Goal: Transaction & Acquisition: Purchase product/service

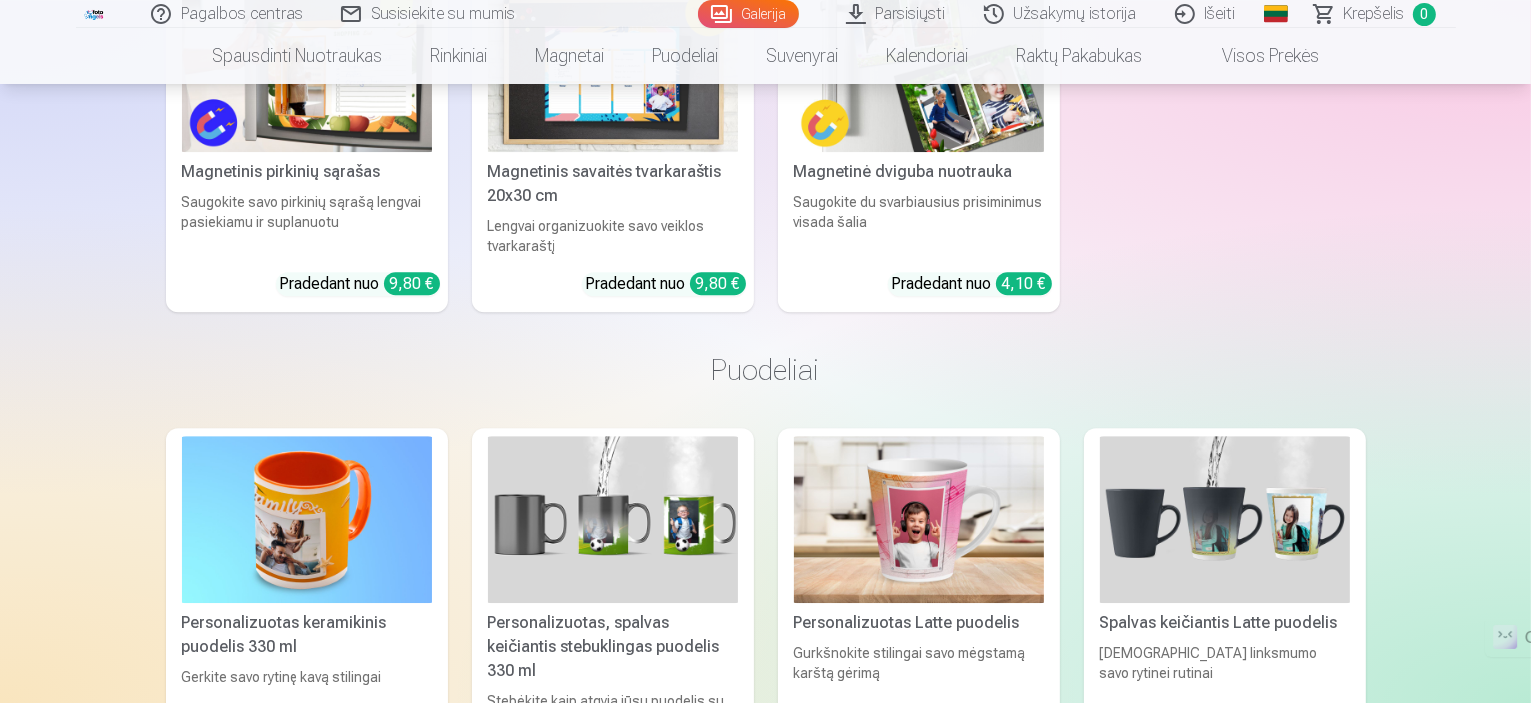
scroll to position [5939, 0]
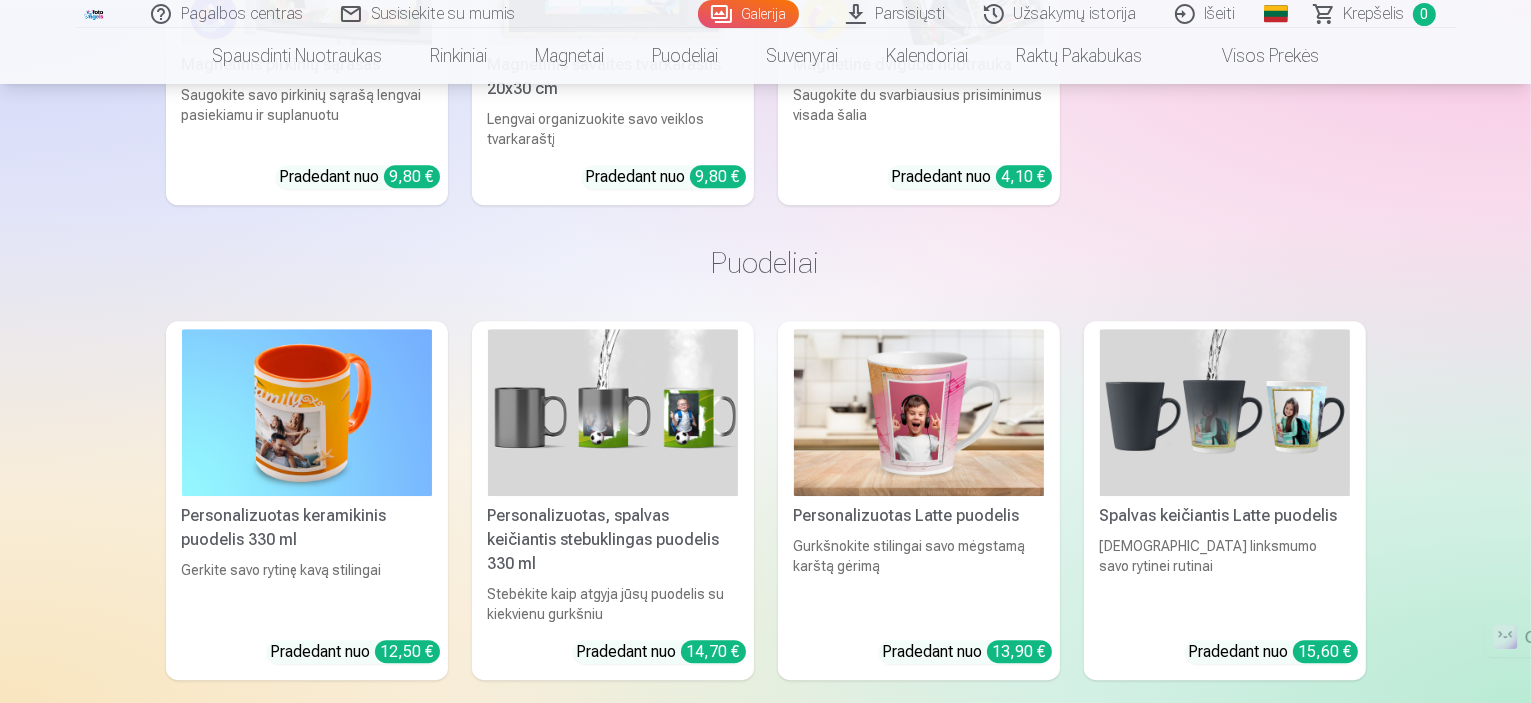
drag, startPoint x: 1530, startPoint y: 375, endPoint x: 1535, endPoint y: 402, distance: 27.5
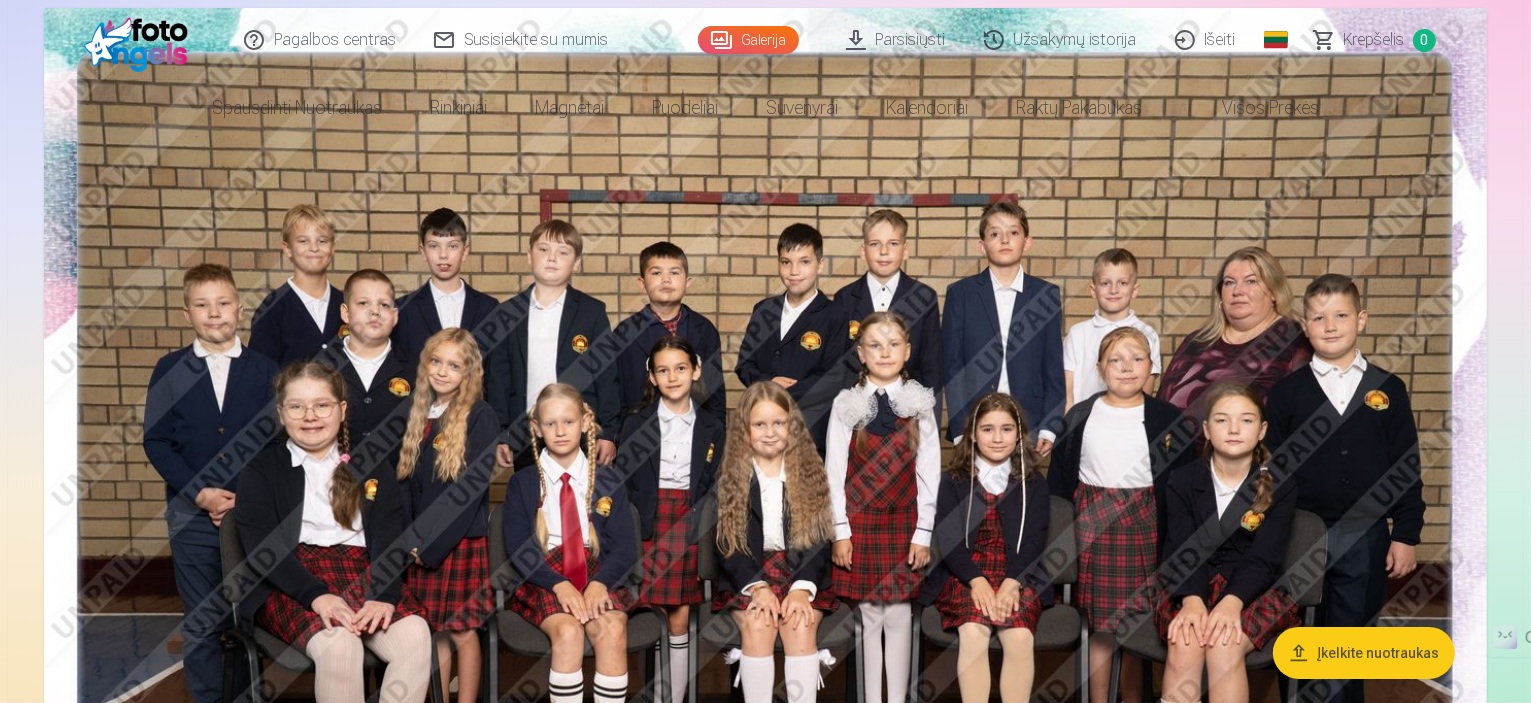
scroll to position [0, 0]
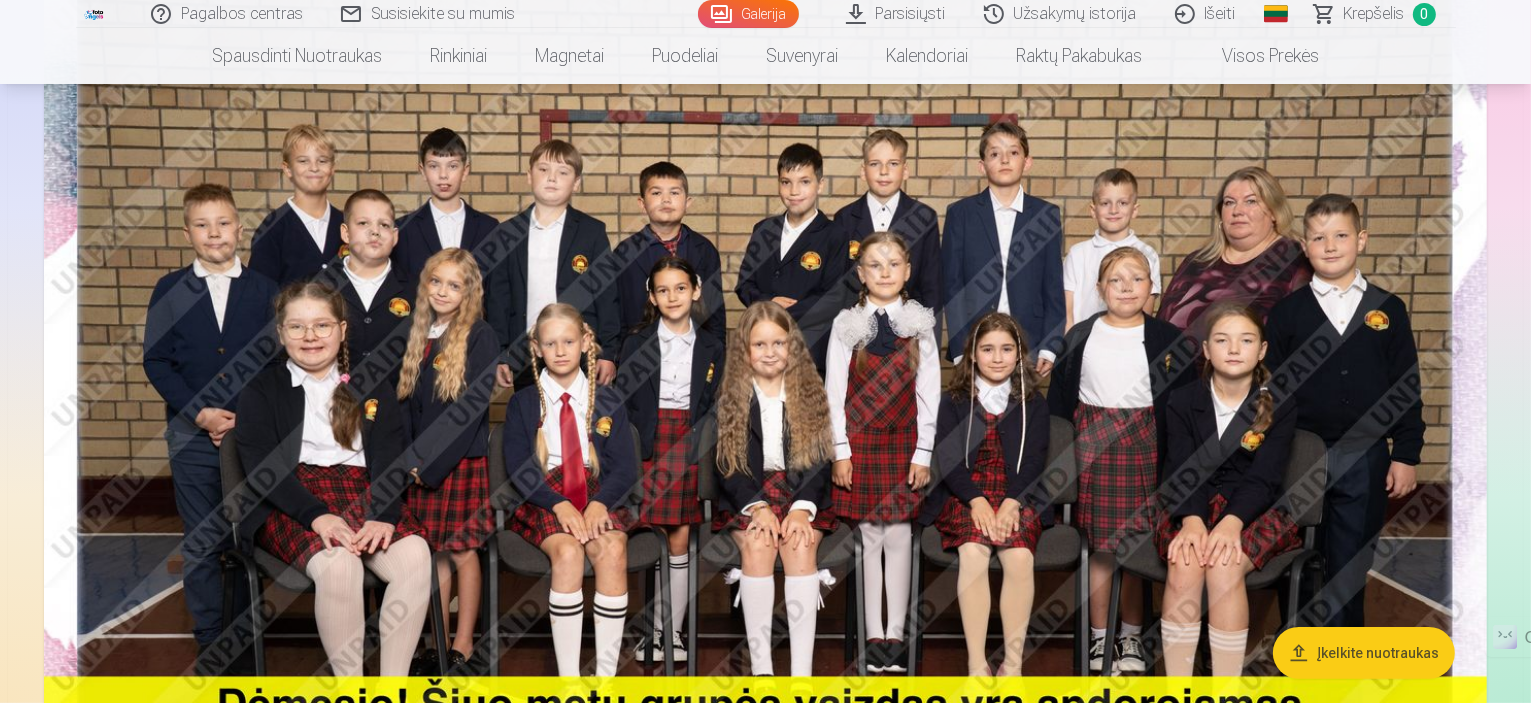
scroll to position [305, 0]
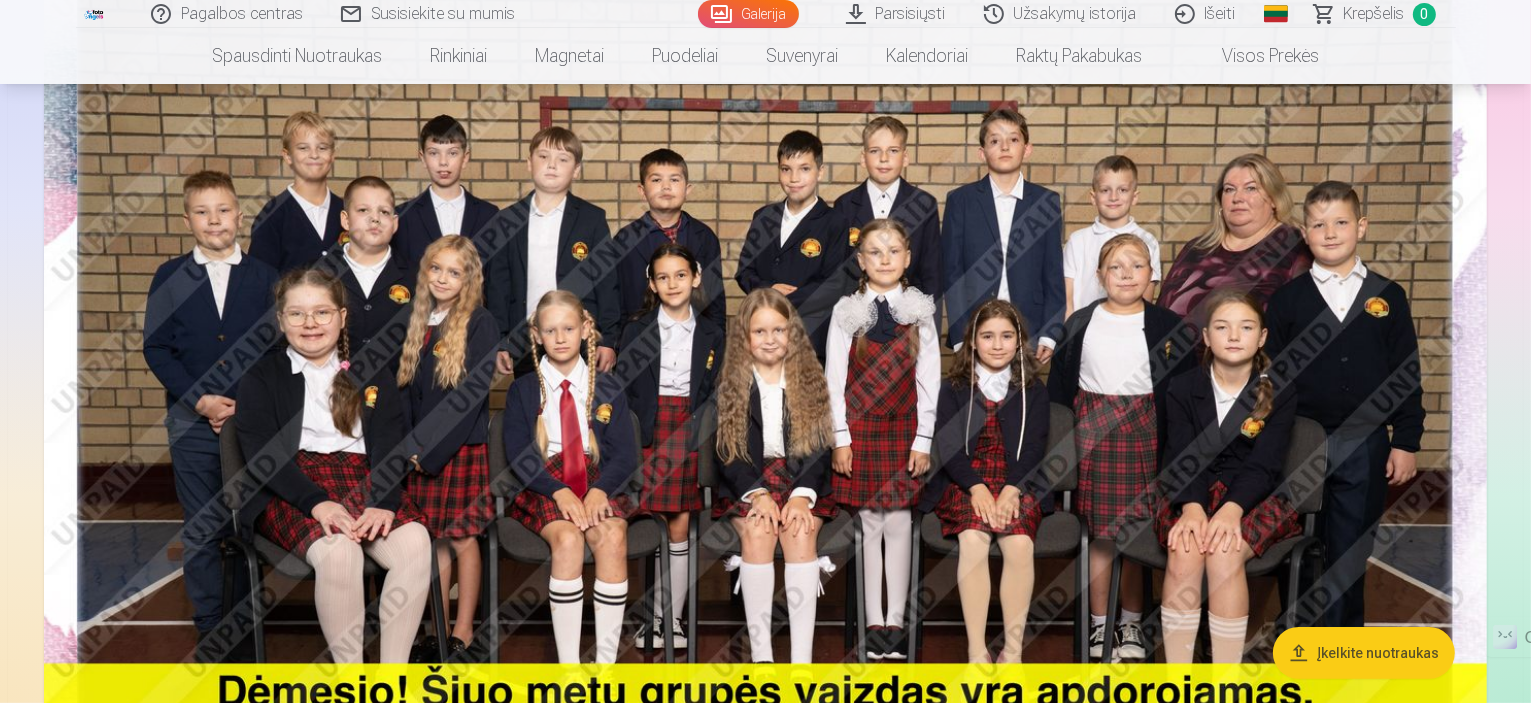
click at [1016, 272] on img at bounding box center [765, 396] width 1443 height 963
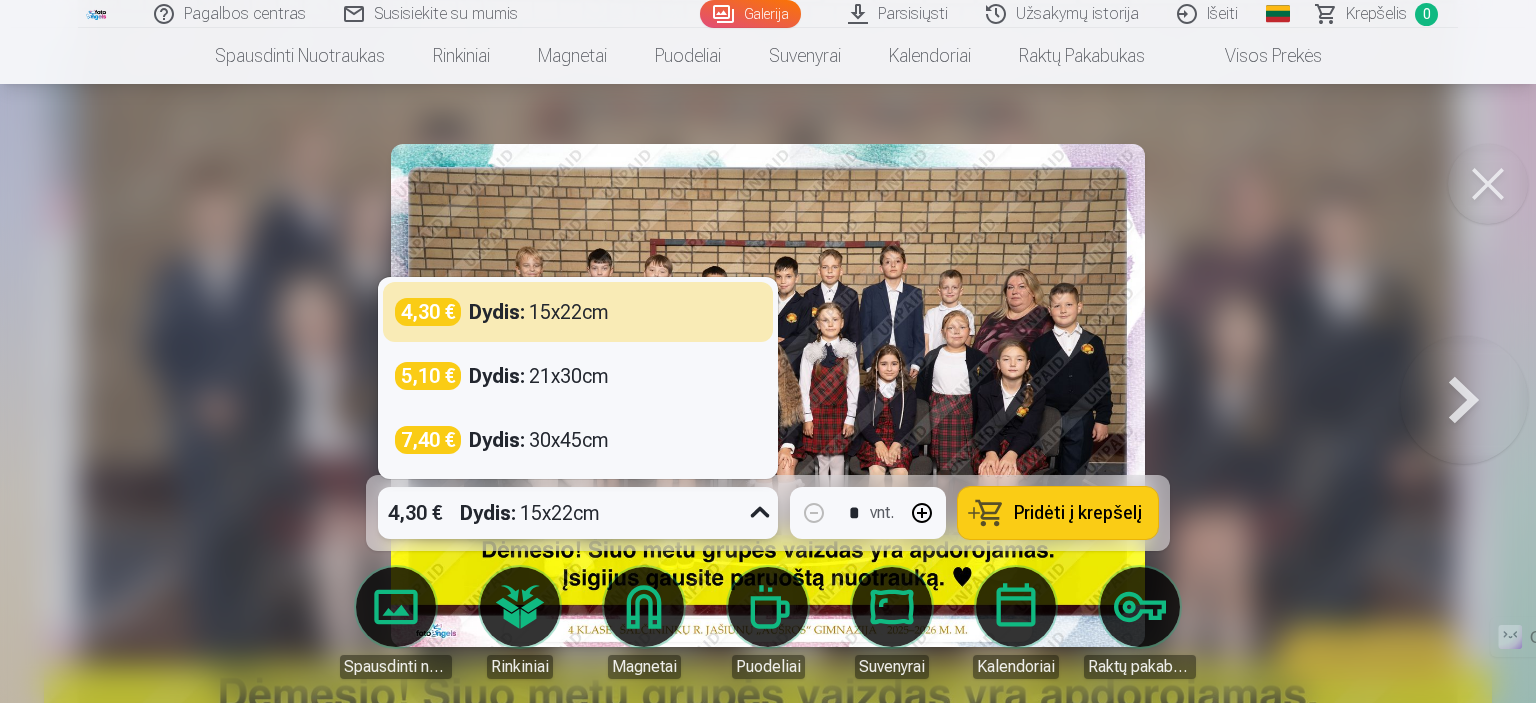
click at [753, 515] on icon at bounding box center [760, 513] width 32 height 32
click at [1117, 507] on span "Pridėti į krepšelį" at bounding box center [1078, 513] width 128 height 18
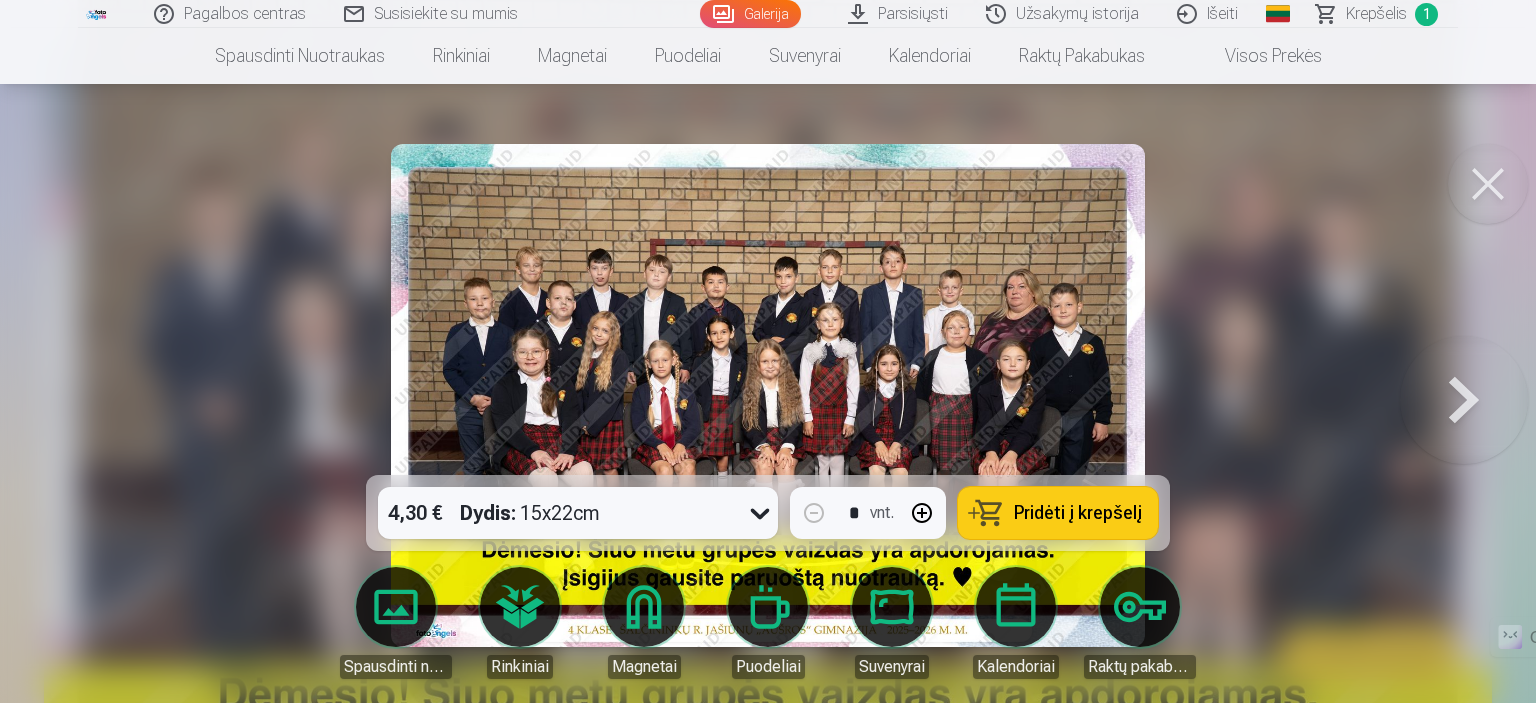
click at [1481, 191] on button at bounding box center [1488, 184] width 80 height 80
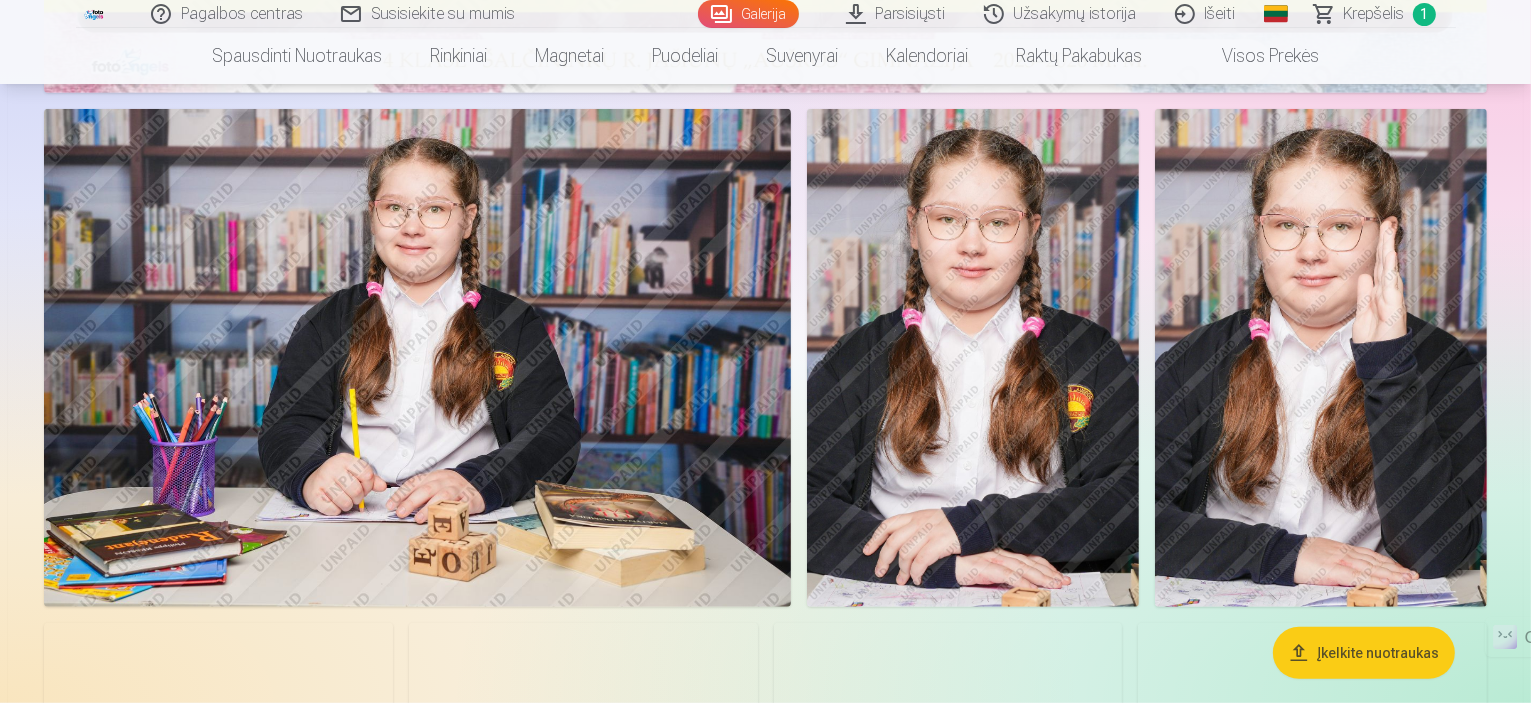
scroll to position [1103, 0]
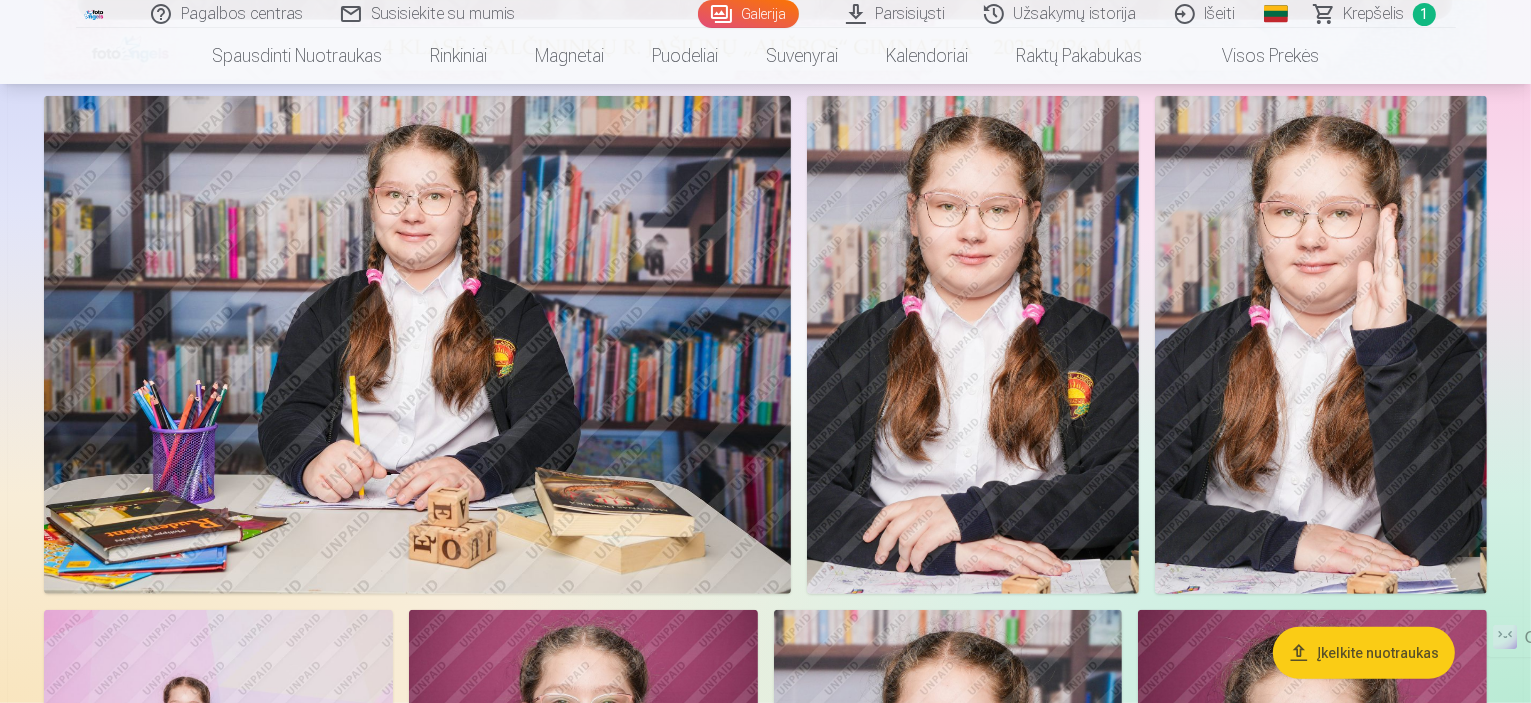
click at [684, 318] on img at bounding box center [417, 345] width 747 height 498
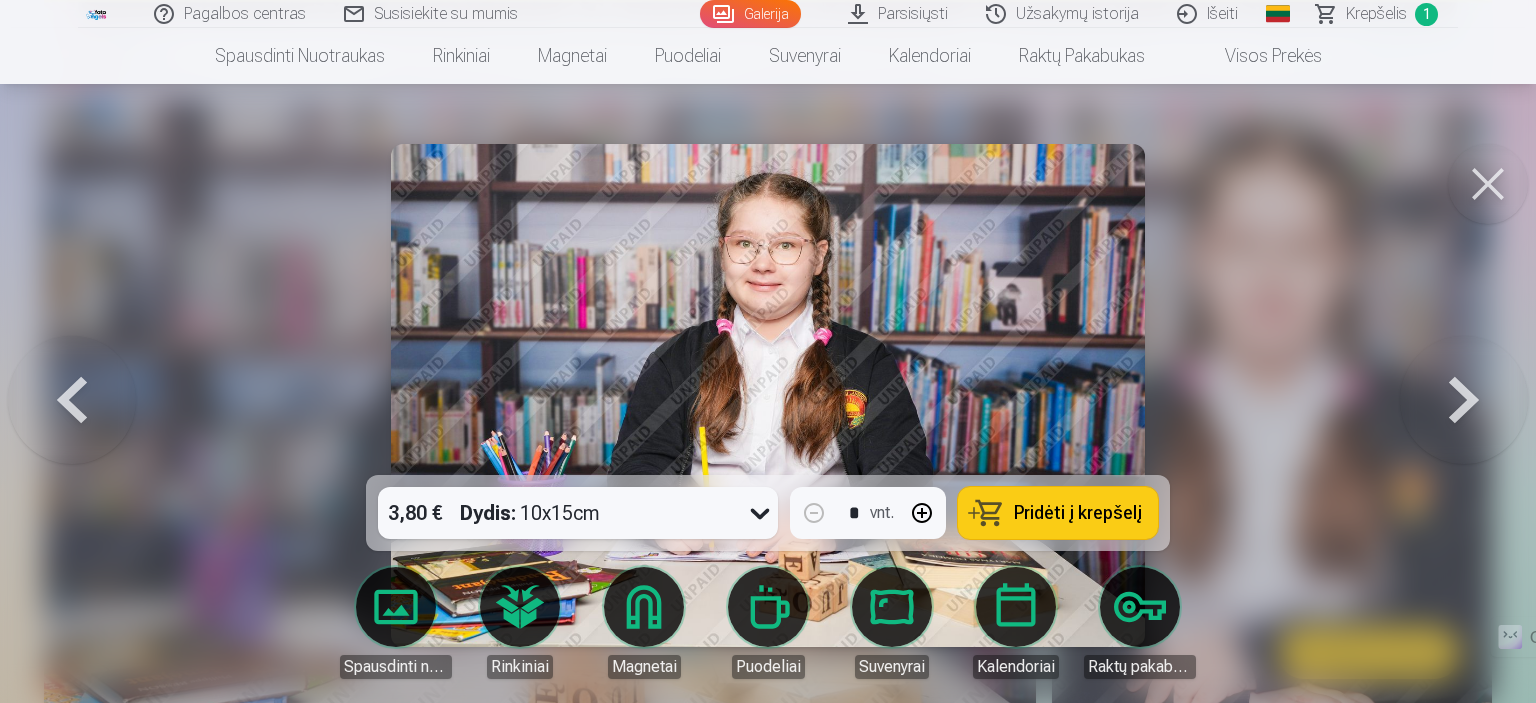
click at [1069, 506] on span "Pridėti į krepšelį" at bounding box center [1078, 513] width 128 height 18
click at [1495, 191] on button at bounding box center [1488, 184] width 80 height 80
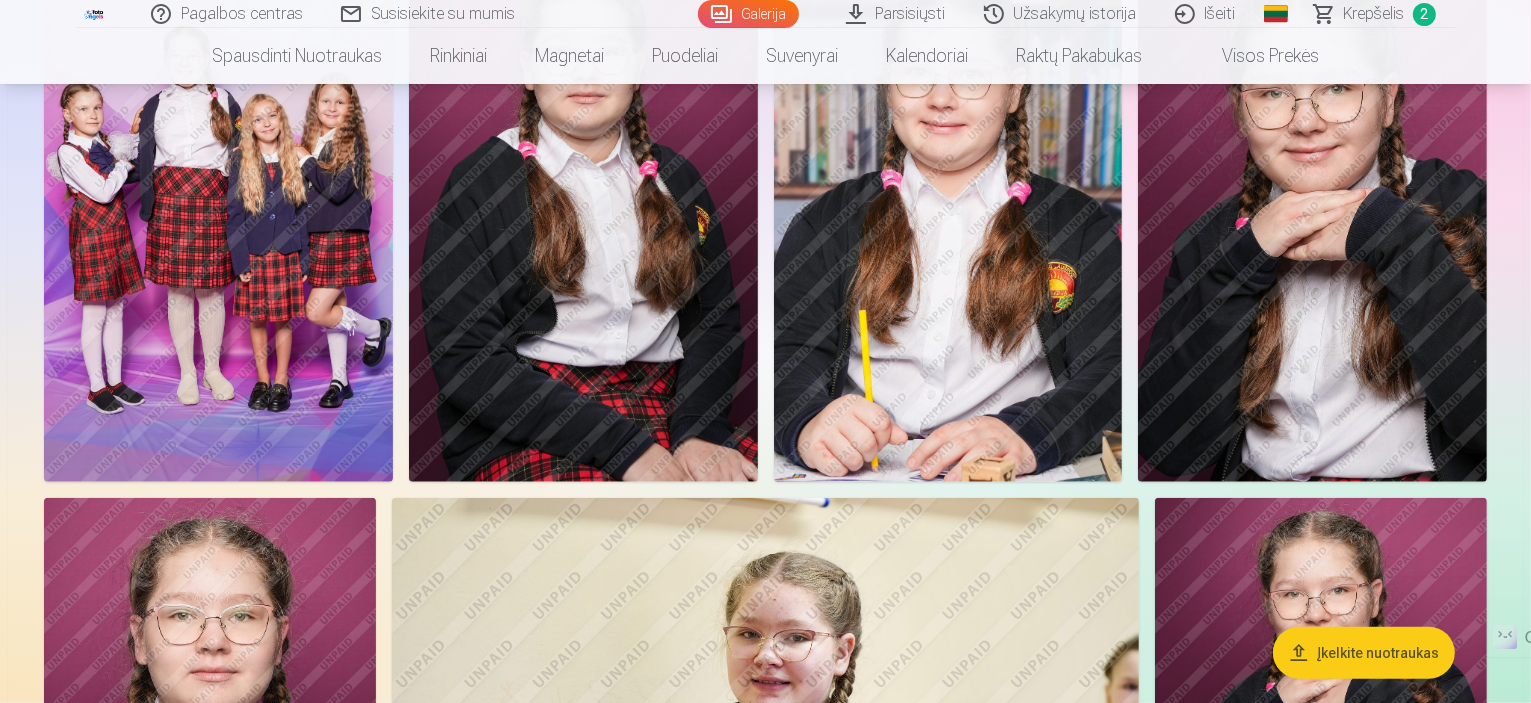
scroll to position [1834, 0]
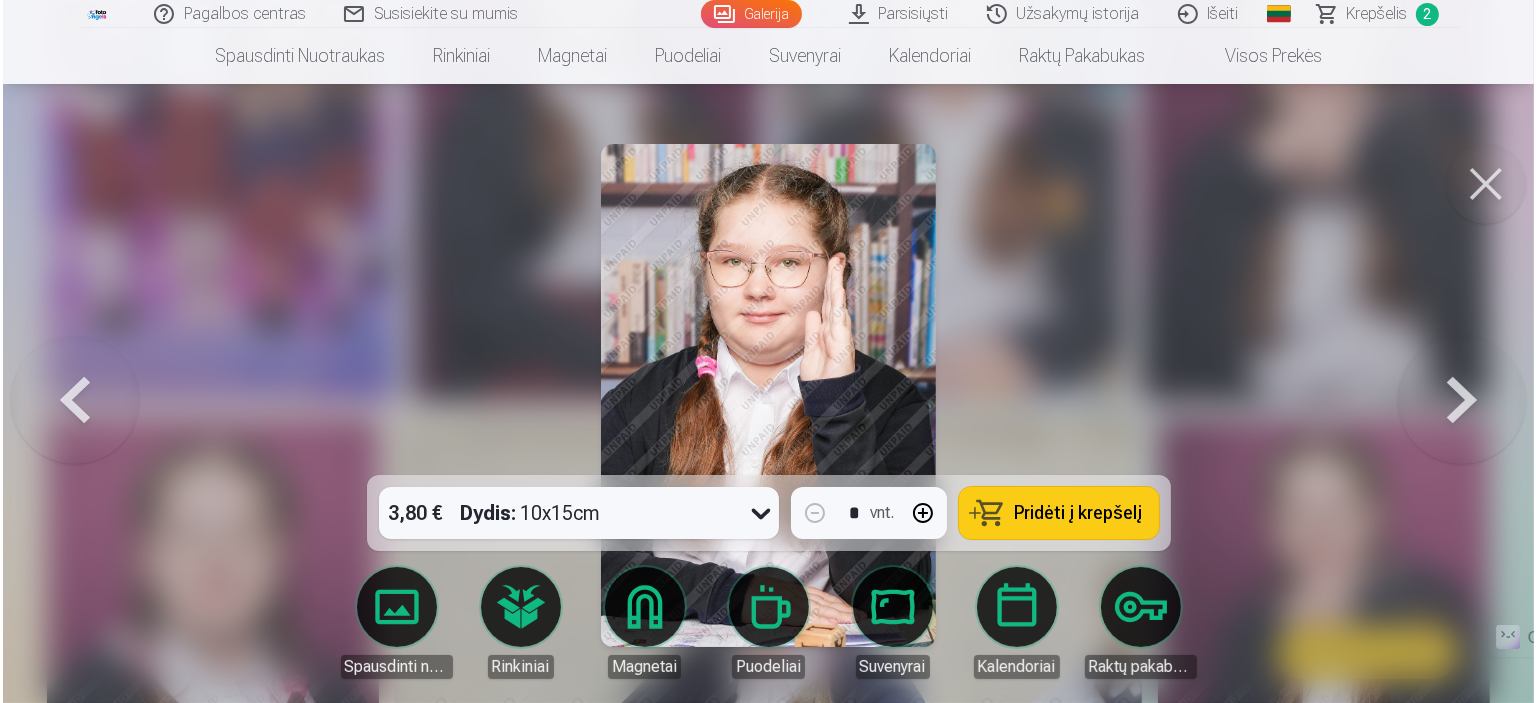
scroll to position [1837, 0]
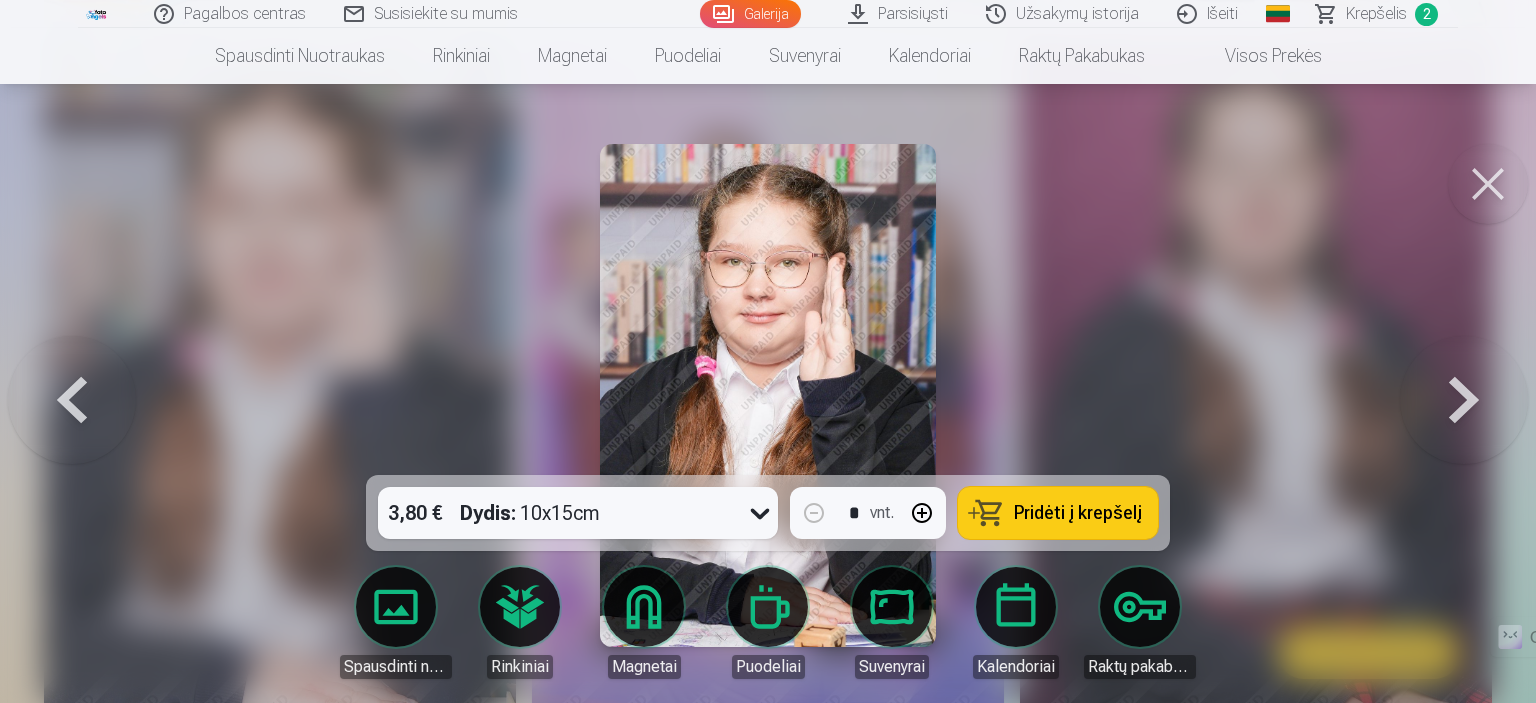
click at [1070, 524] on button "Pridėti į krepšelį" at bounding box center [1058, 513] width 200 height 52
click at [1499, 187] on button at bounding box center [1488, 184] width 80 height 80
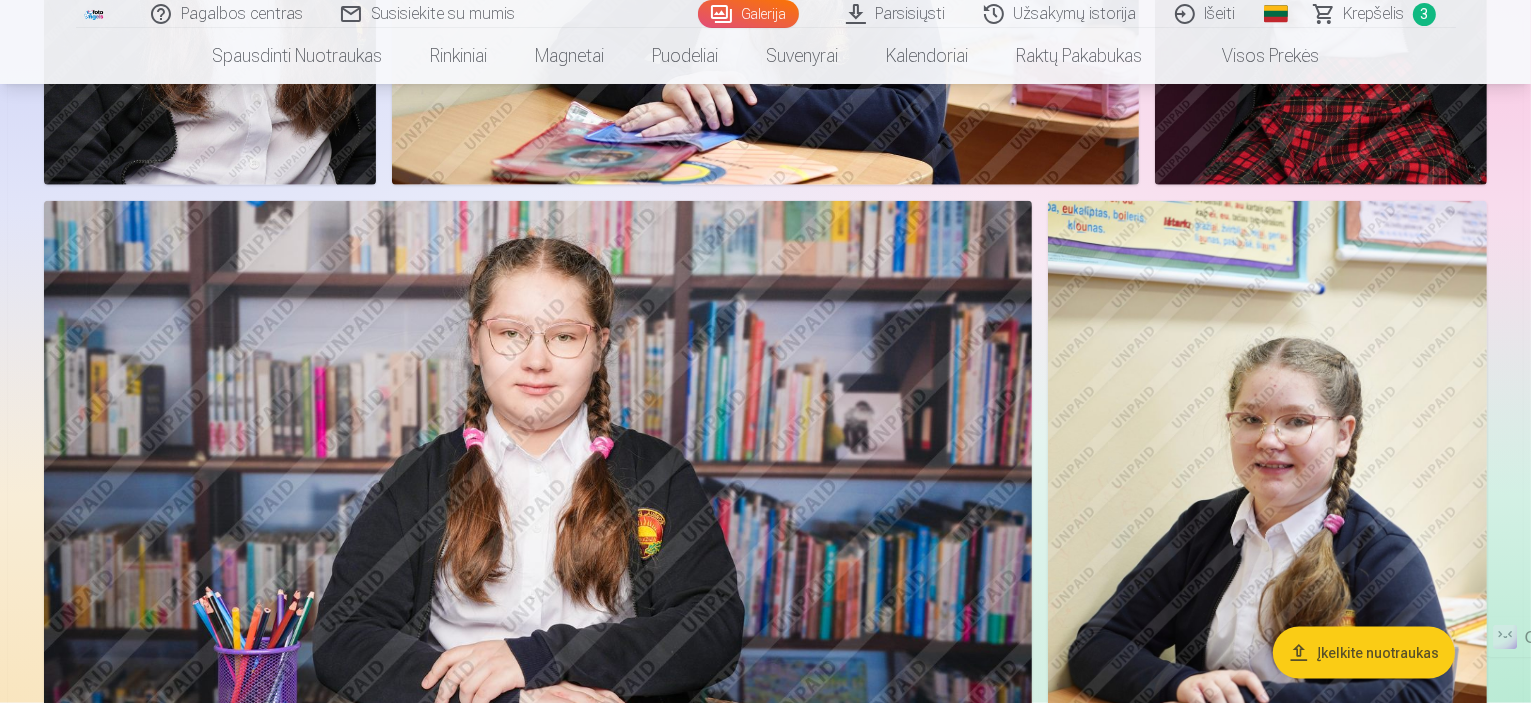
scroll to position [2551, 0]
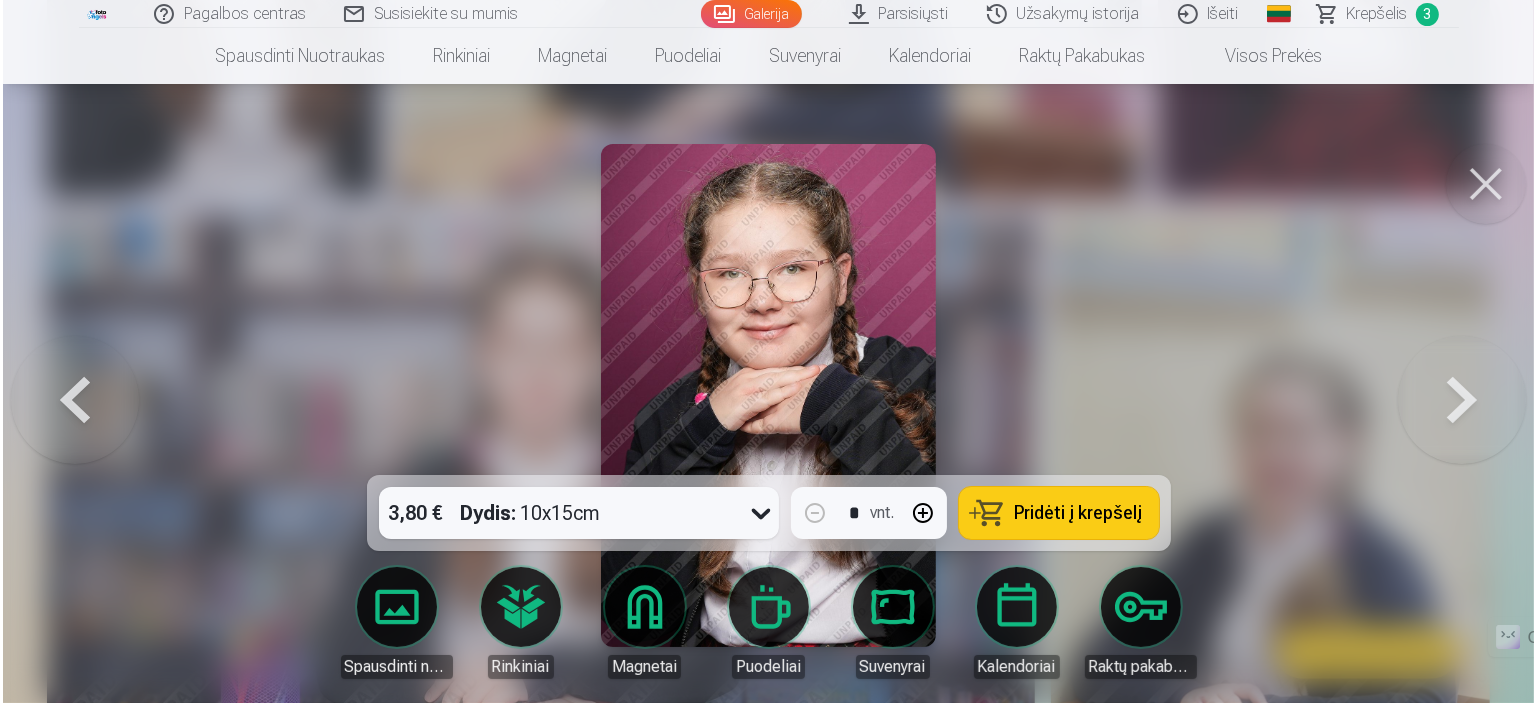
scroll to position [2556, 0]
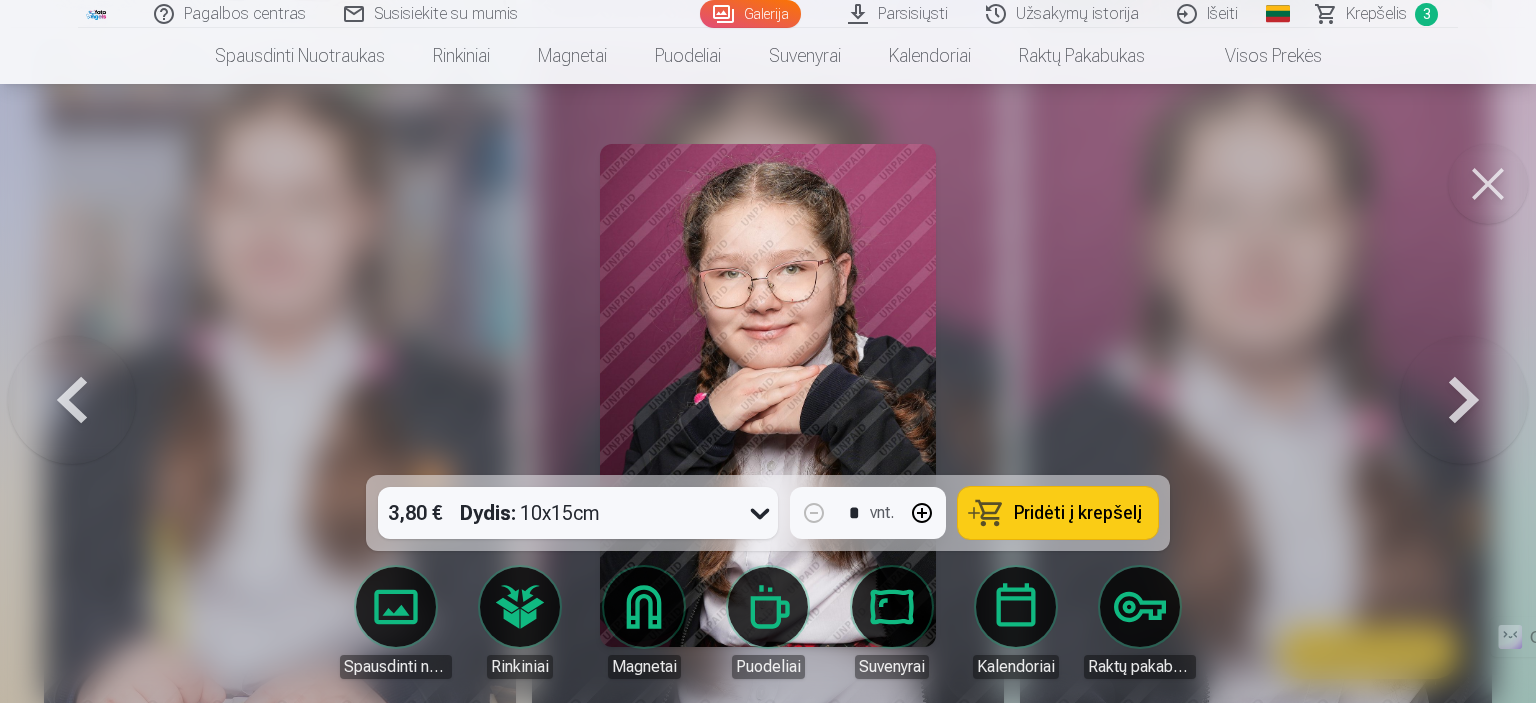
click at [1086, 504] on span "Pridėti į krepšelį" at bounding box center [1078, 513] width 128 height 18
click at [1487, 183] on button at bounding box center [1488, 184] width 80 height 80
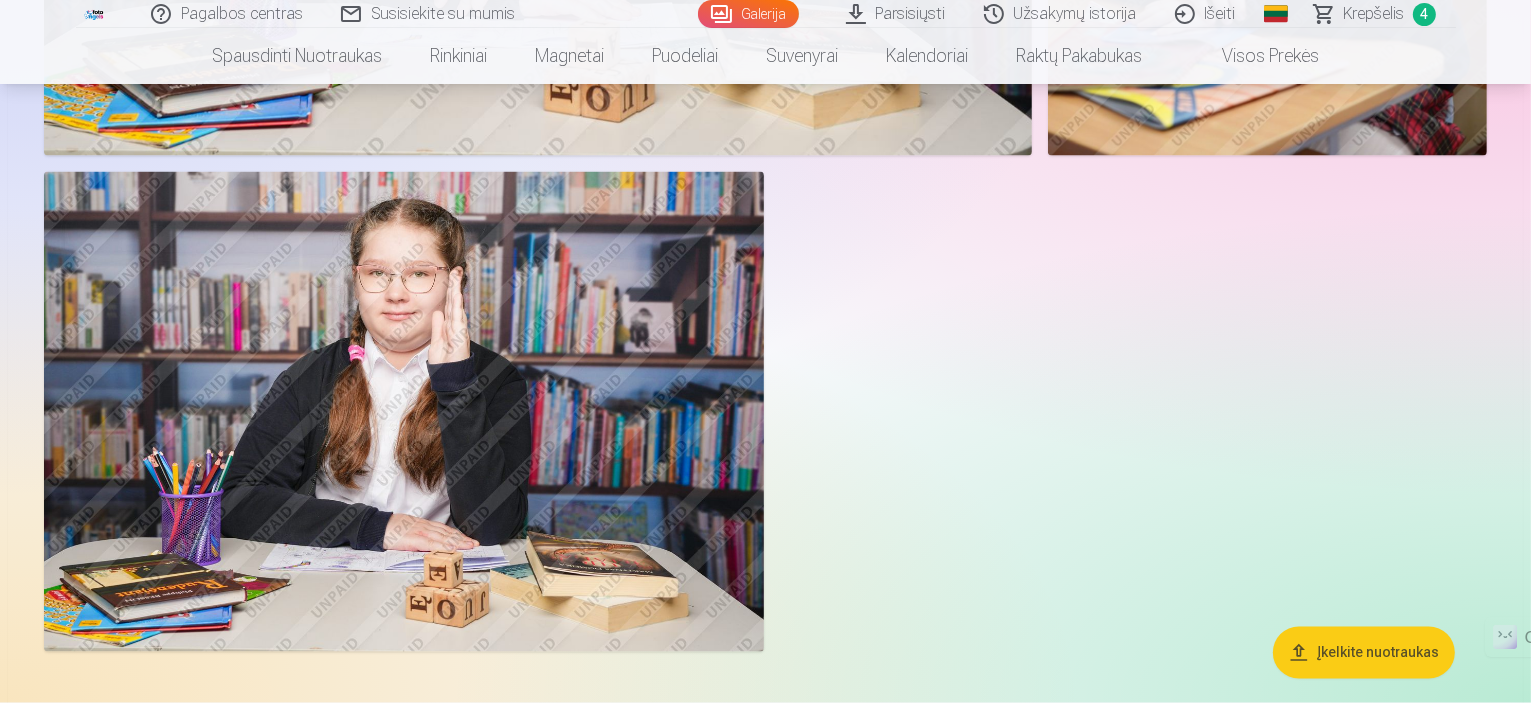
scroll to position [3282, 0]
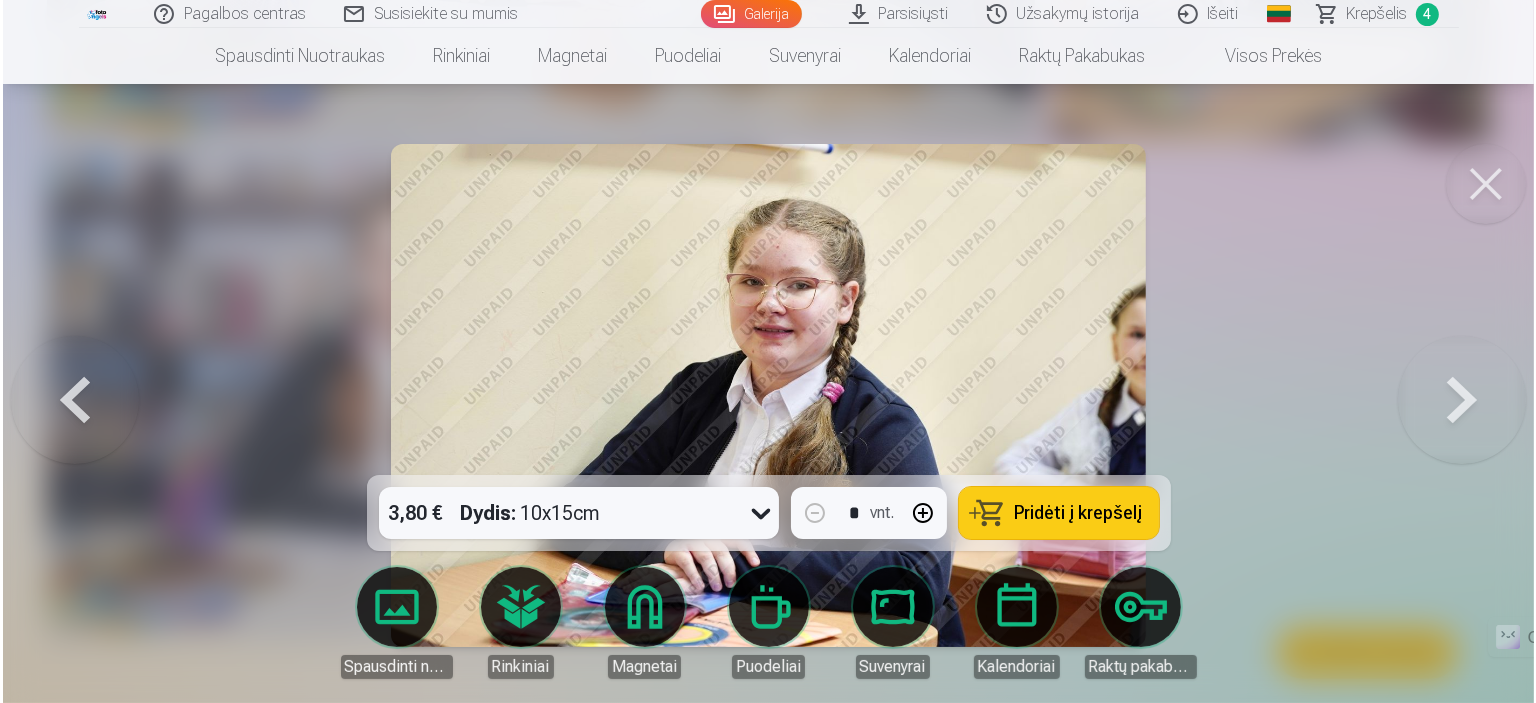
scroll to position [3290, 0]
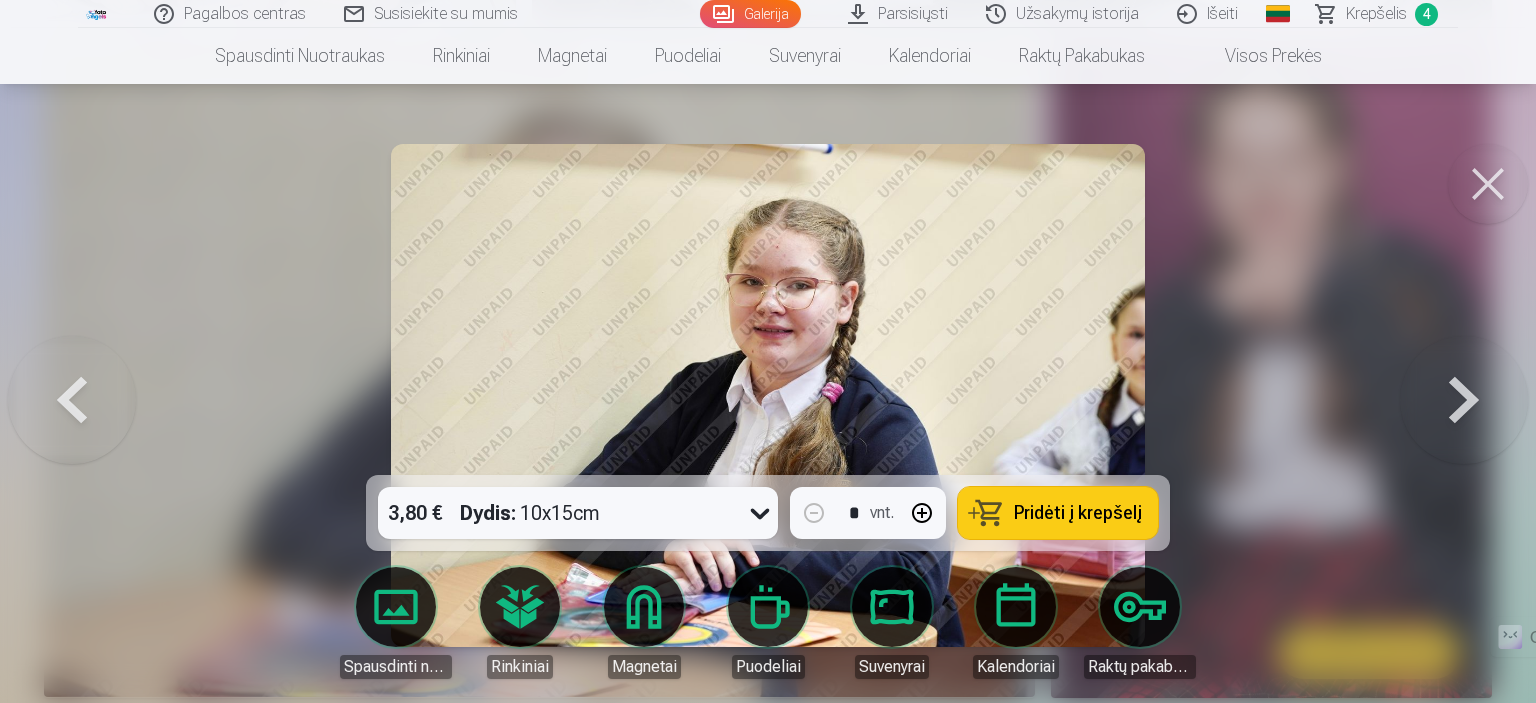
click at [1066, 519] on span "Pridėti į krepšelį" at bounding box center [1078, 513] width 128 height 18
click at [1502, 190] on button at bounding box center [1488, 184] width 80 height 80
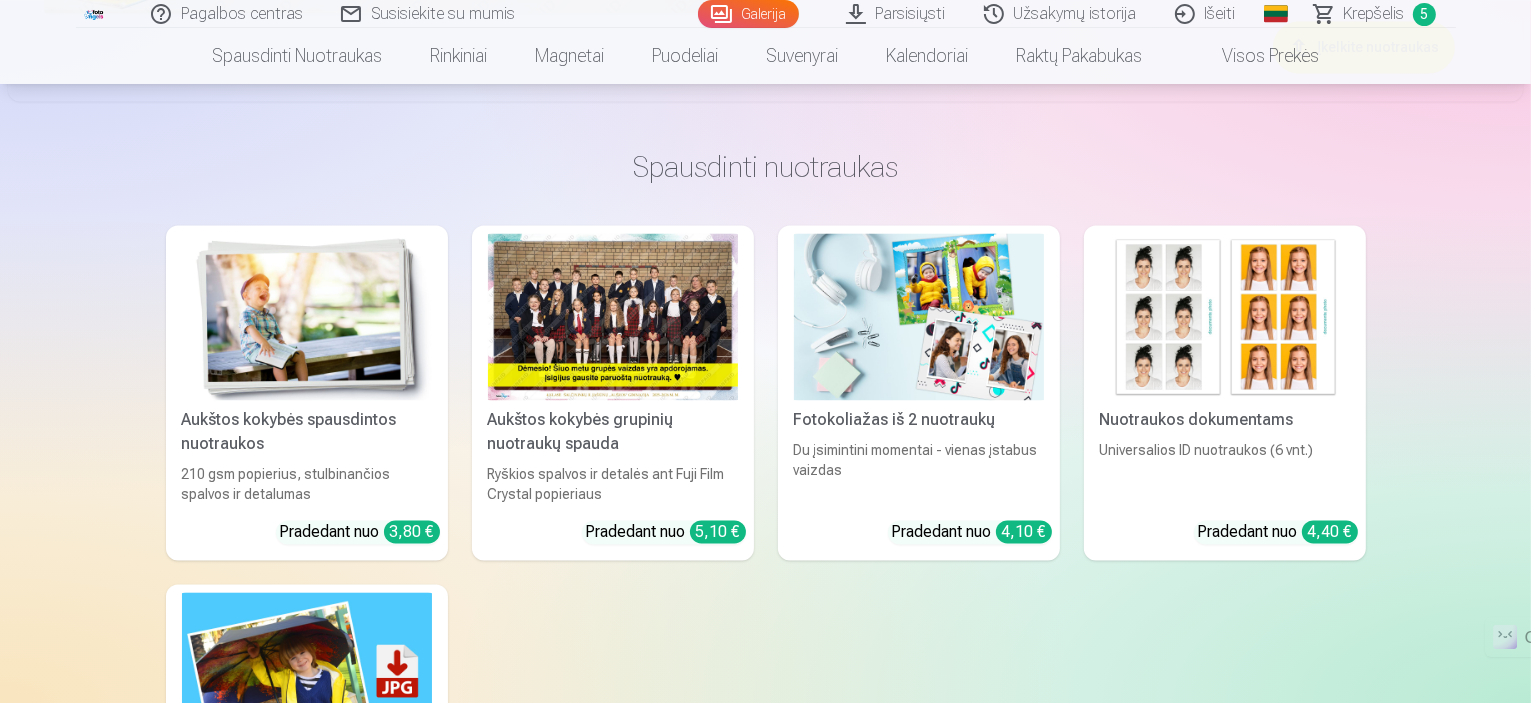
scroll to position [3919, 0]
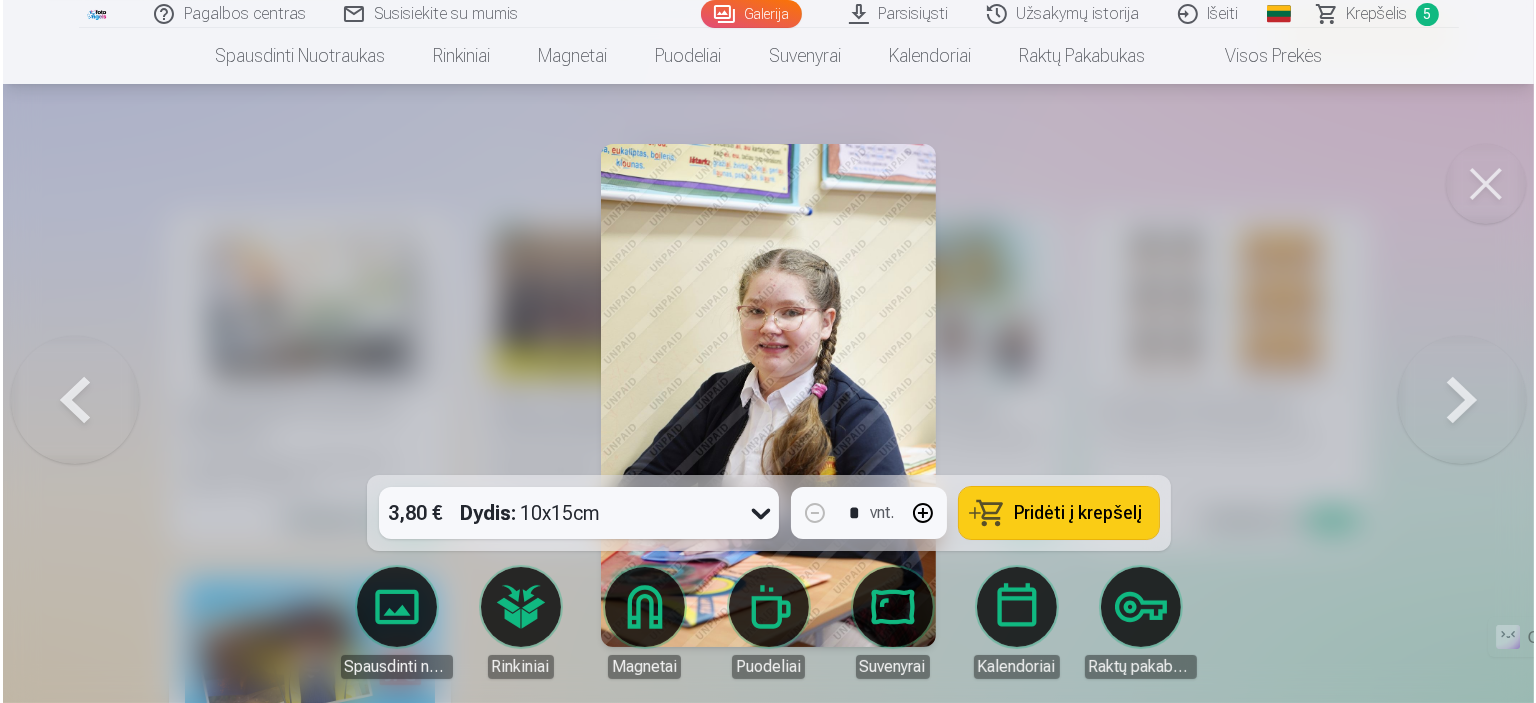
scroll to position [3929, 0]
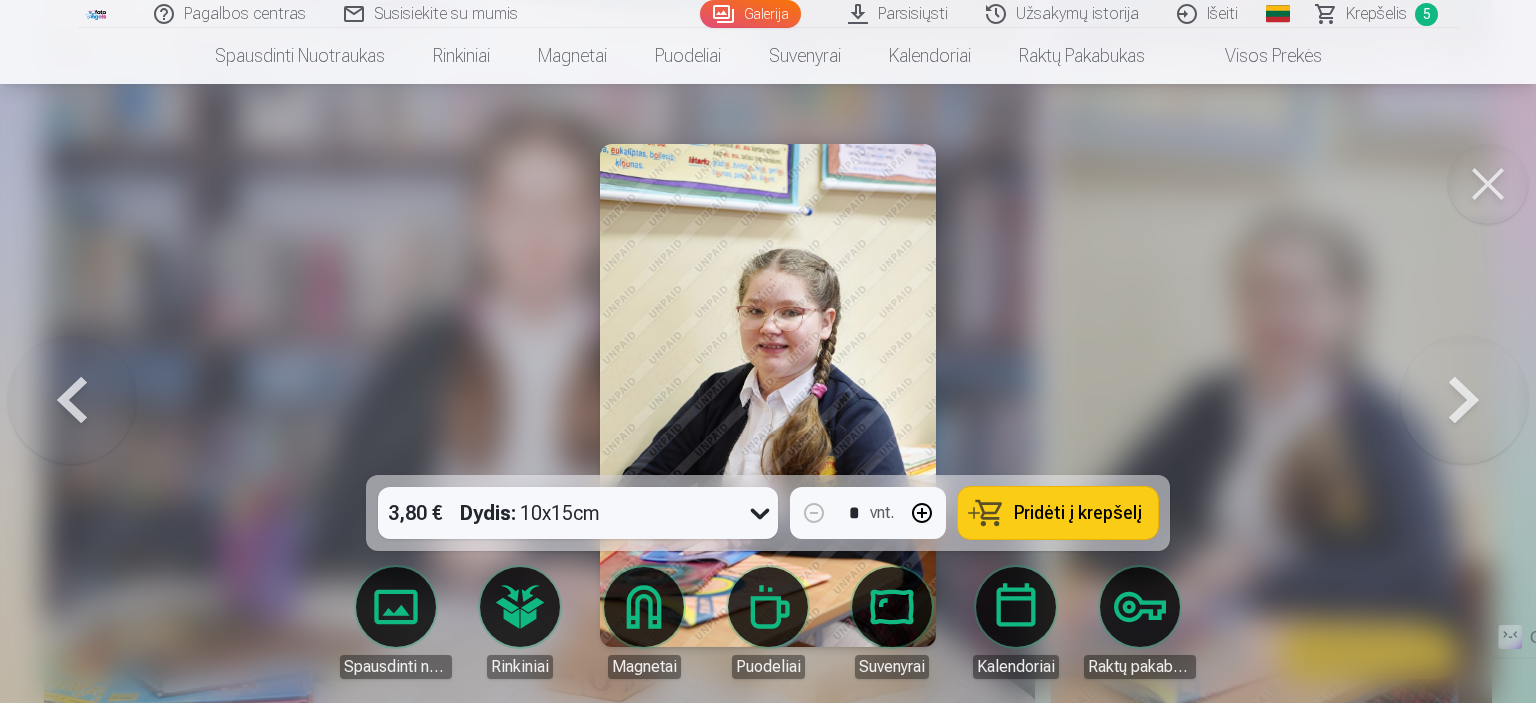
click at [1043, 509] on span "Pridėti į krepšelį" at bounding box center [1078, 513] width 128 height 18
click at [1489, 194] on button at bounding box center [1488, 184] width 80 height 80
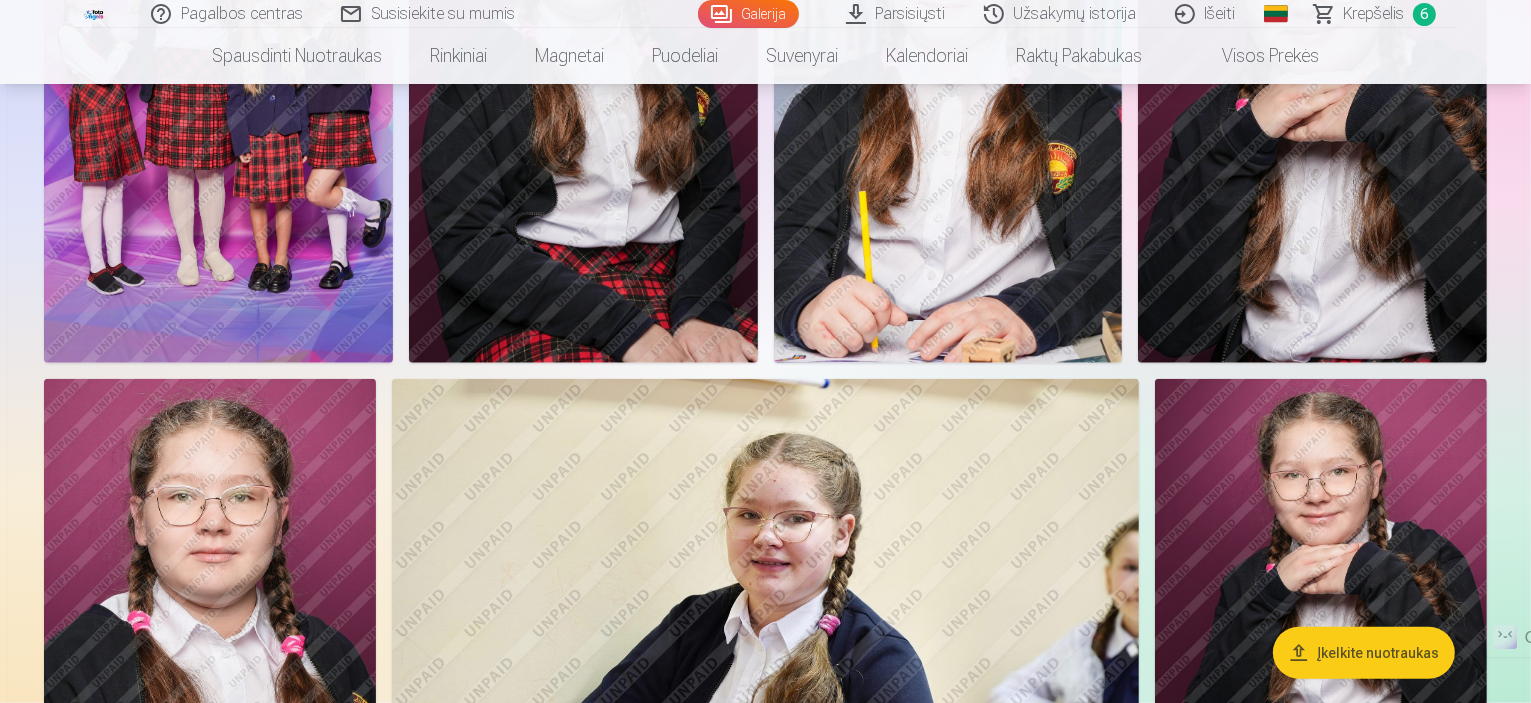
scroll to position [1860, 0]
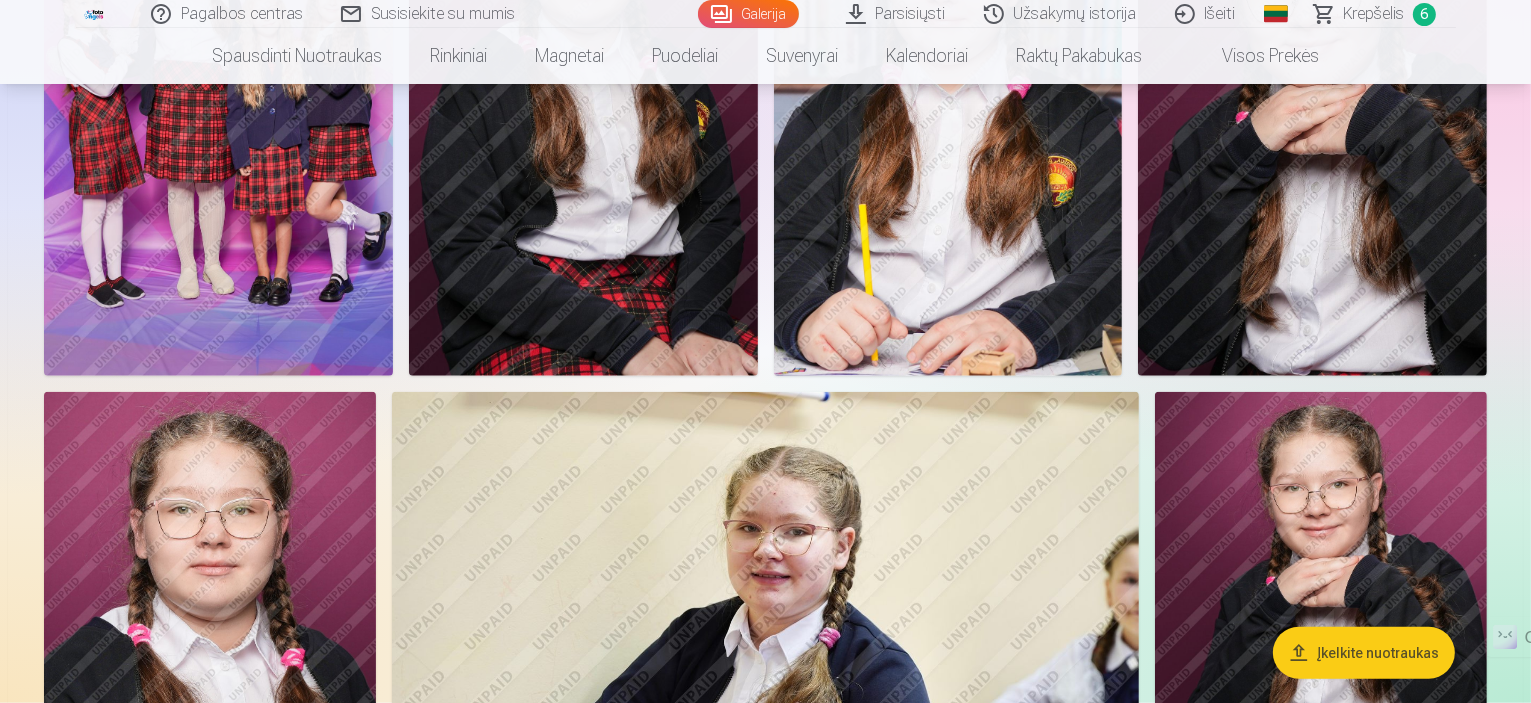
click at [393, 376] on img at bounding box center [218, 114] width 349 height 523
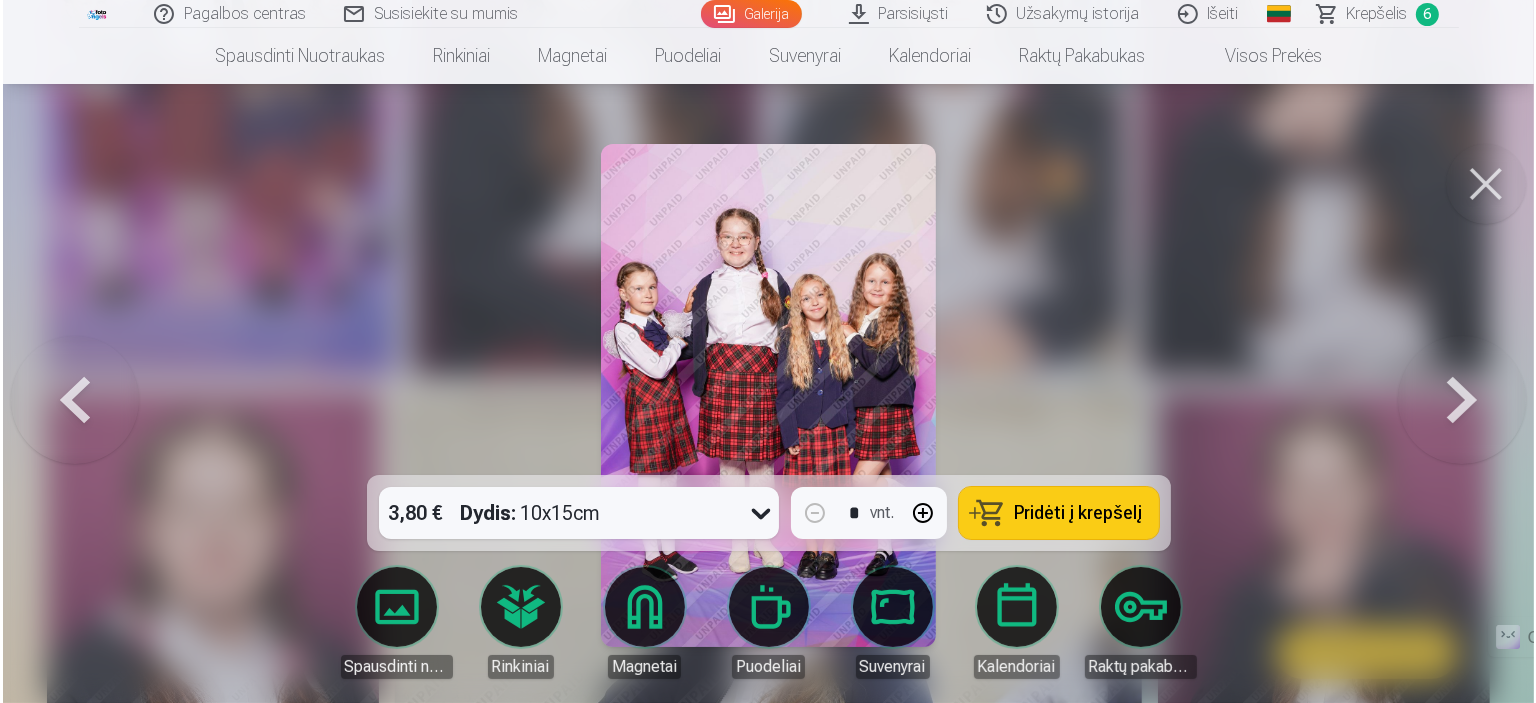
scroll to position [1866, 0]
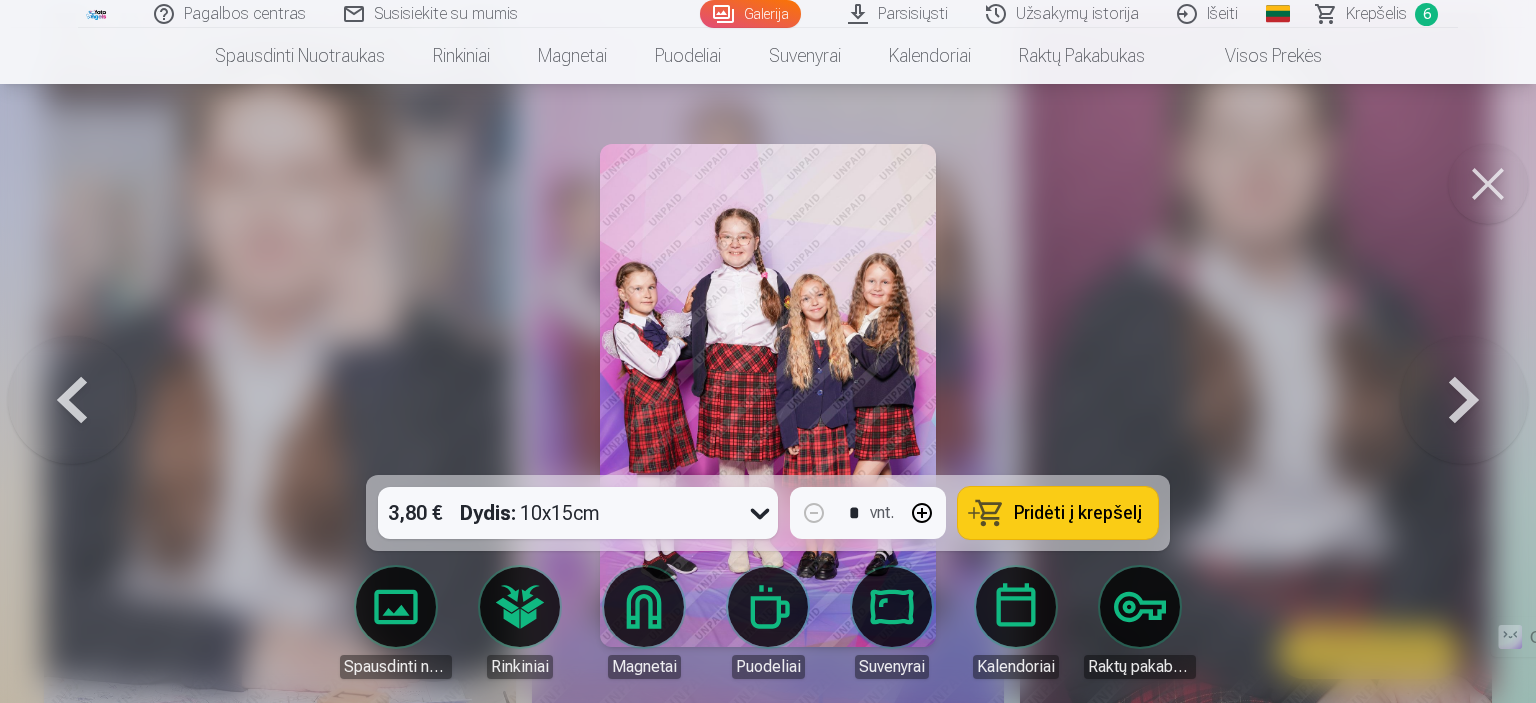
click at [1072, 512] on span "Pridėti į krepšelį" at bounding box center [1078, 513] width 128 height 18
click at [1500, 177] on button at bounding box center [1488, 184] width 80 height 80
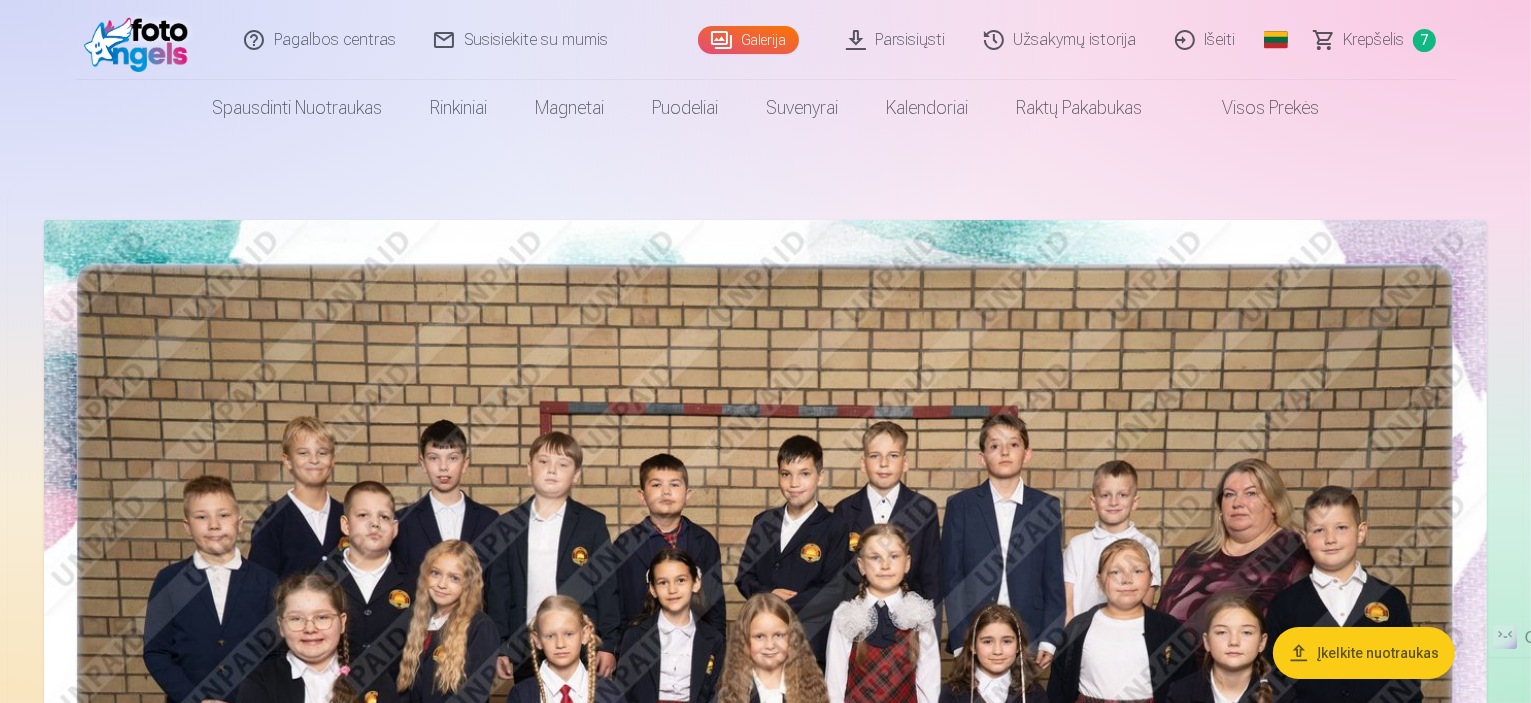
click at [1377, 36] on span "Krepšelis" at bounding box center [1374, 40] width 61 height 24
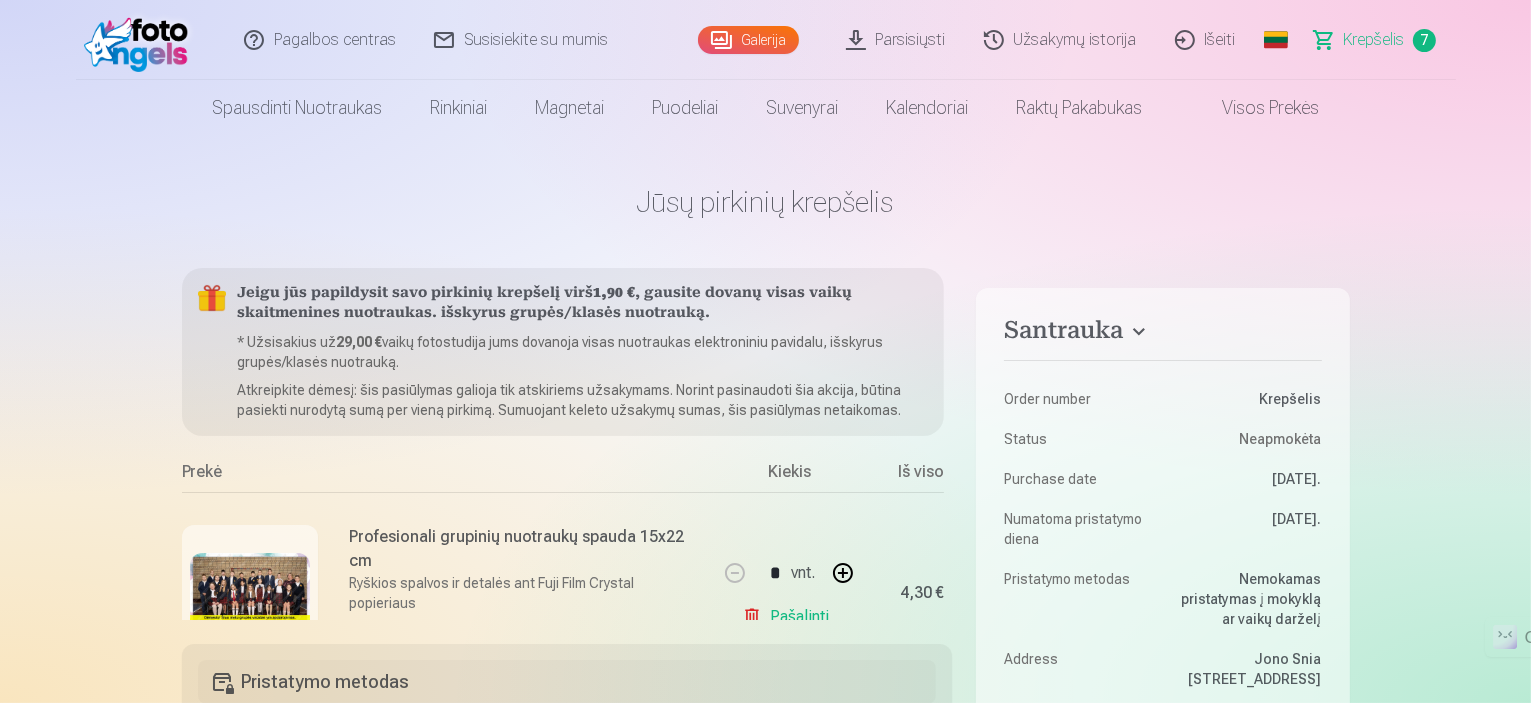
click at [1516, 15] on header "Pagalbos centras Susisiekite su mumis Galerija Parsisiųsti Užsakymų istorija Iš…" at bounding box center [765, 68] width 1531 height 136
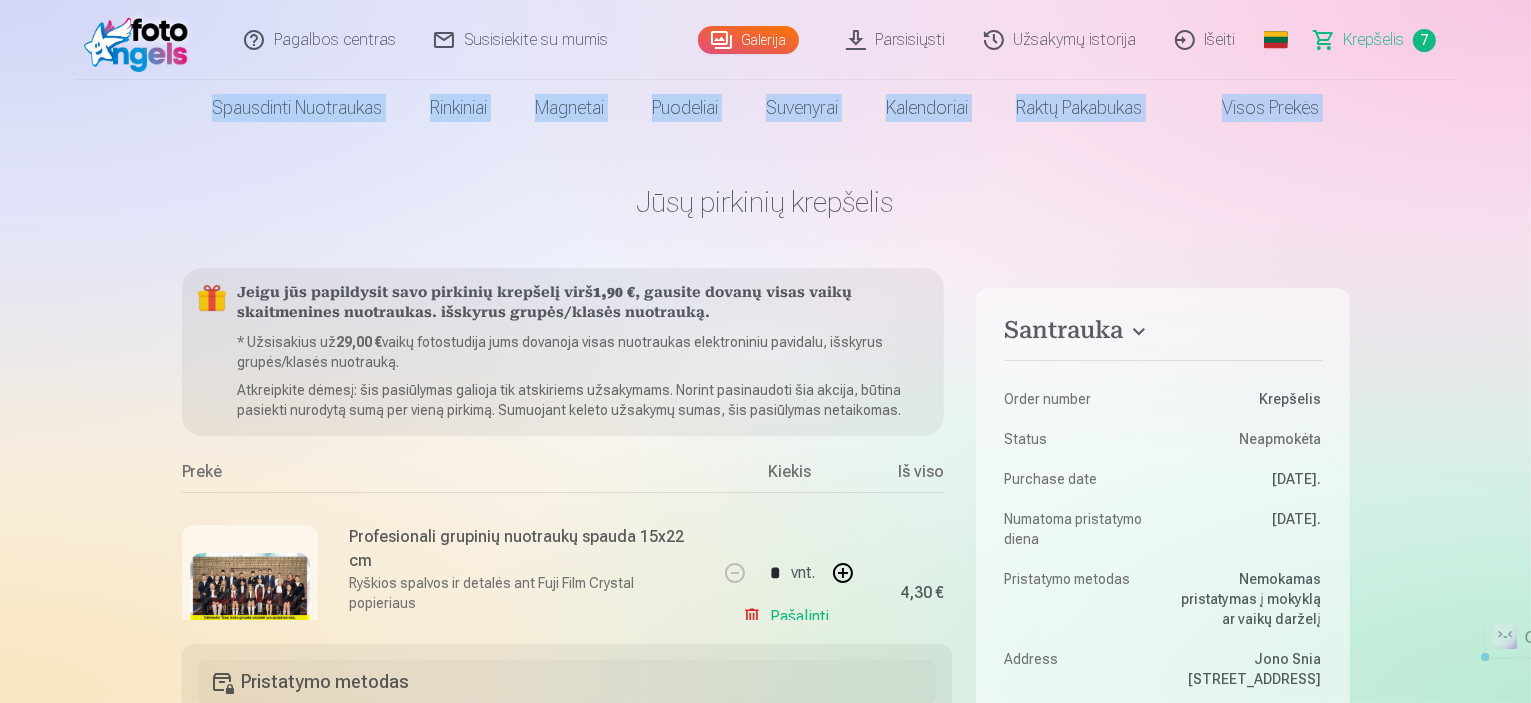
drag, startPoint x: 1529, startPoint y: 39, endPoint x: 1534, endPoint y: 94, distance: 55.2
click at [1530, 94] on html "Pagalbos centras Susisiekite su mumis Galerija Parsisiųsti Užsakymų istorija Iš…" at bounding box center [765, 351] width 1531 height 703
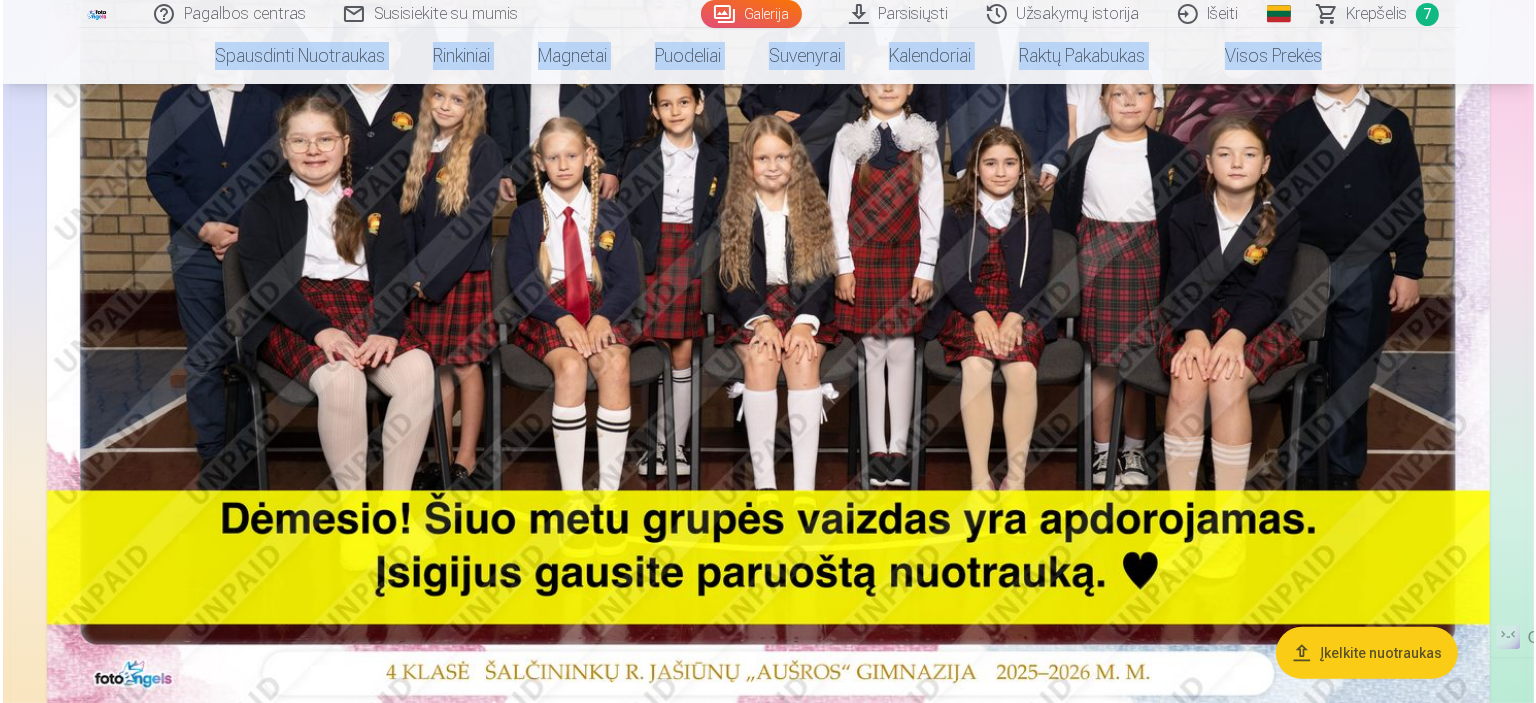
scroll to position [424, 0]
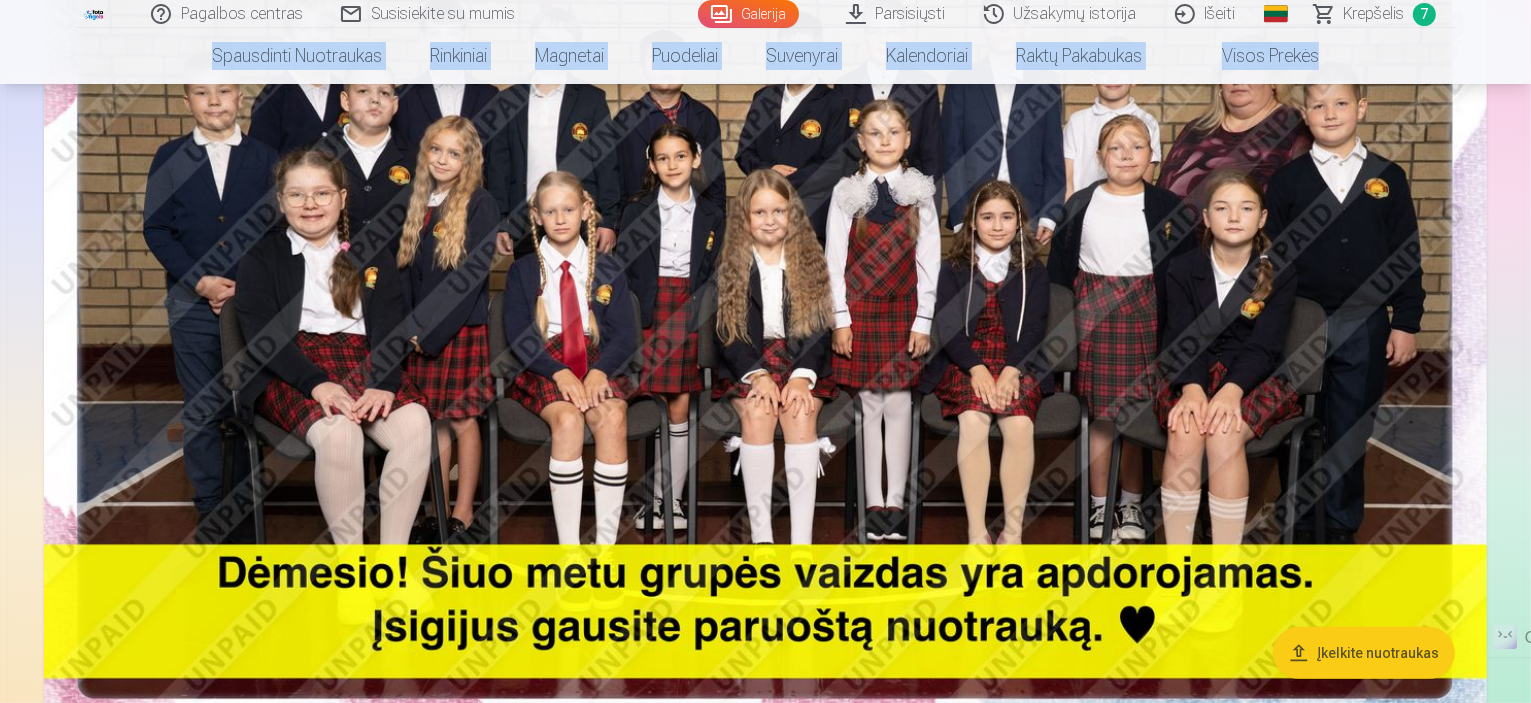
click at [896, 284] on img at bounding box center [765, 277] width 1443 height 963
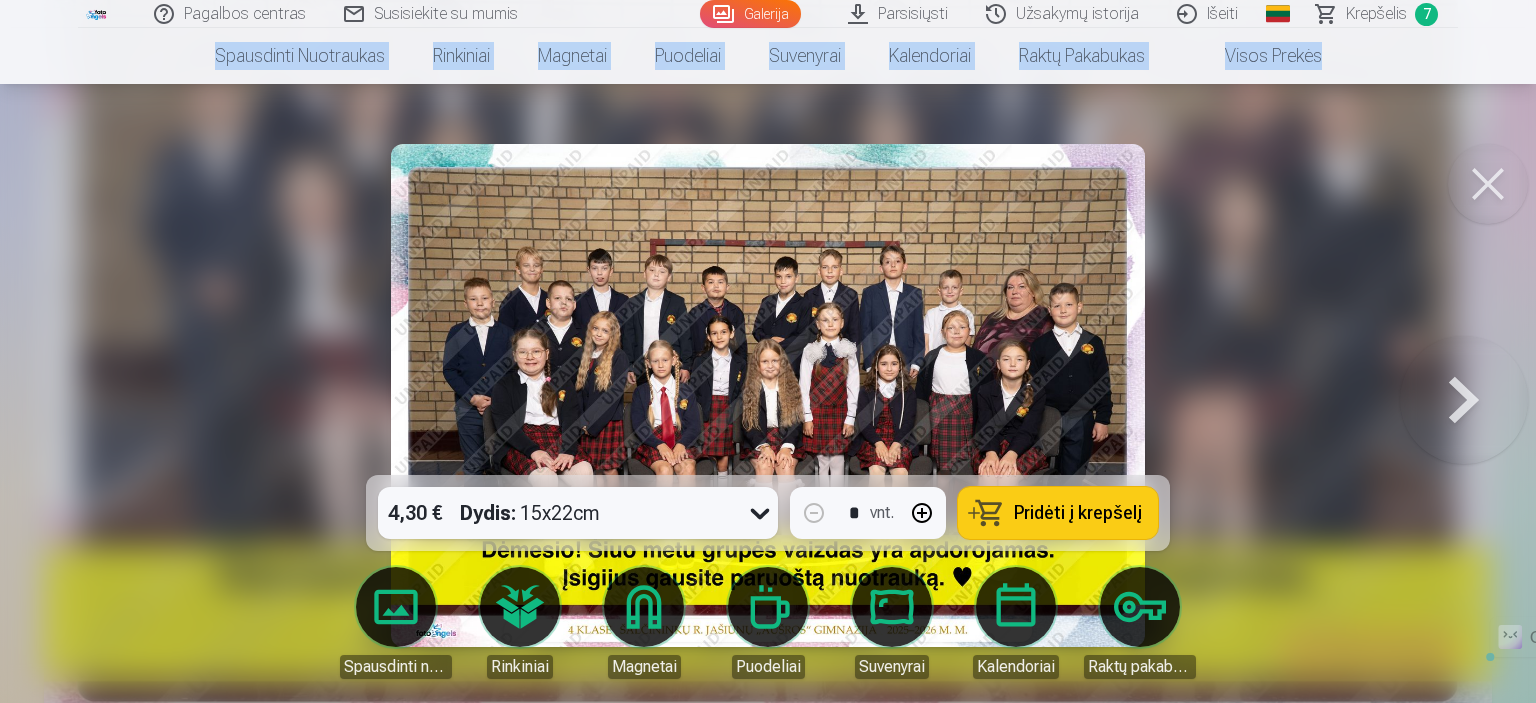
click at [752, 512] on icon at bounding box center [760, 514] width 19 height 11
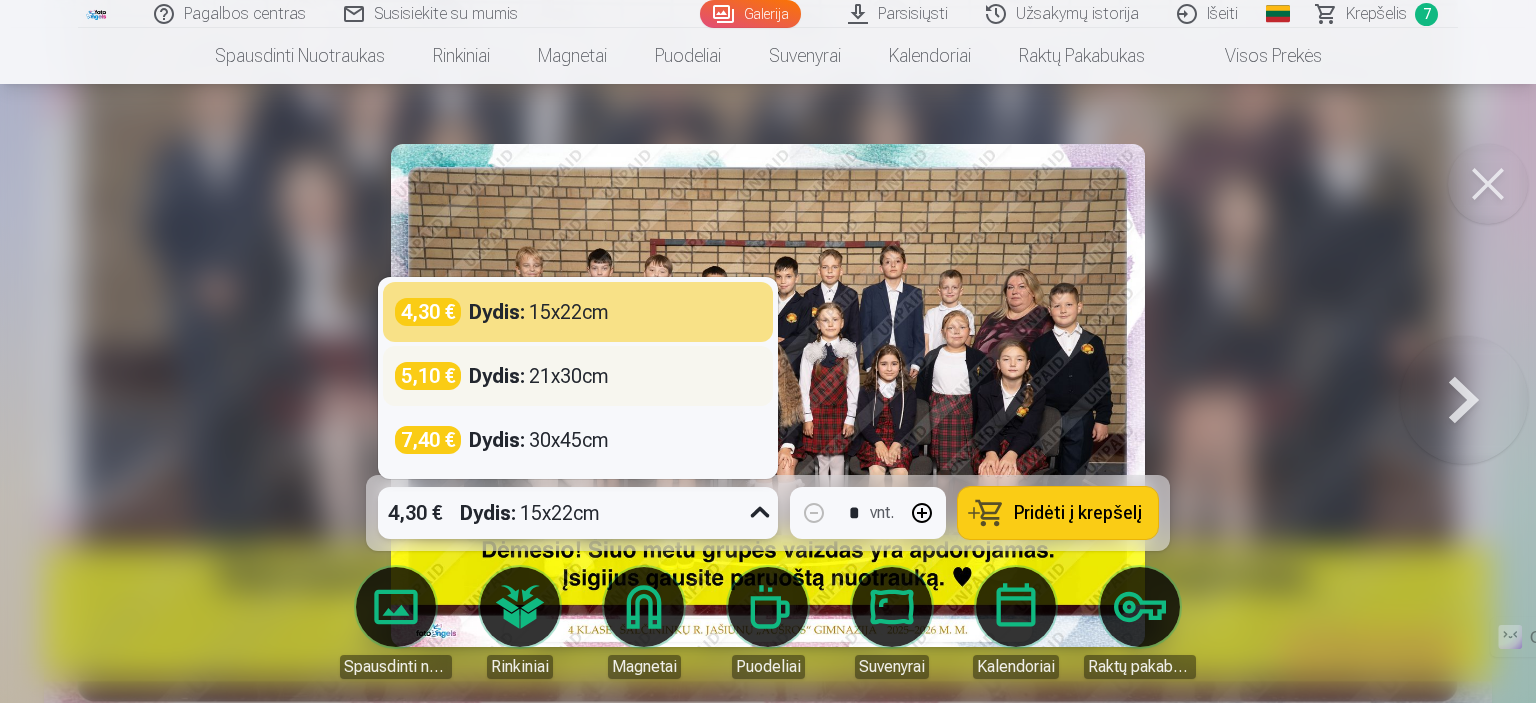
click at [670, 386] on div "5,10 € Dydis : 21x30cm" at bounding box center [578, 376] width 366 height 28
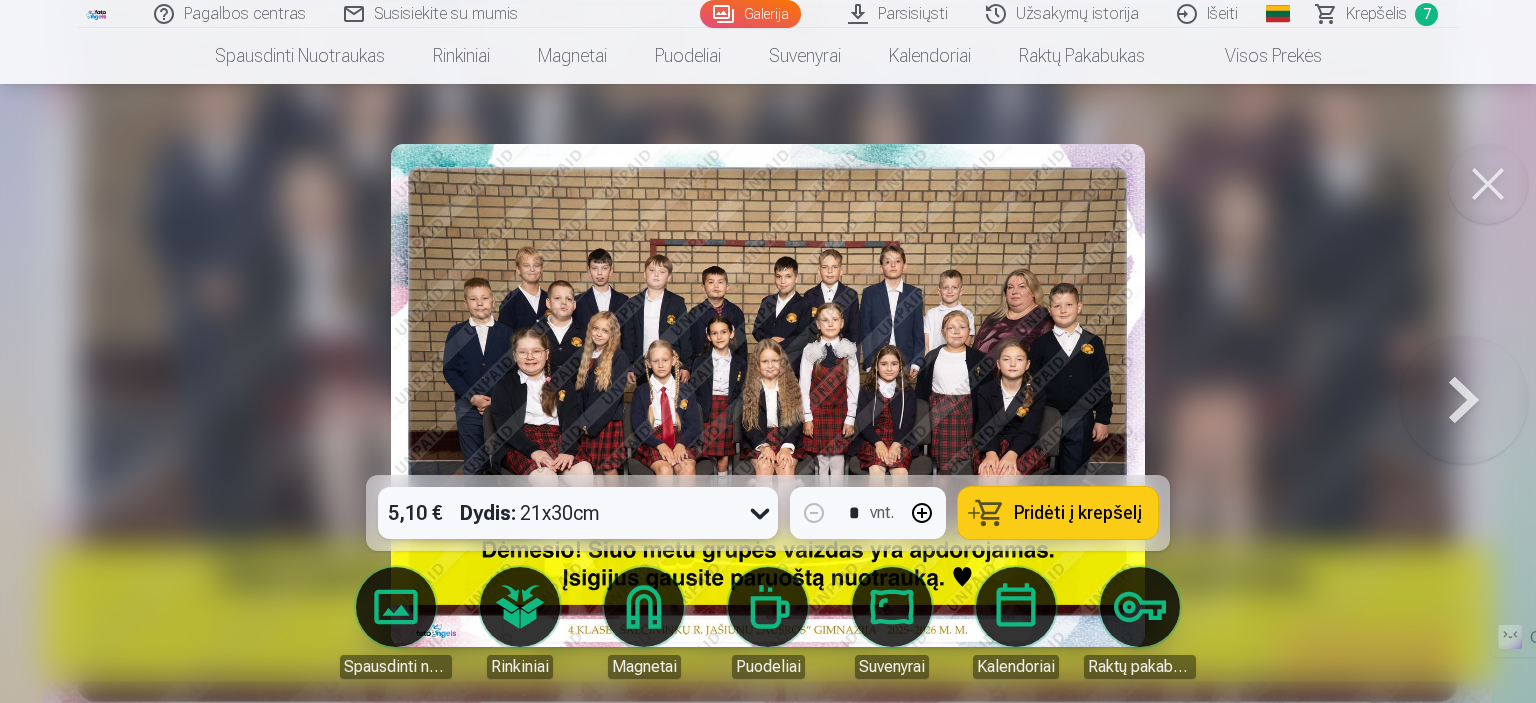
click at [1046, 508] on span "Pridėti į krepšelį" at bounding box center [1078, 513] width 128 height 18
click at [1388, 23] on span "Krepšelis" at bounding box center [1376, 14] width 61 height 24
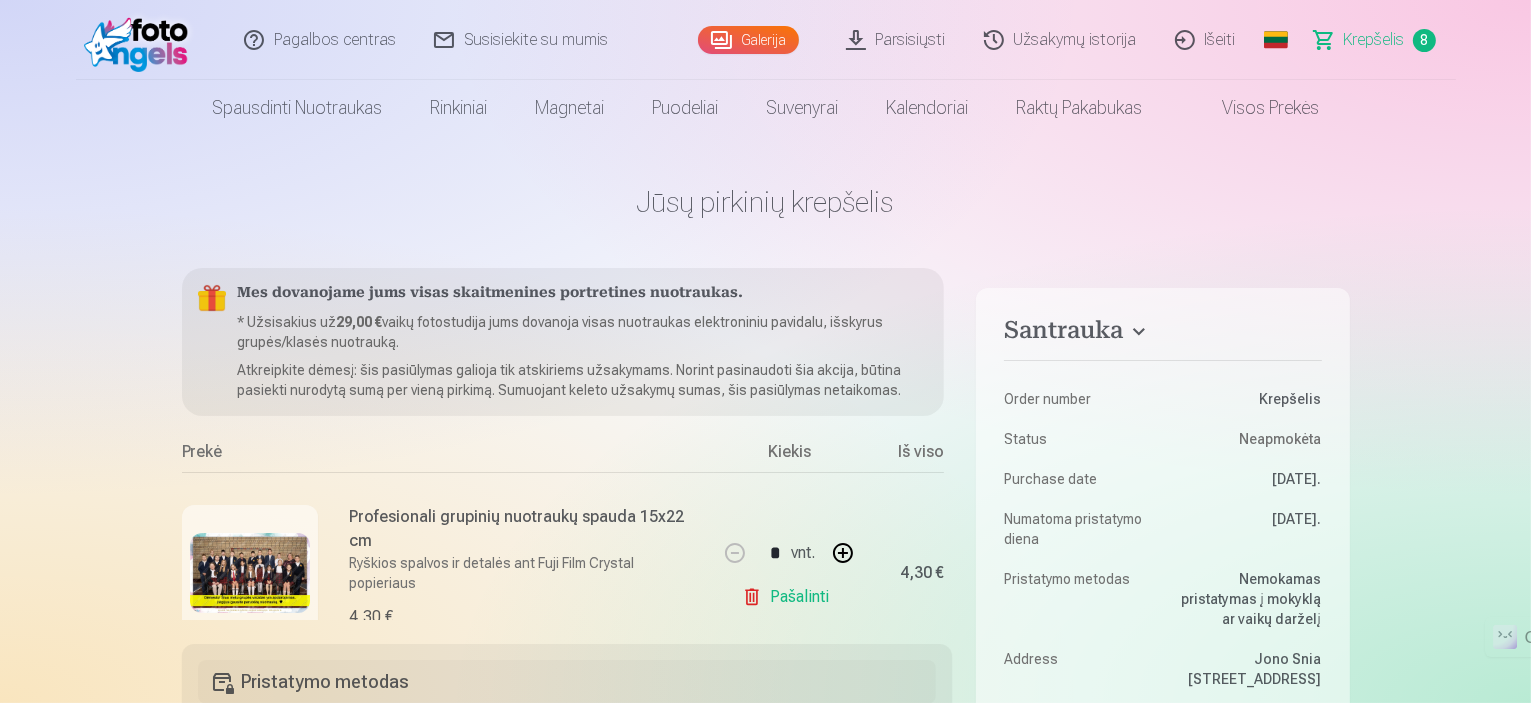
click at [753, 599] on link "Pašalinti" at bounding box center [789, 597] width 95 height 40
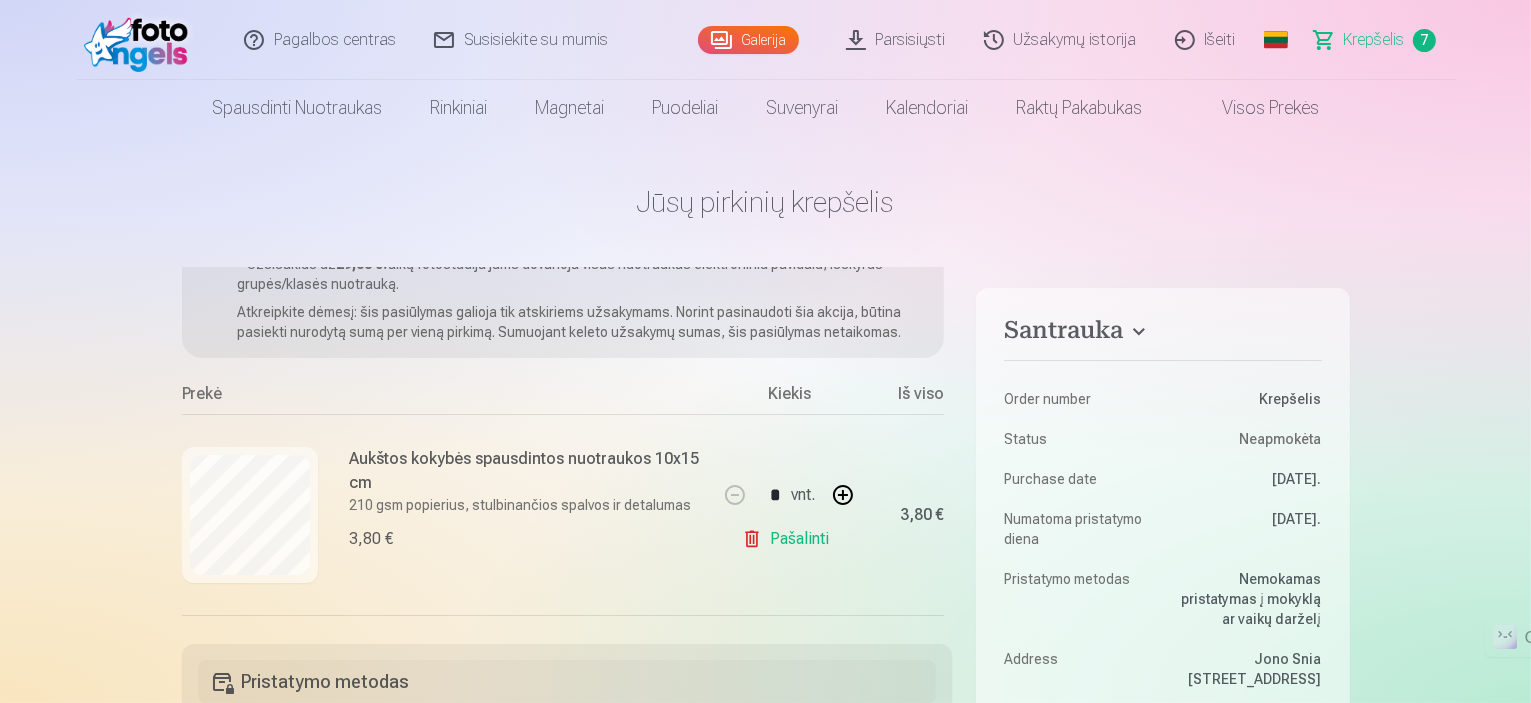
scroll to position [71, 0]
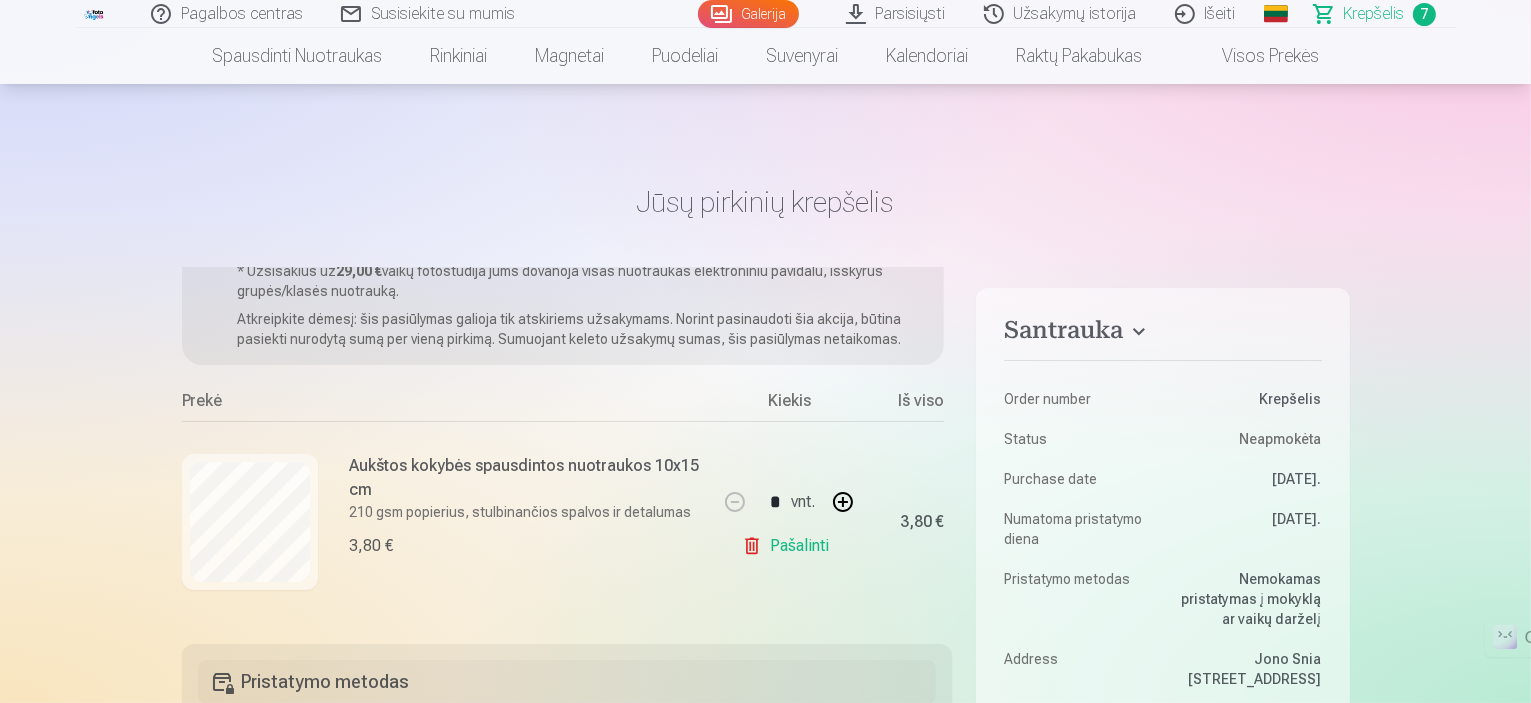
scroll to position [424, 0]
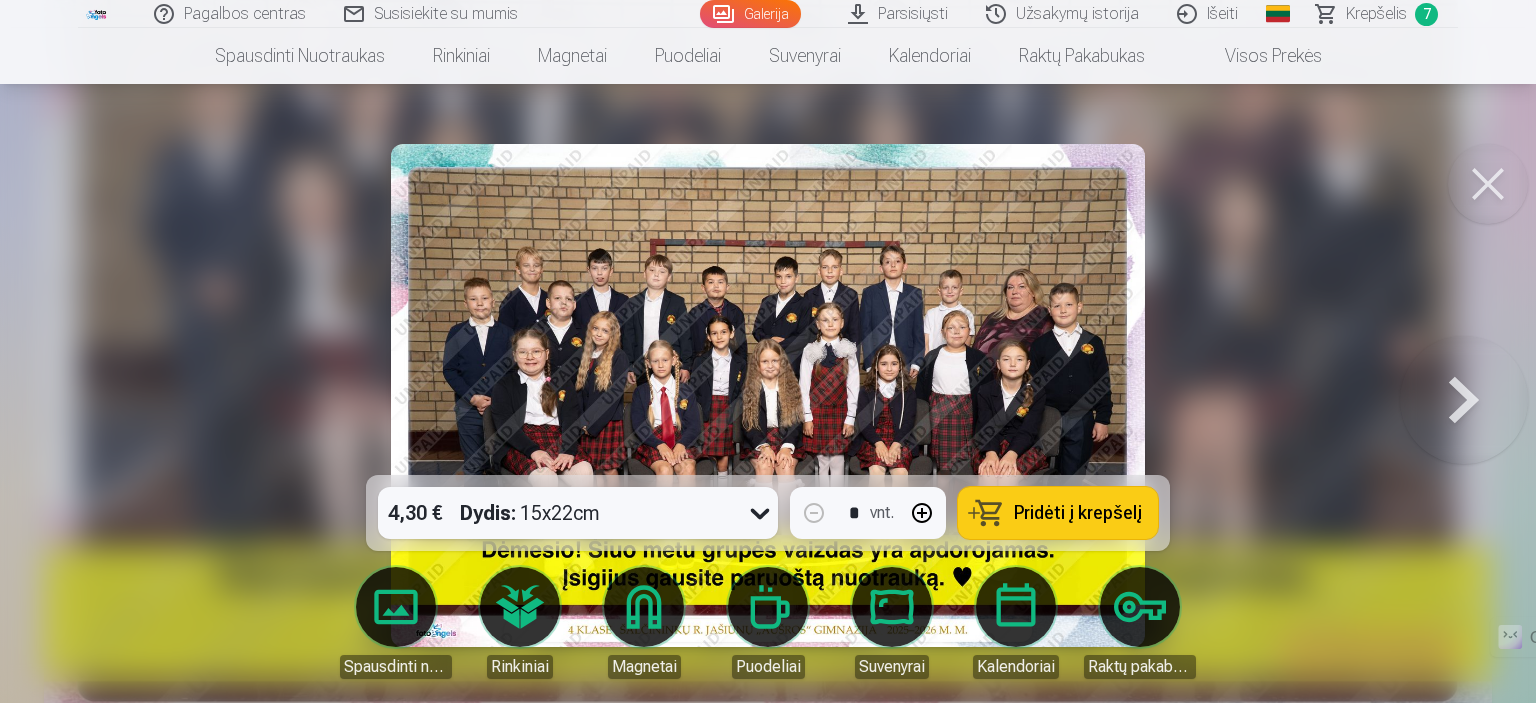
click at [1488, 190] on button at bounding box center [1488, 184] width 80 height 80
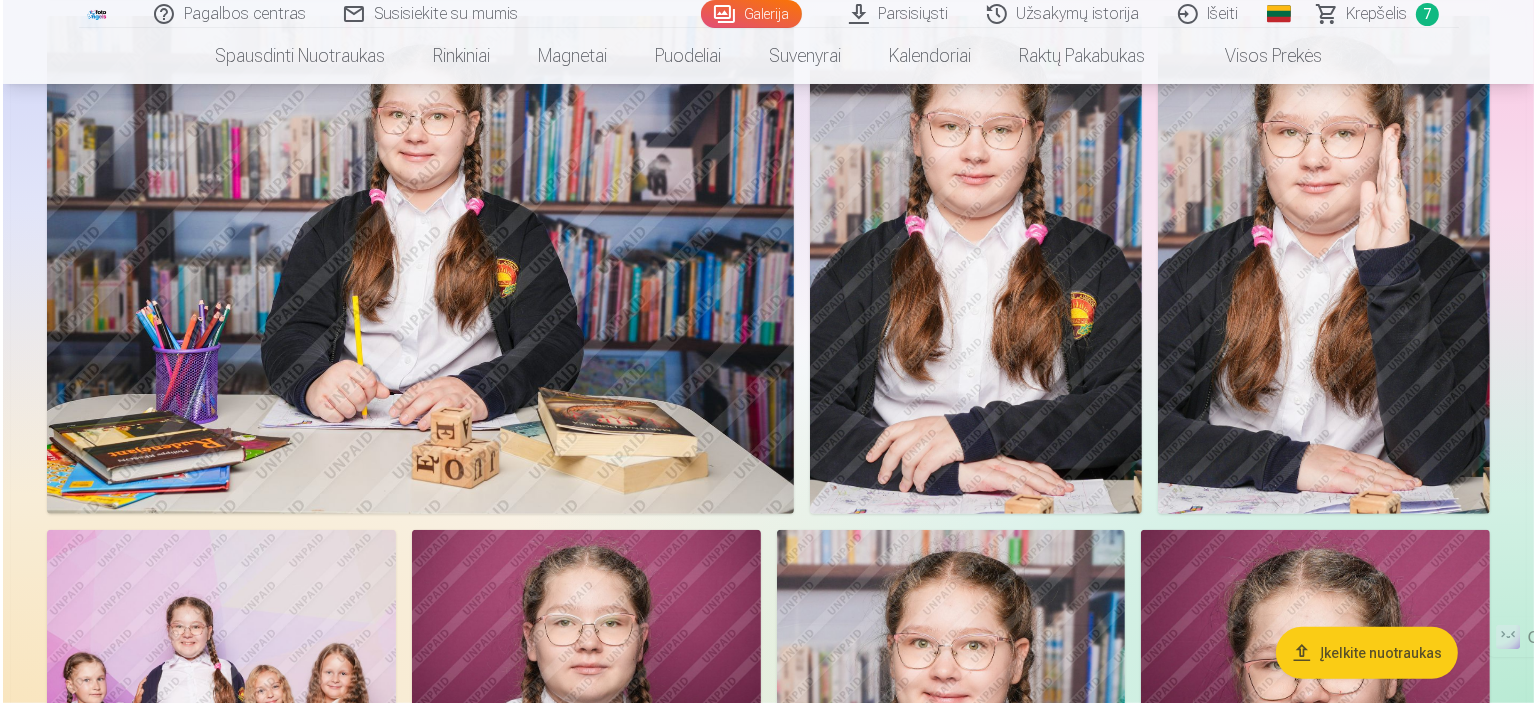
scroll to position [1196, 0]
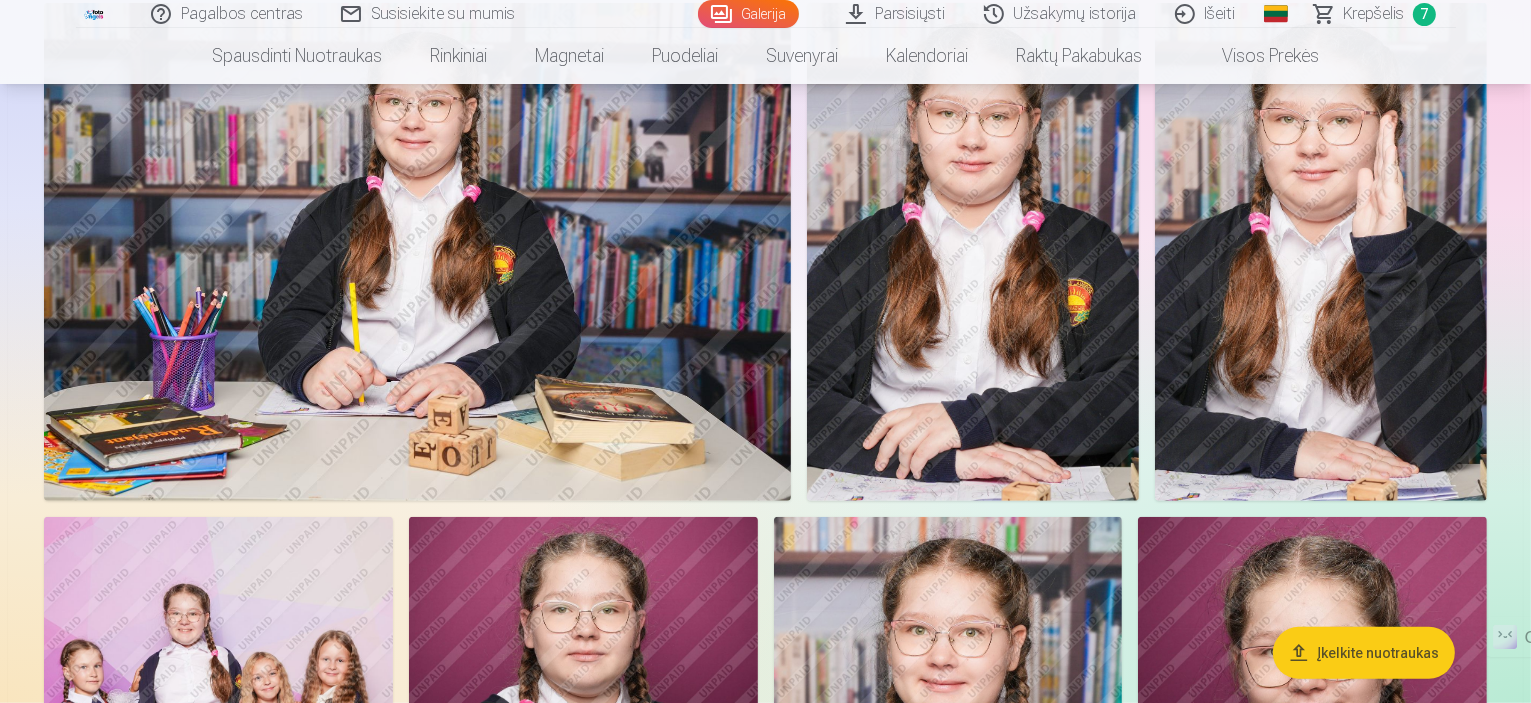
click at [791, 305] on img at bounding box center [417, 252] width 747 height 498
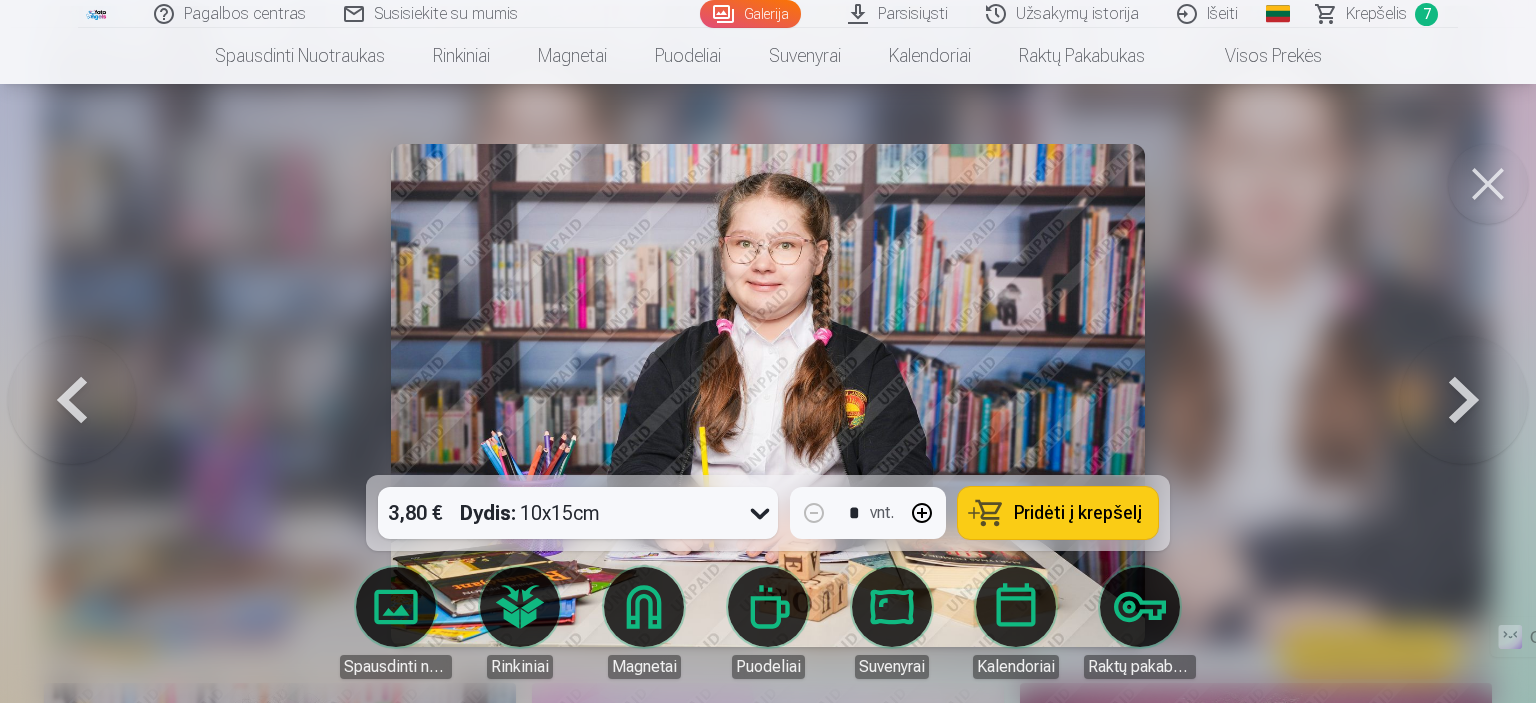
click at [755, 522] on icon at bounding box center [760, 513] width 32 height 32
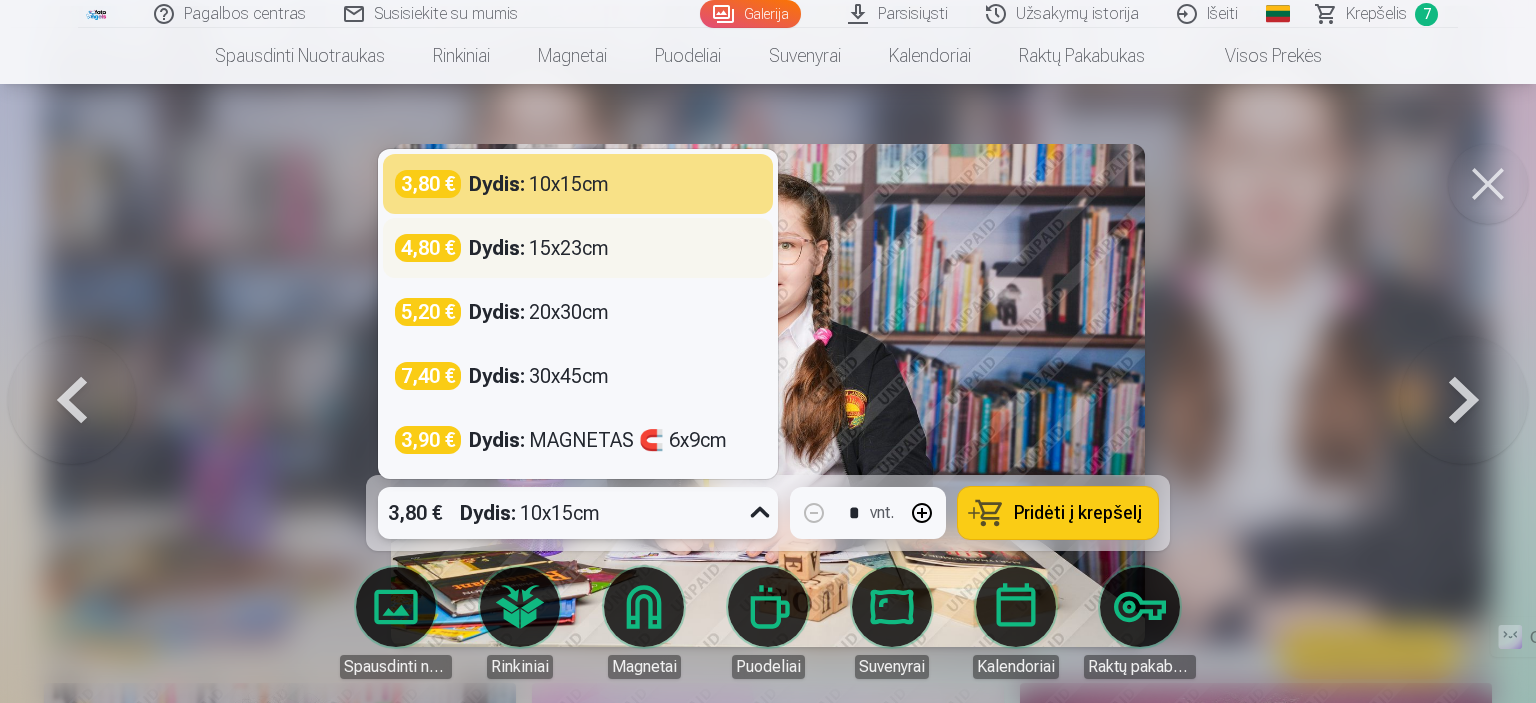
click at [615, 251] on div "4,80 € Dydis : 15x23cm" at bounding box center [578, 248] width 366 height 28
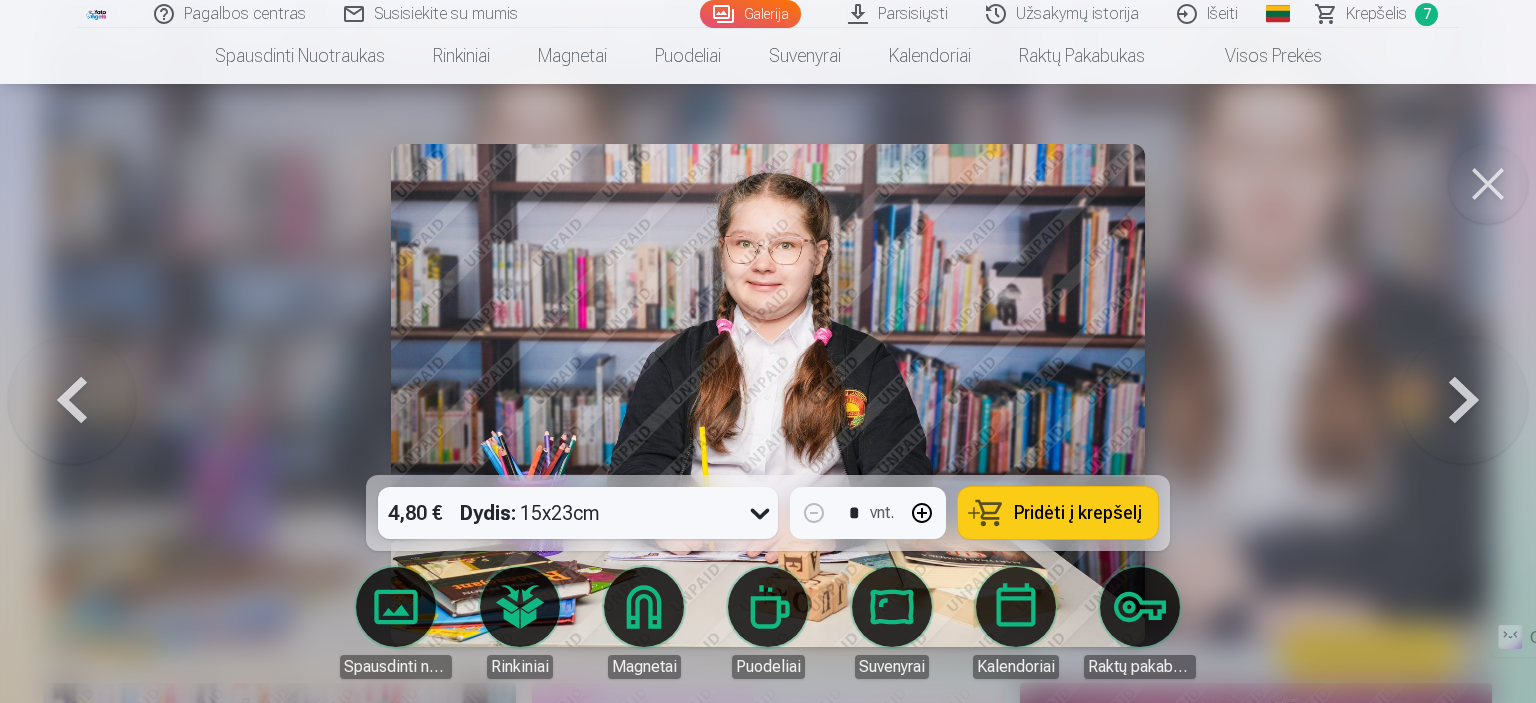
click at [1037, 506] on span "Pridėti į krepšelį" at bounding box center [1078, 513] width 128 height 18
click at [1374, 21] on span "Krepšelis" at bounding box center [1376, 14] width 61 height 24
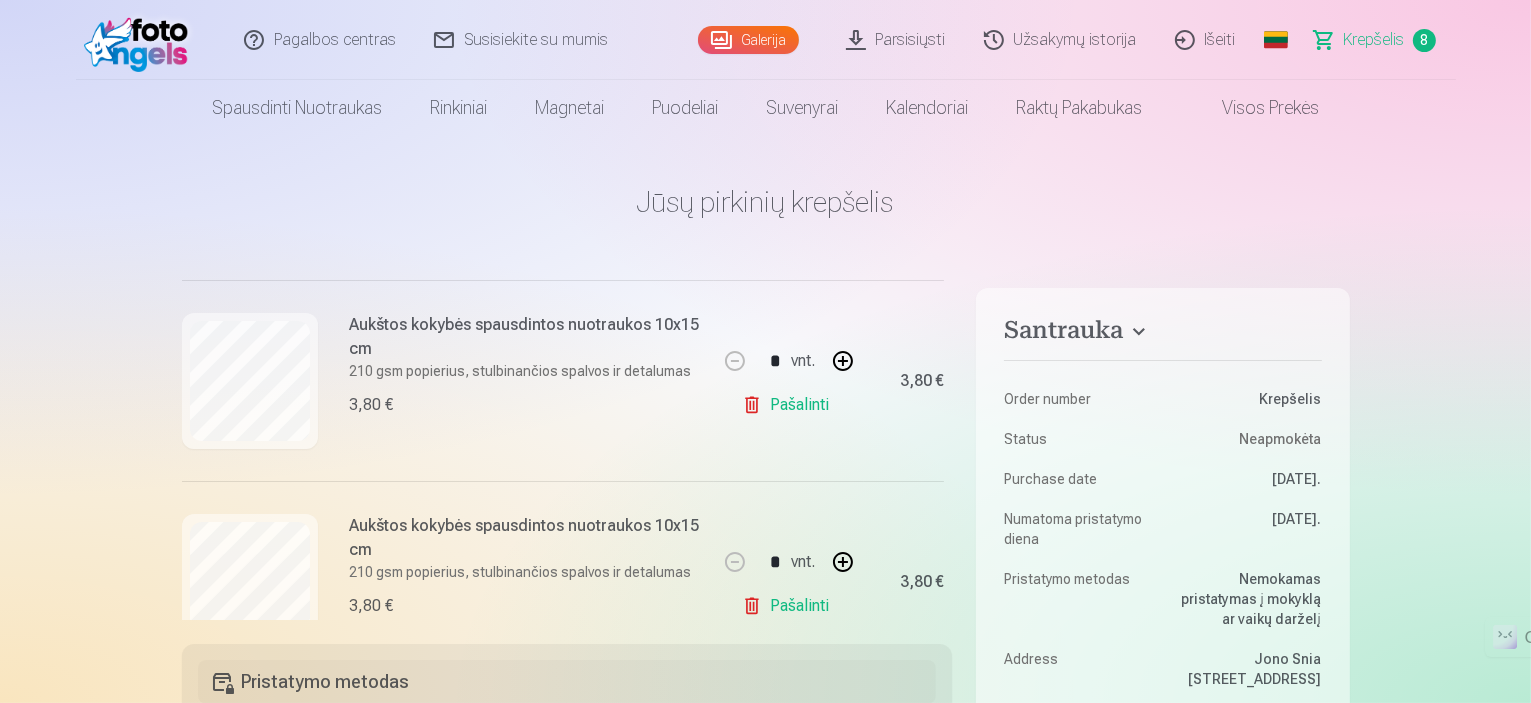
scroll to position [196, 0]
click at [796, 406] on link "Pašalinti" at bounding box center [789, 401] width 95 height 40
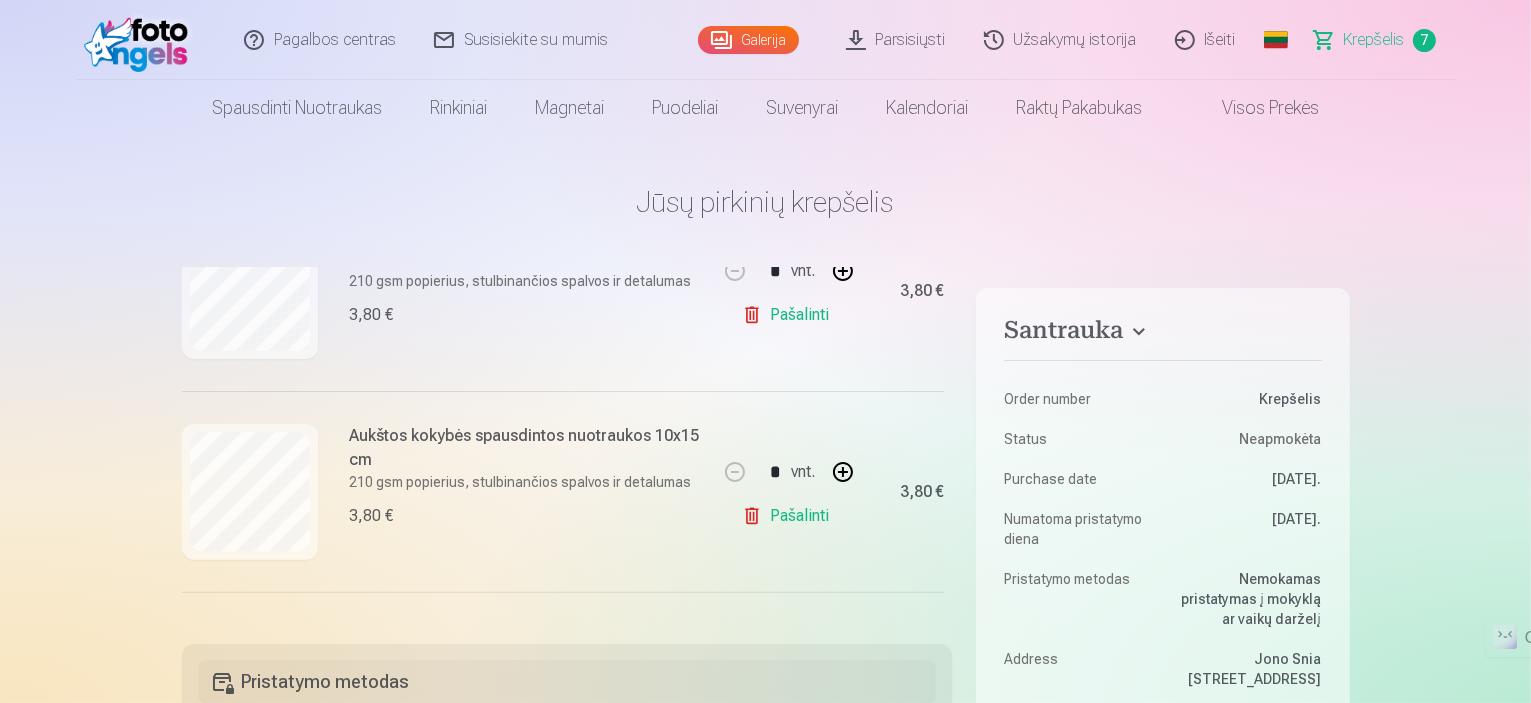
scroll to position [668, 0]
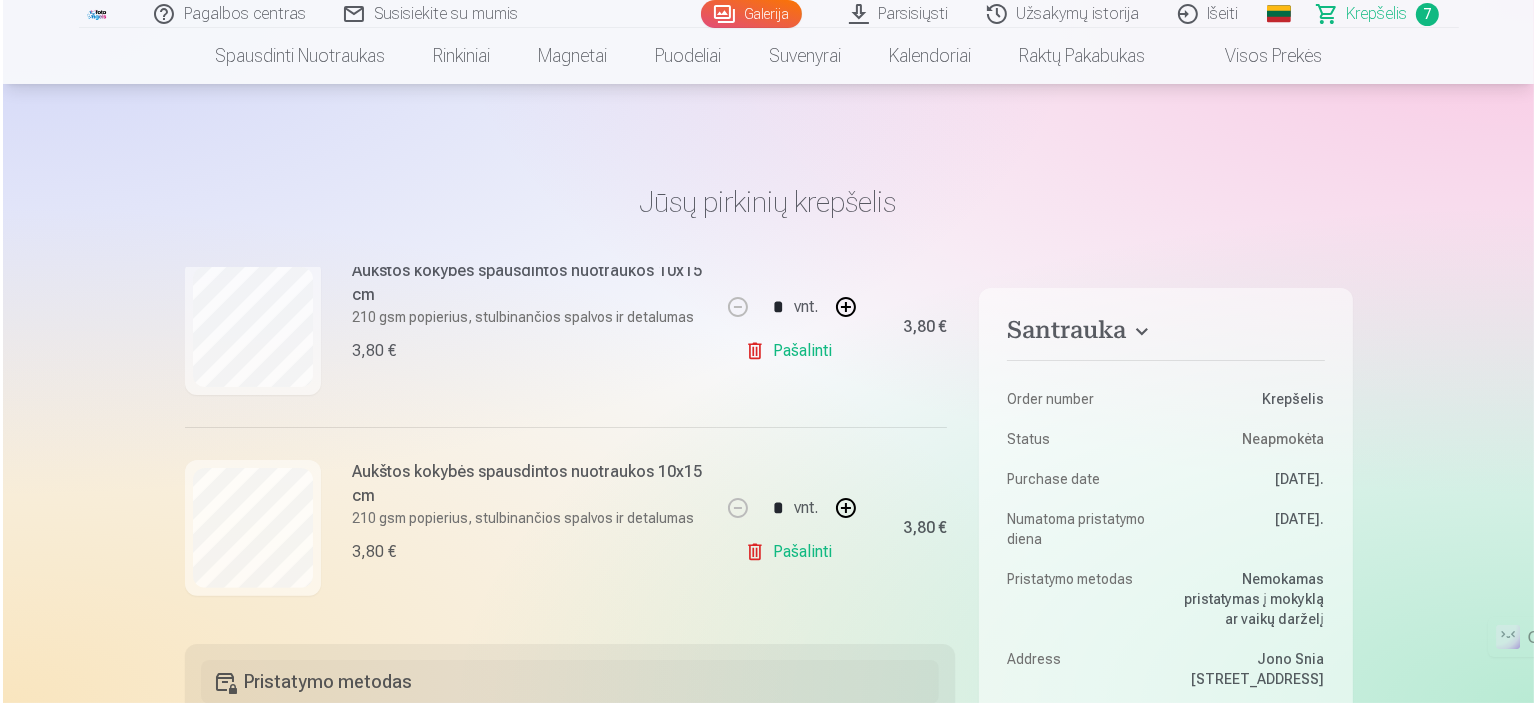
scroll to position [1196, 0]
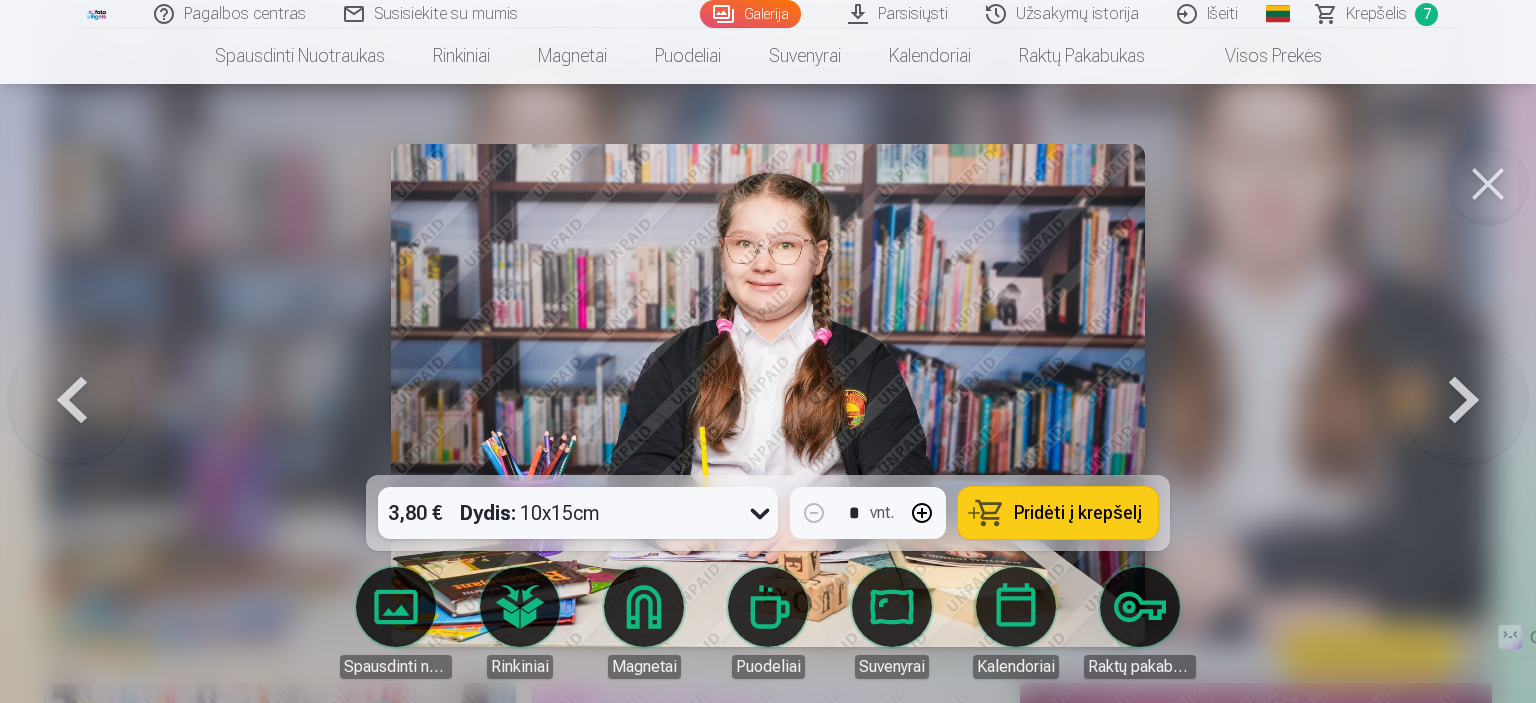
click at [1488, 187] on button at bounding box center [1488, 184] width 80 height 80
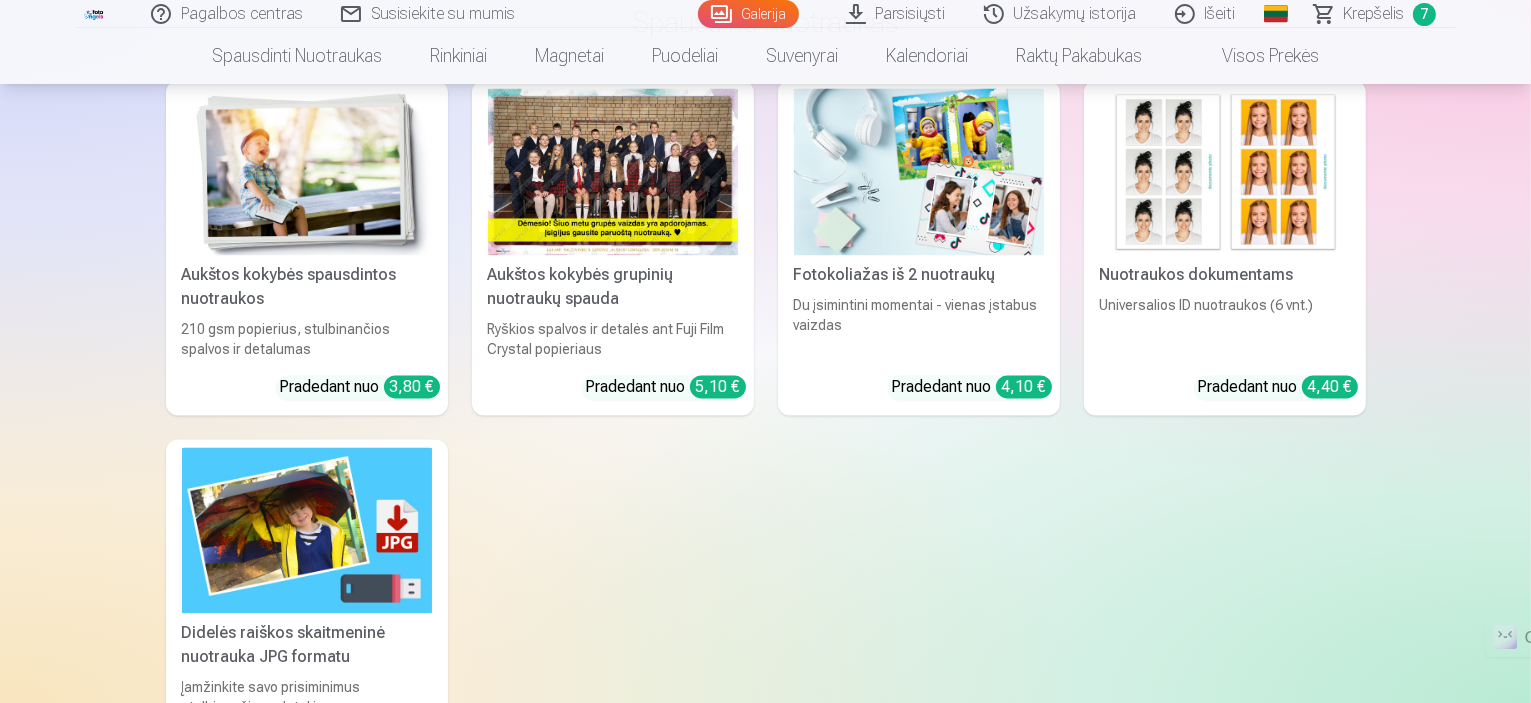
scroll to position [4026, 0]
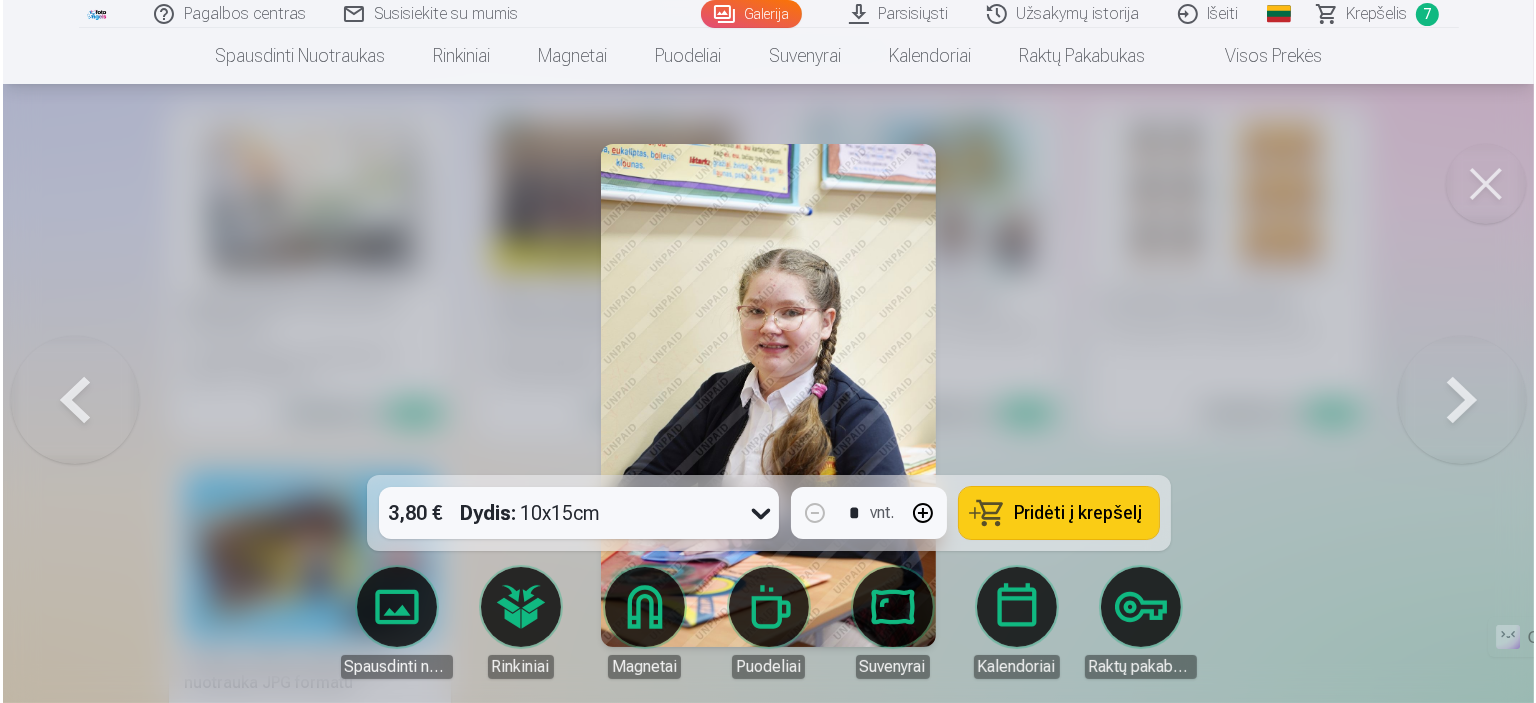
scroll to position [4039, 0]
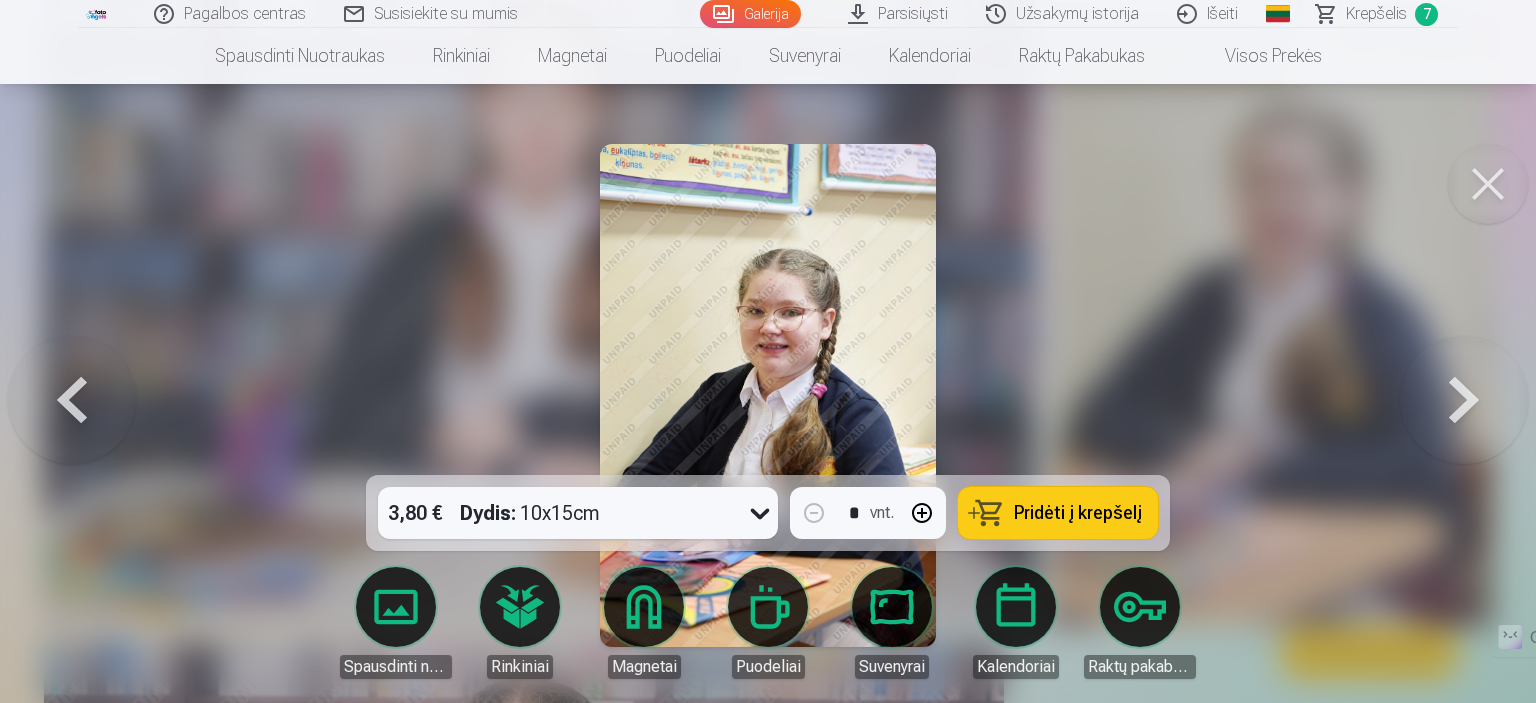
click at [731, 511] on div "3,80 € Dydis : 10x15cm" at bounding box center [559, 513] width 362 height 52
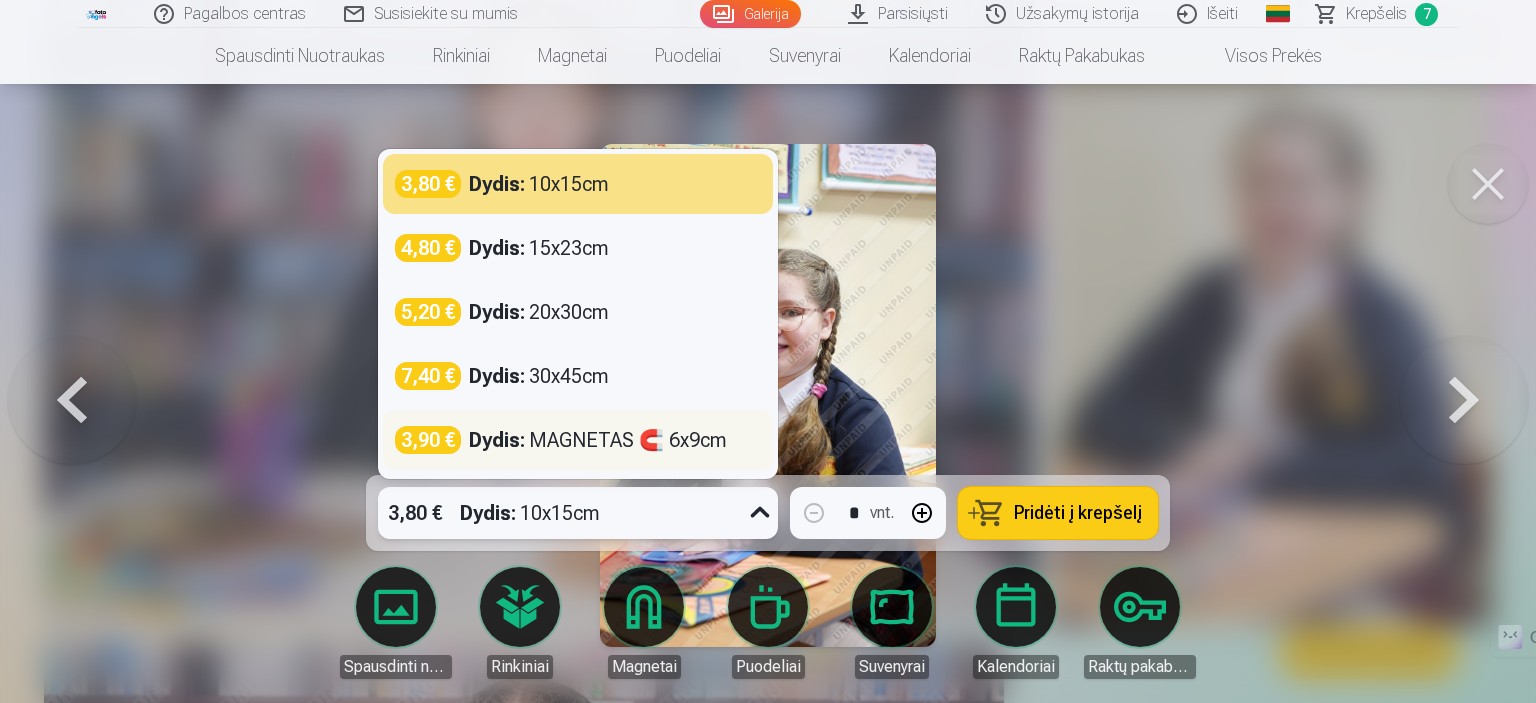
click at [450, 442] on div "3,90 €" at bounding box center [428, 440] width 66 height 28
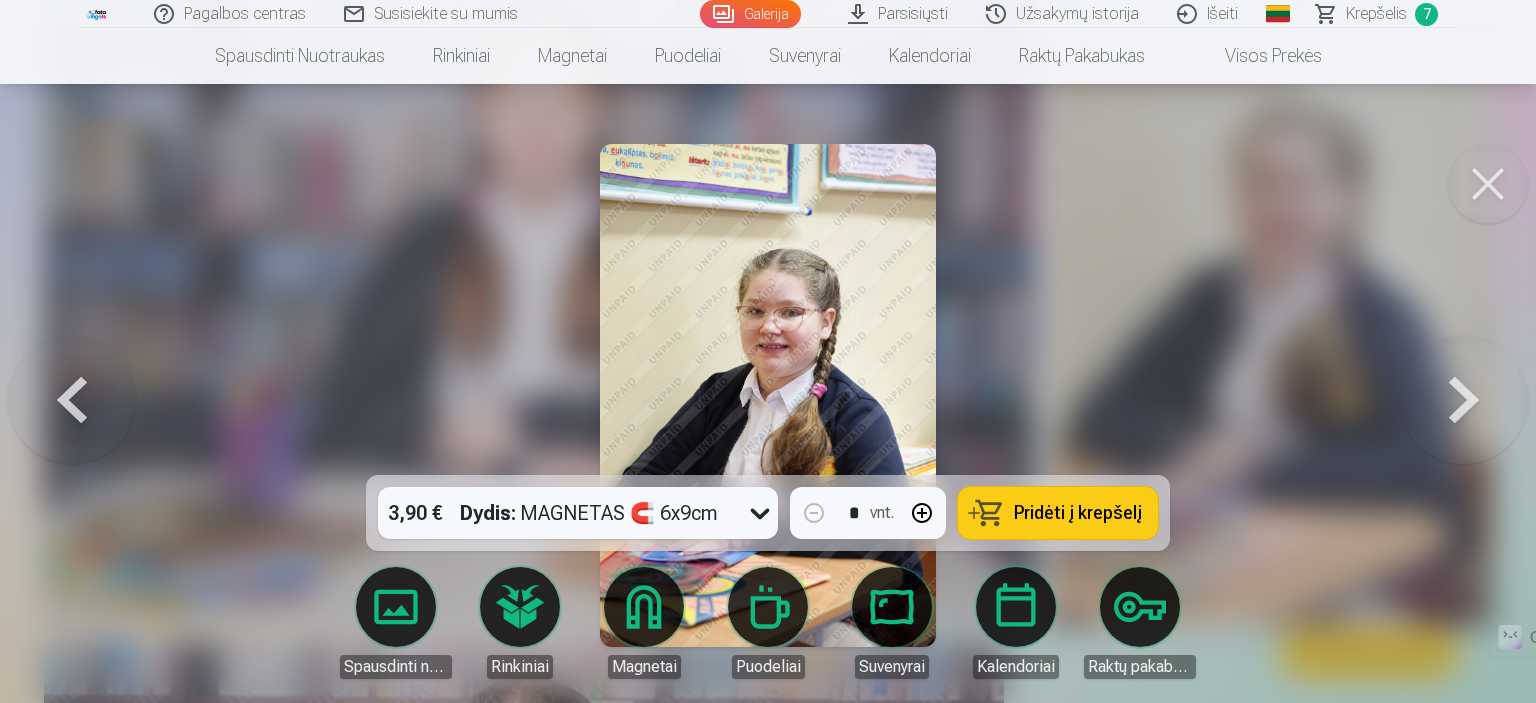
drag, startPoint x: 1065, startPoint y: 507, endPoint x: 1044, endPoint y: 512, distance: 21.6
click at [1044, 512] on span "Pridėti į krepšelį" at bounding box center [1078, 513] width 128 height 18
click at [1478, 190] on button at bounding box center [1488, 184] width 80 height 80
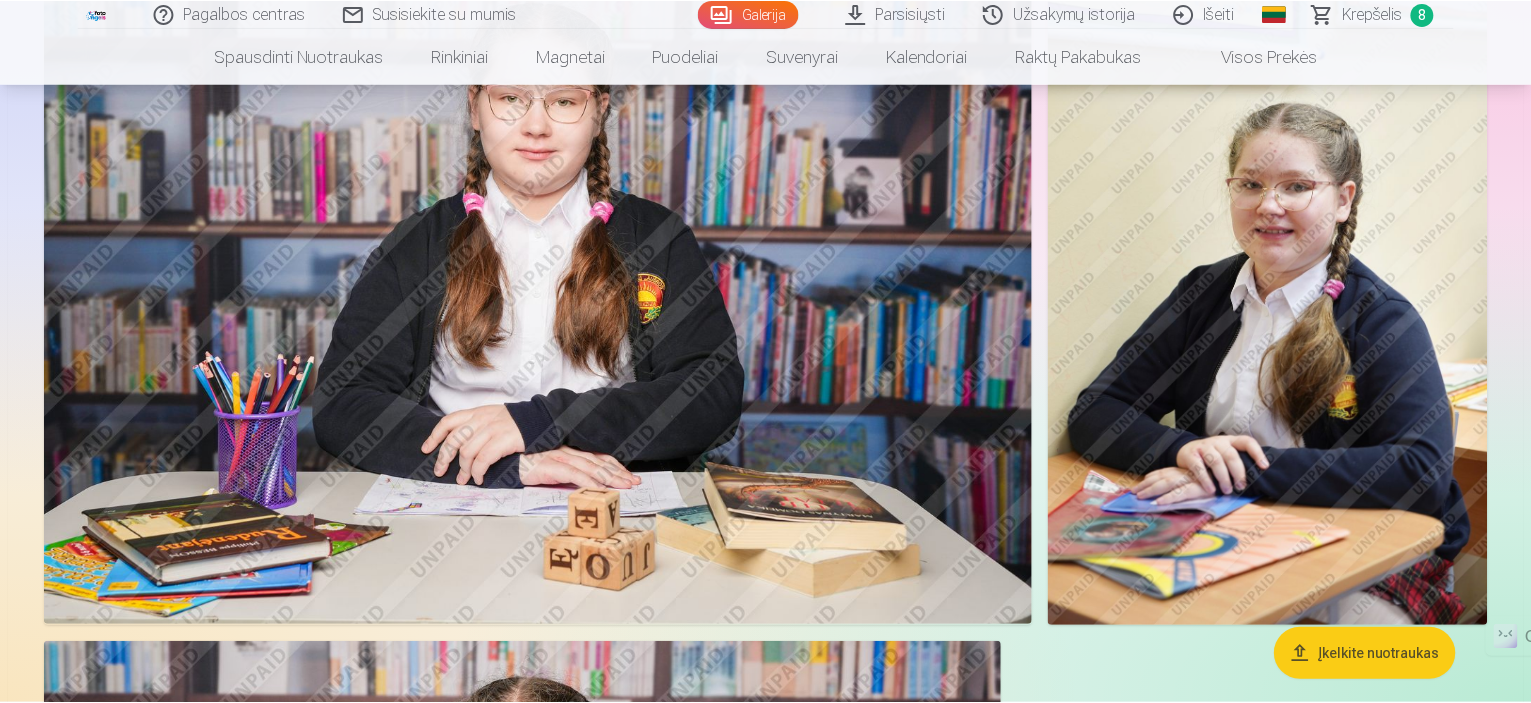
scroll to position [4026, 0]
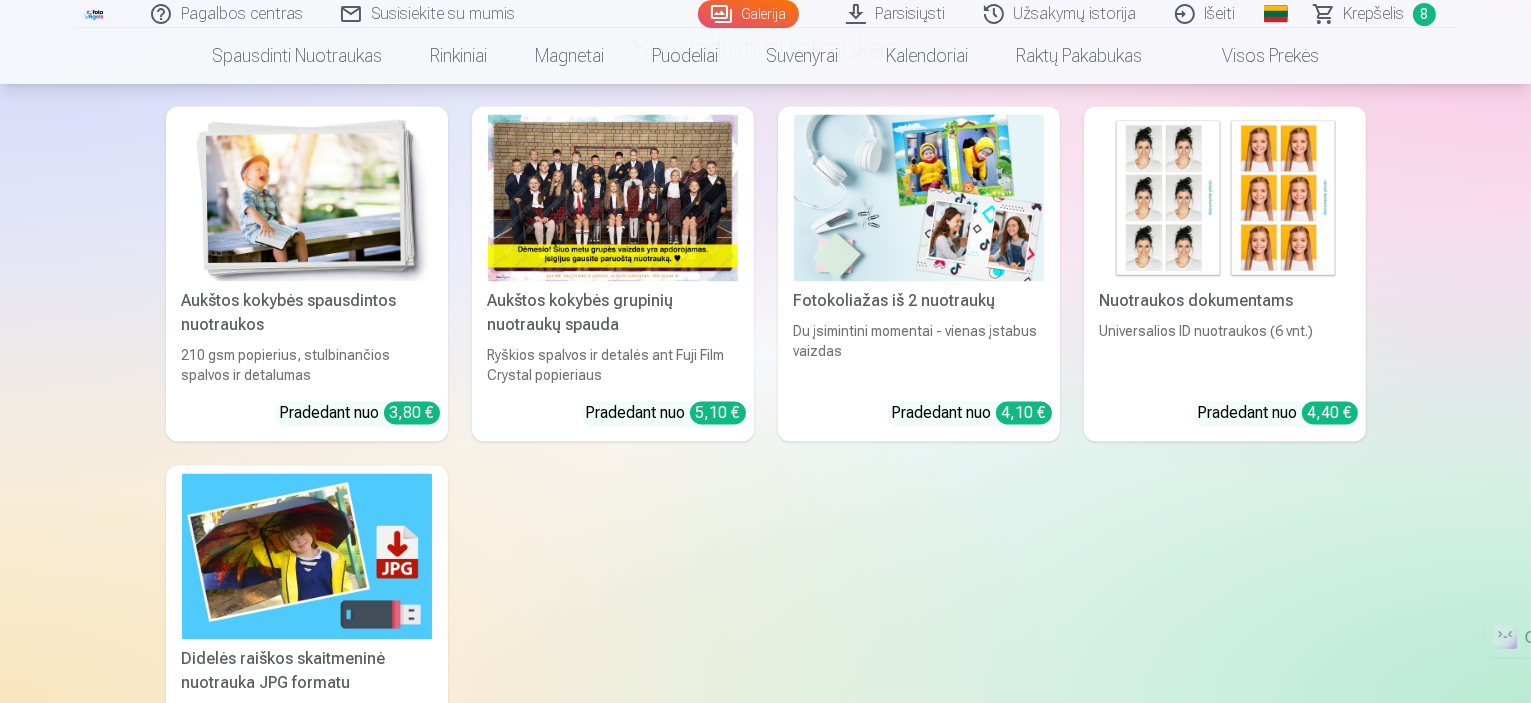
click at [1373, 13] on span "Krepšelis" at bounding box center [1374, 14] width 61 height 24
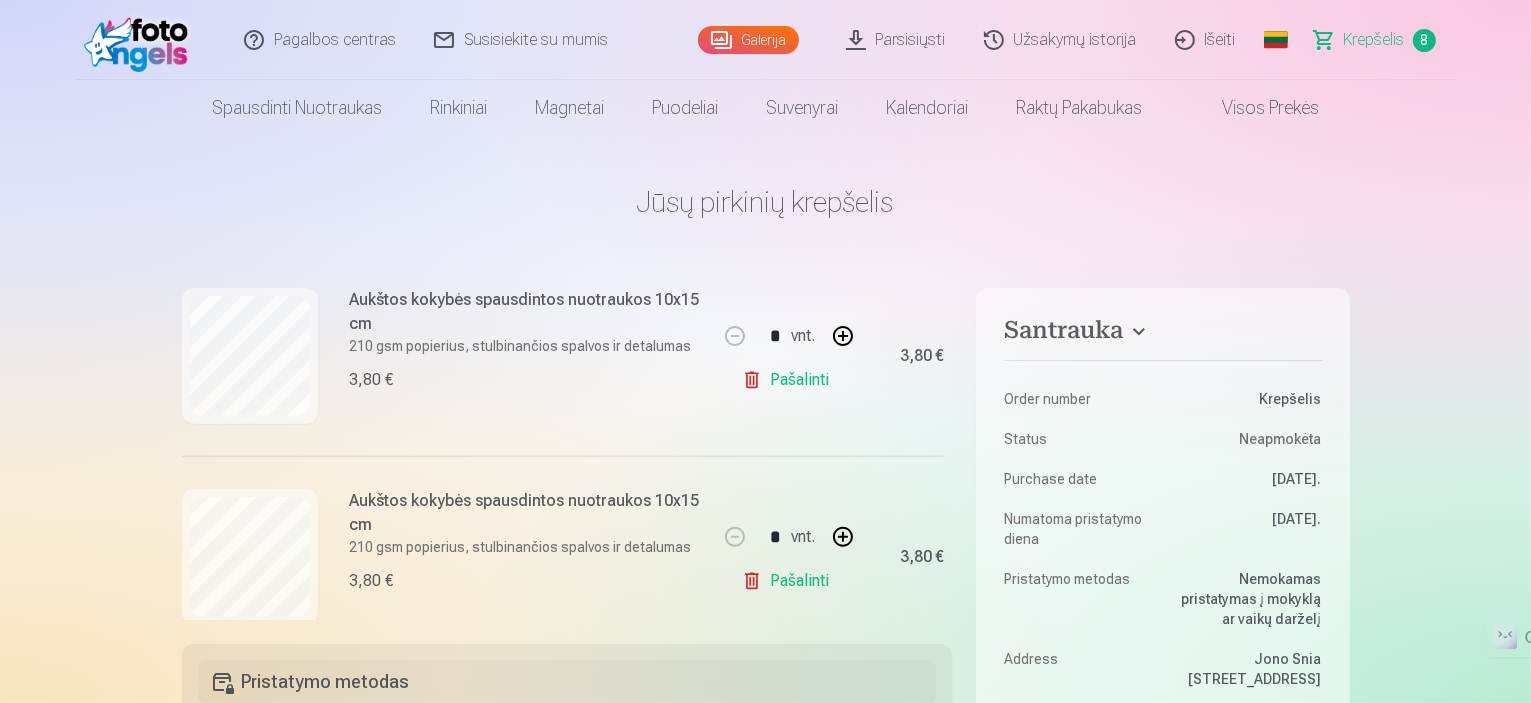
scroll to position [799, 0]
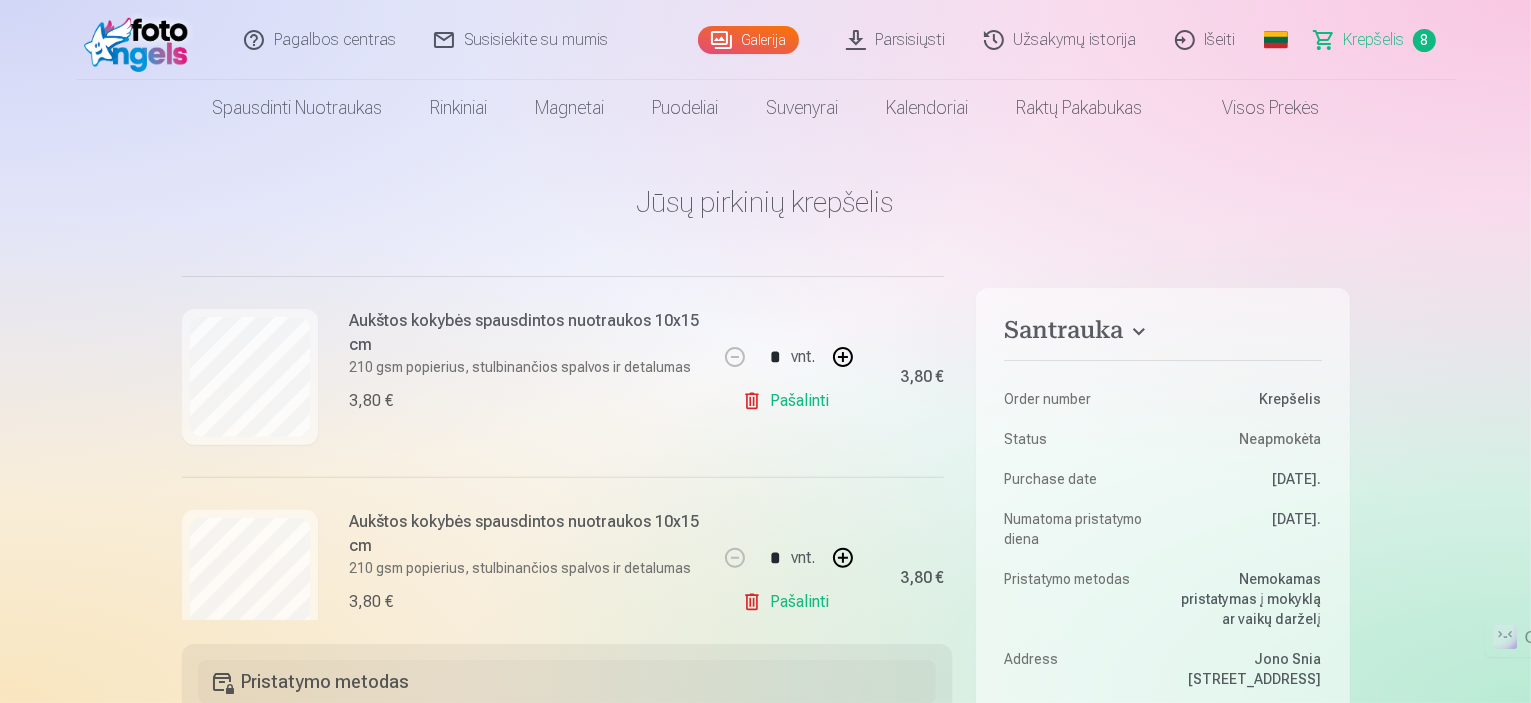
click at [791, 397] on link "Pašalinti" at bounding box center [789, 401] width 95 height 40
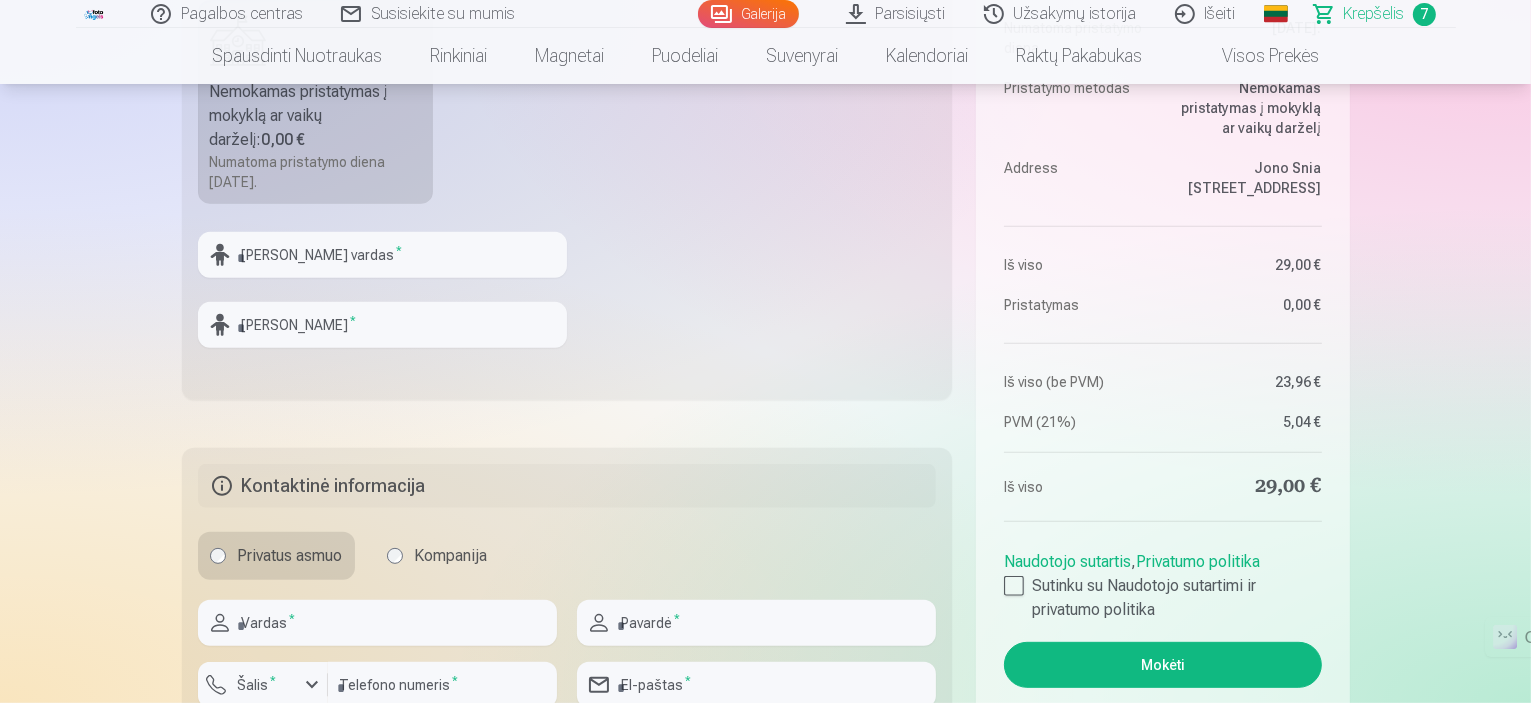
scroll to position [754, 0]
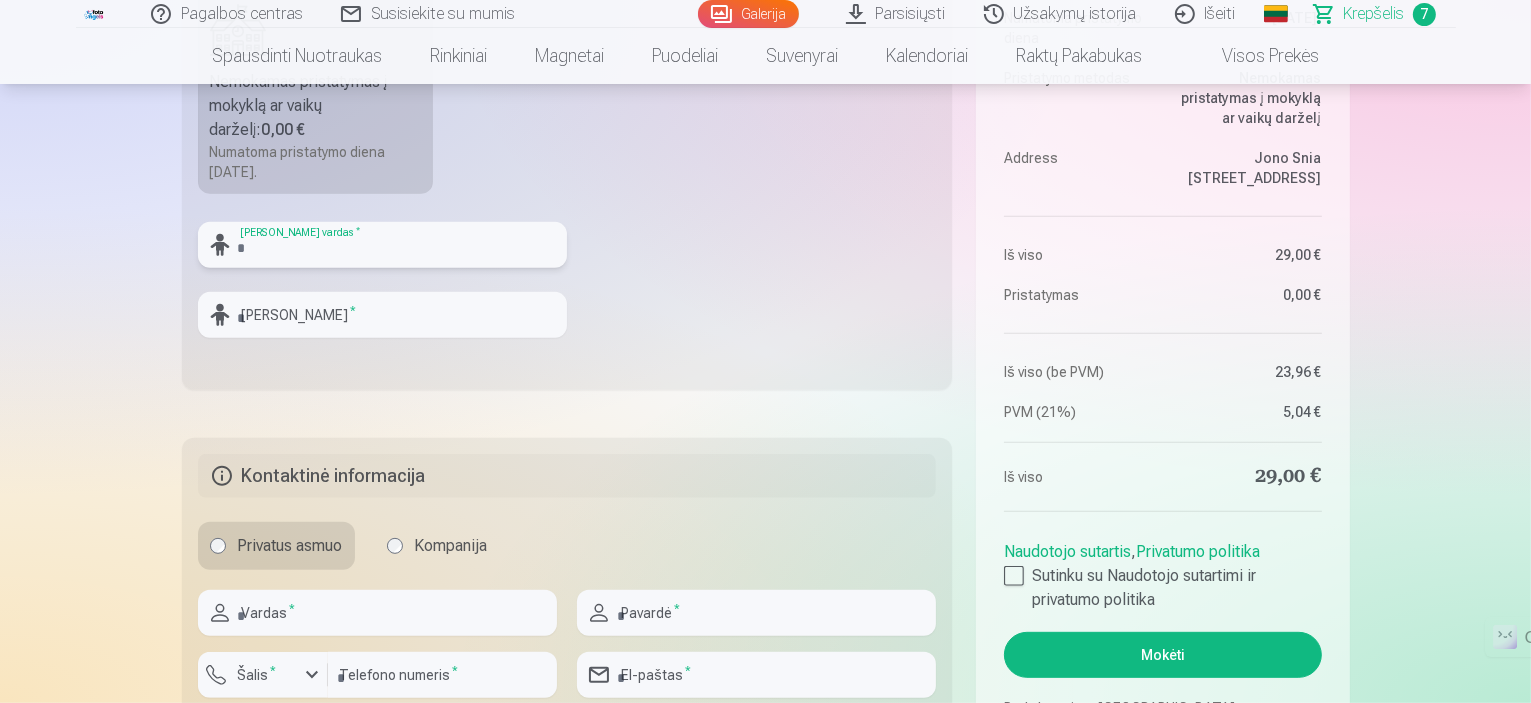
click at [487, 235] on input "text" at bounding box center [382, 245] width 369 height 46
type input "*****"
click at [504, 319] on input "text" at bounding box center [382, 315] width 369 height 46
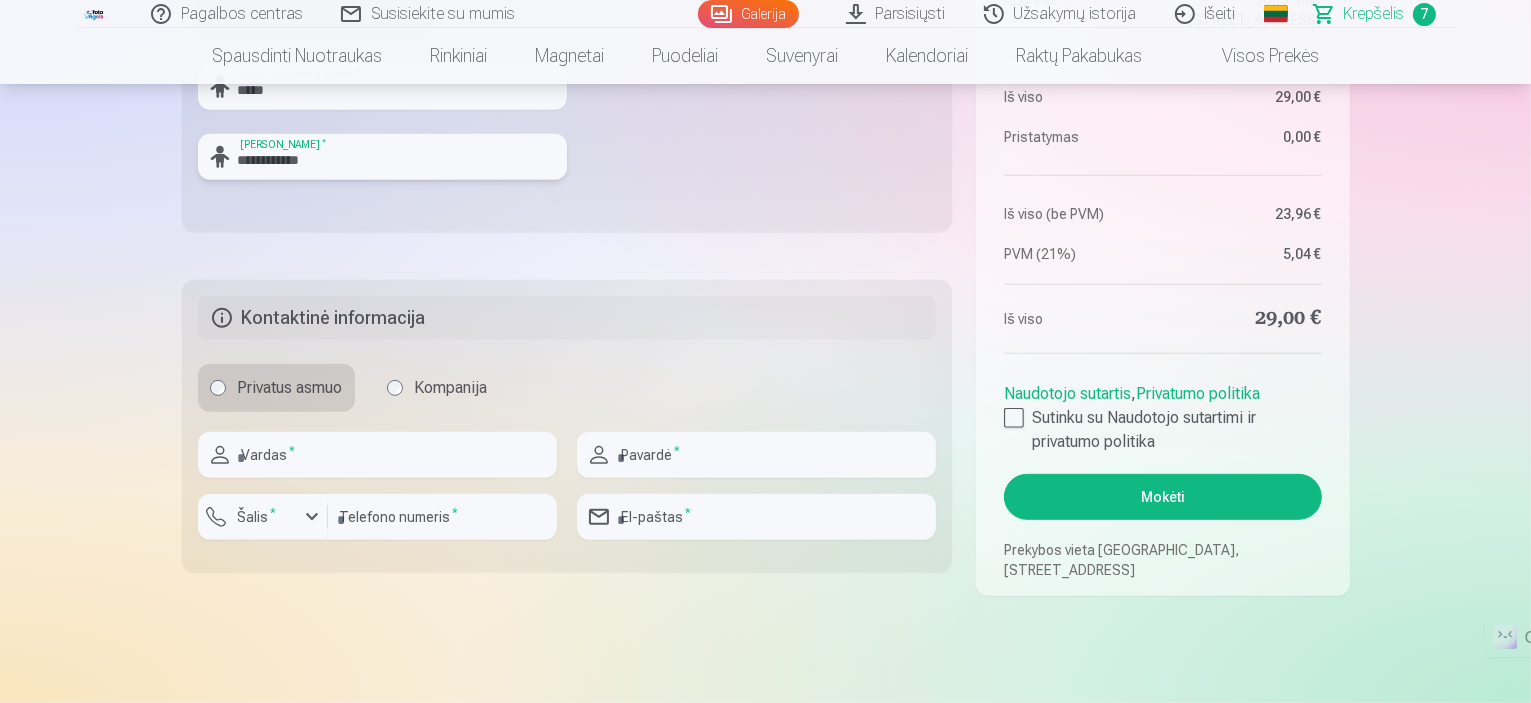
scroll to position [913, 0]
type input "**********"
click at [411, 467] on input "text" at bounding box center [377, 454] width 359 height 46
type input "******"
click at [669, 448] on input "text" at bounding box center [756, 454] width 359 height 46
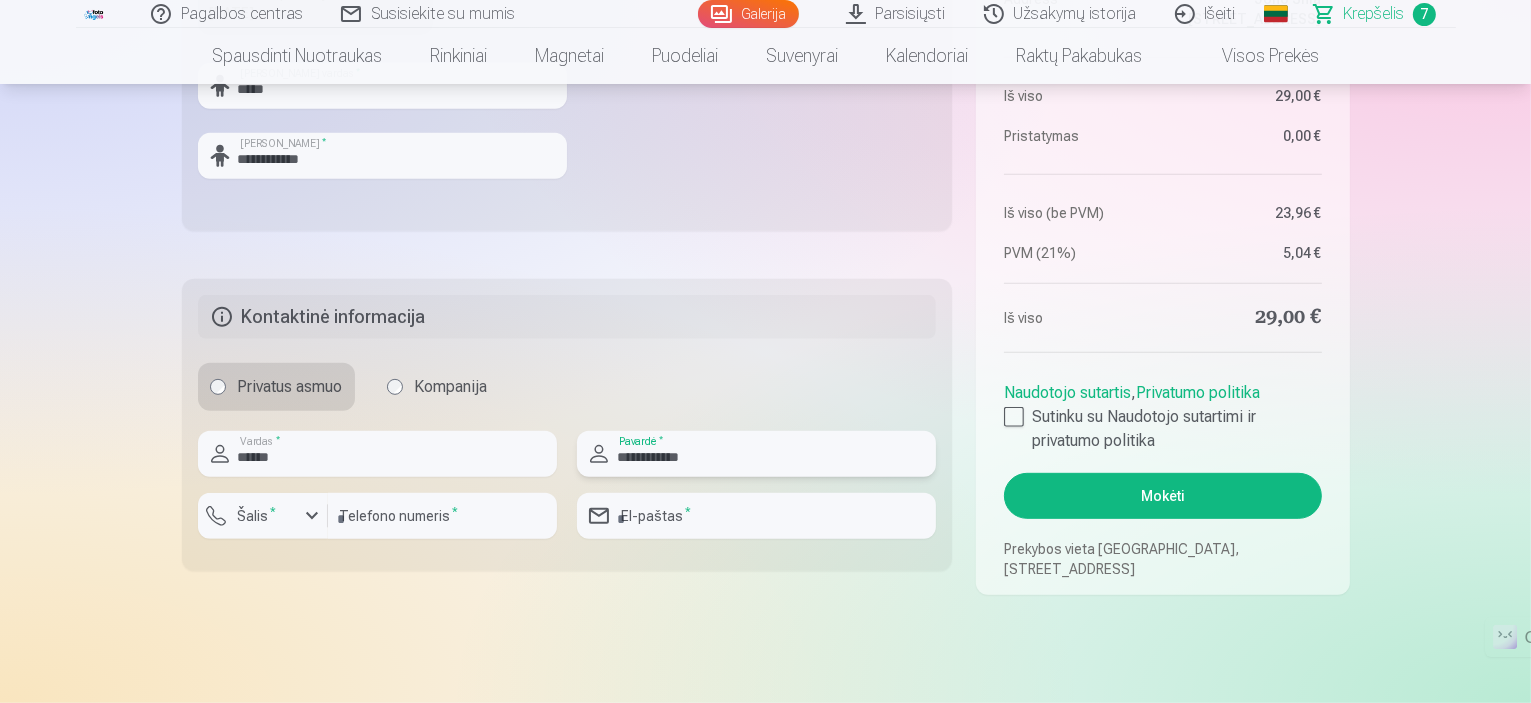
type input "**********"
click at [446, 519] on input "number" at bounding box center [442, 516] width 229 height 46
type input "********"
click at [636, 523] on input "email" at bounding box center [756, 516] width 359 height 46
type input "**********"
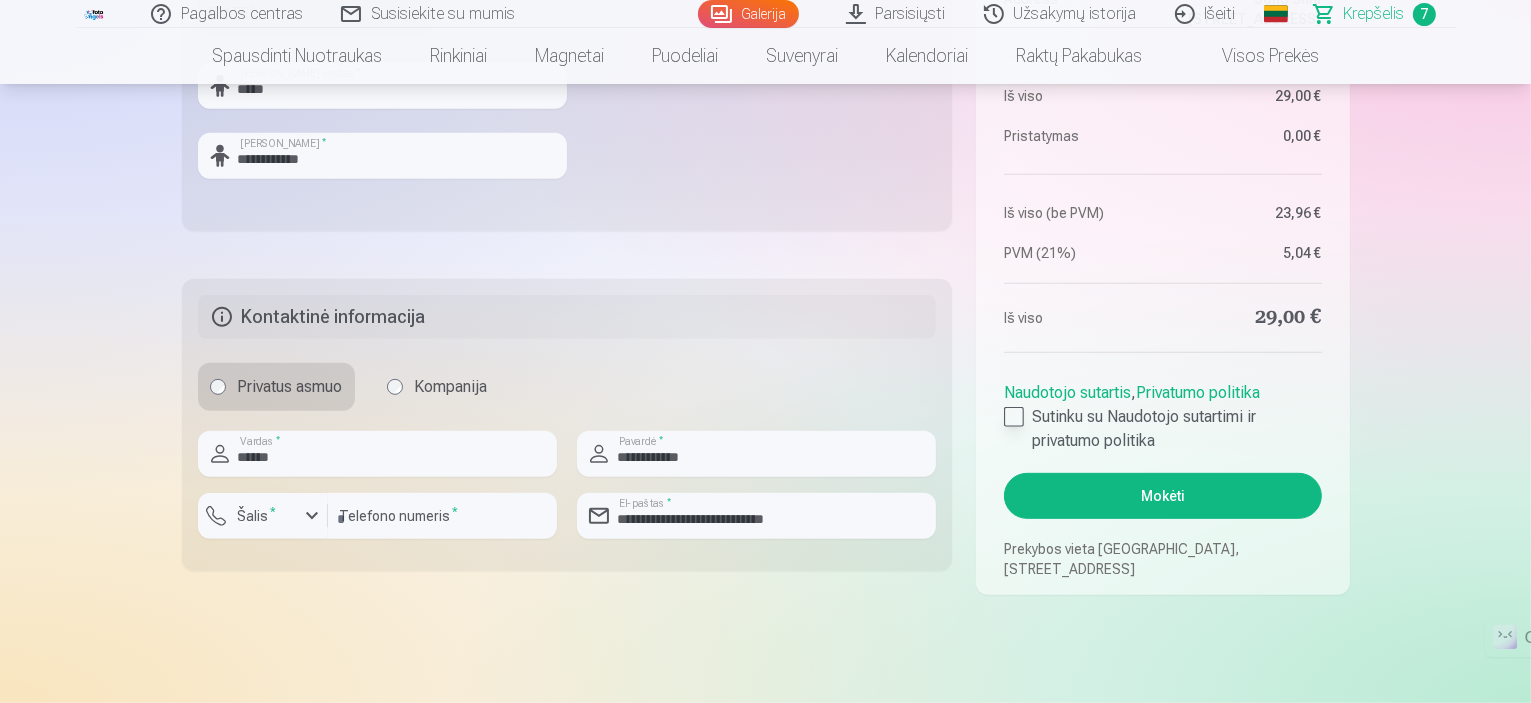
click at [1015, 424] on div at bounding box center [1014, 417] width 20 height 20
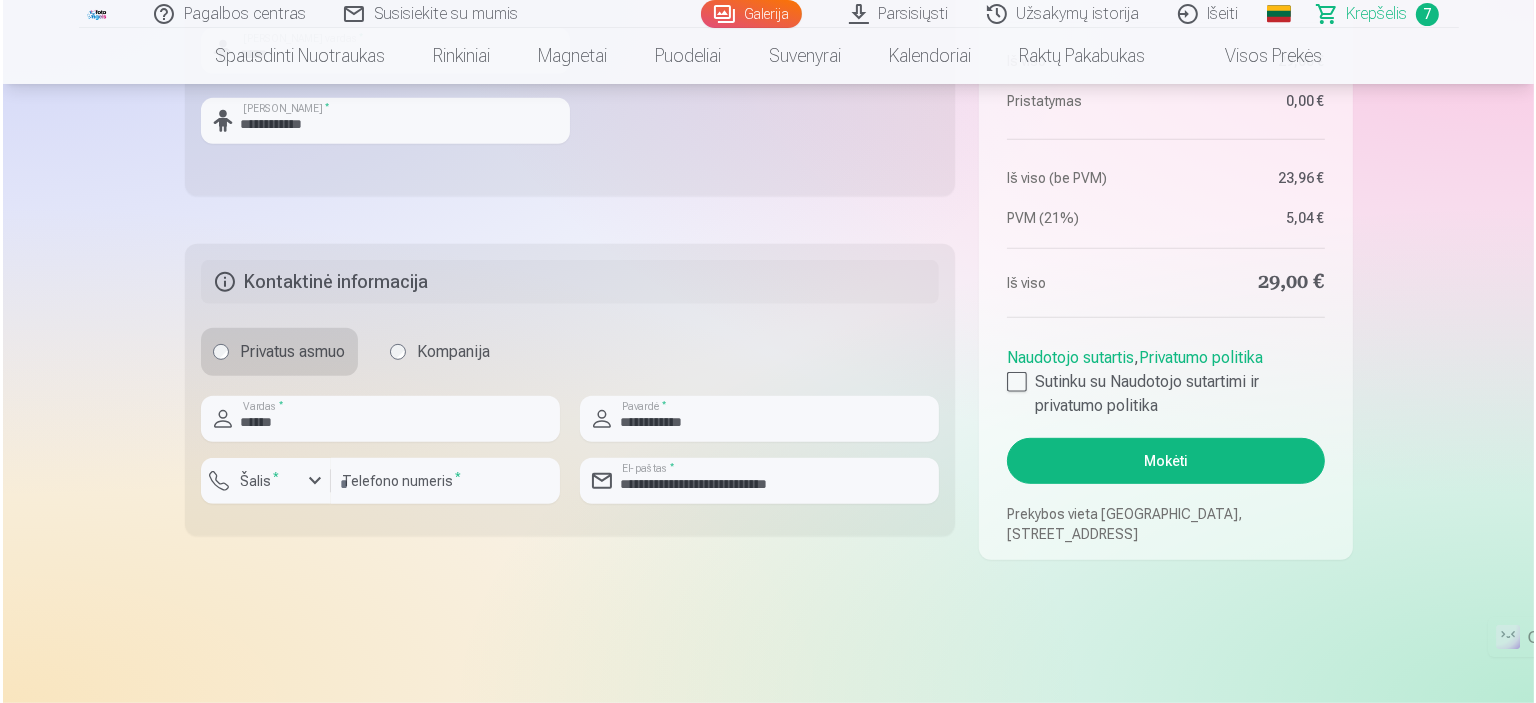
scroll to position [975, 0]
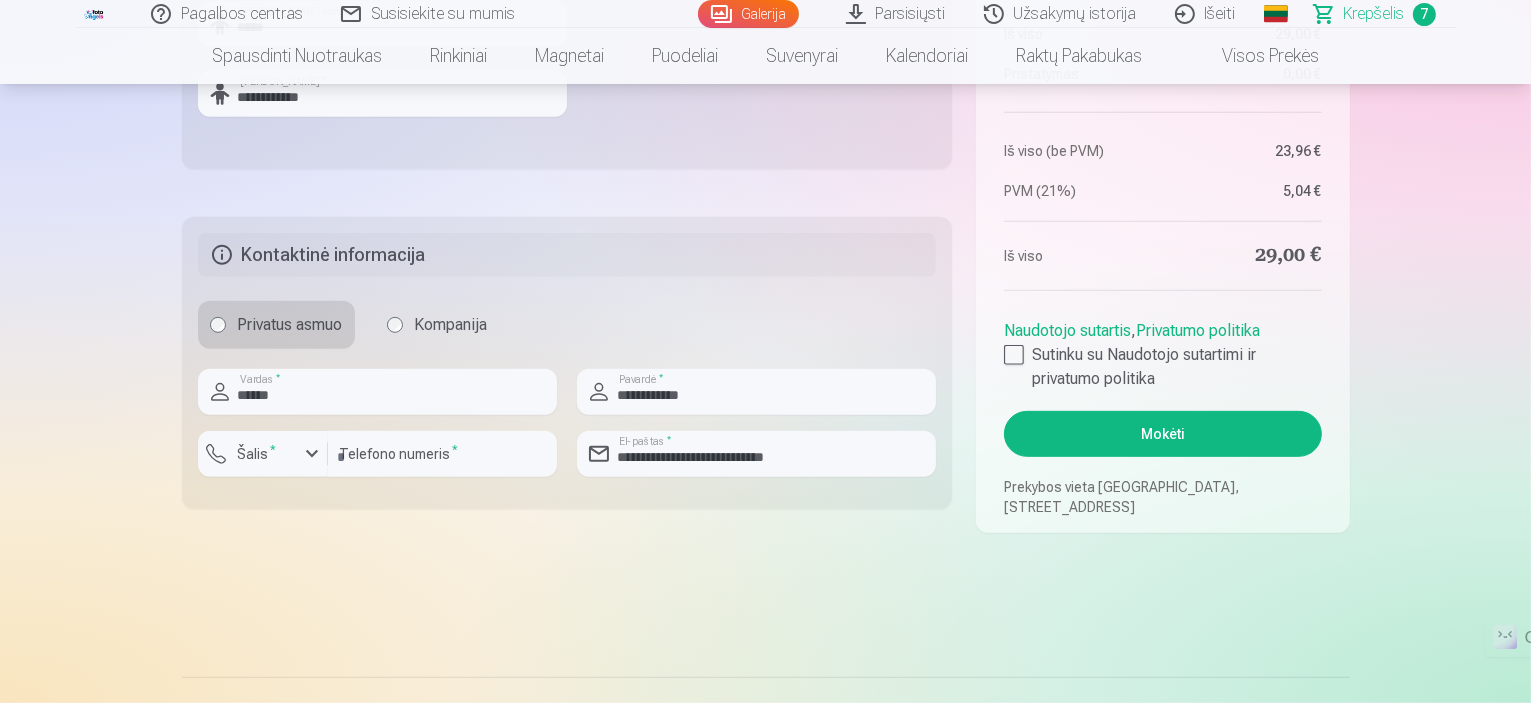
click at [1153, 437] on button "Mokėti" at bounding box center [1162, 434] width 317 height 46
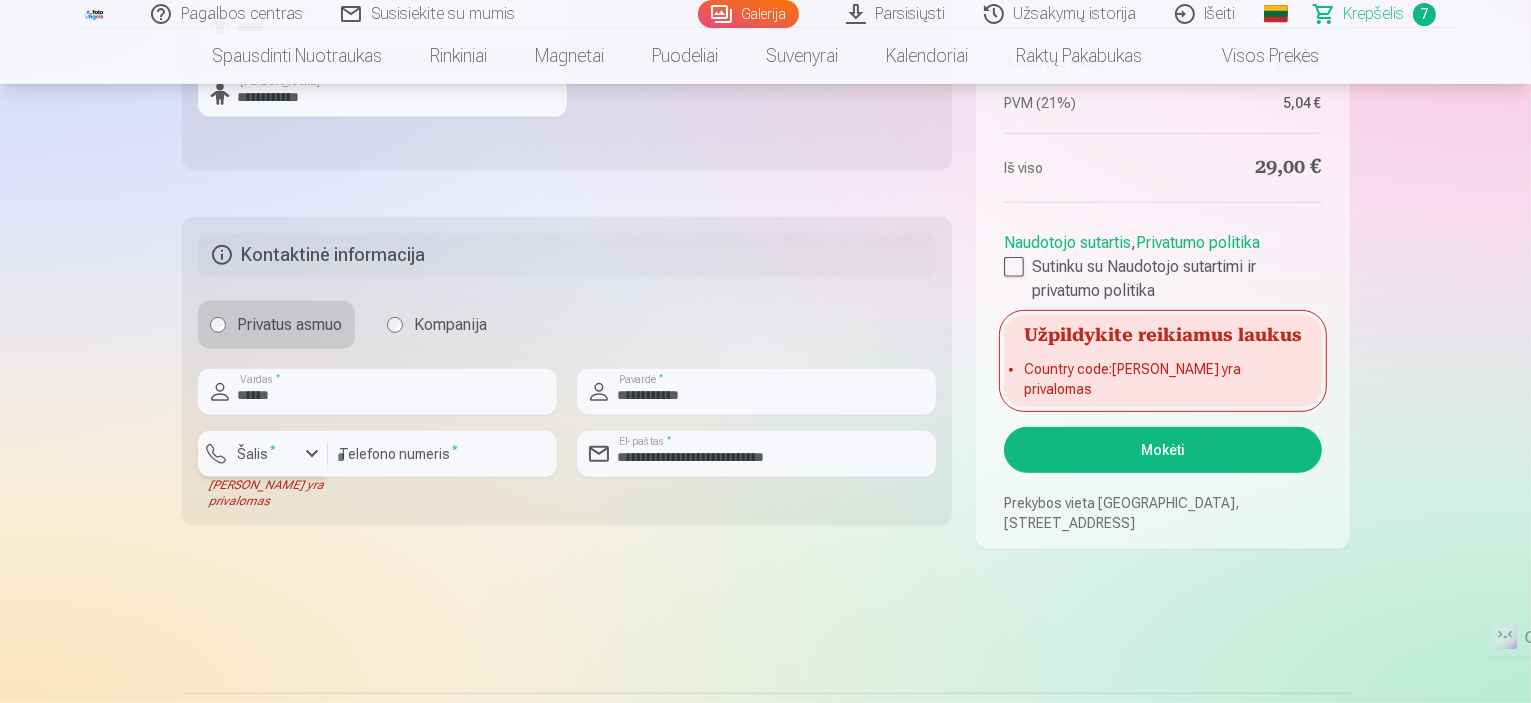
click at [310, 459] on div "button" at bounding box center [312, 454] width 24 height 24
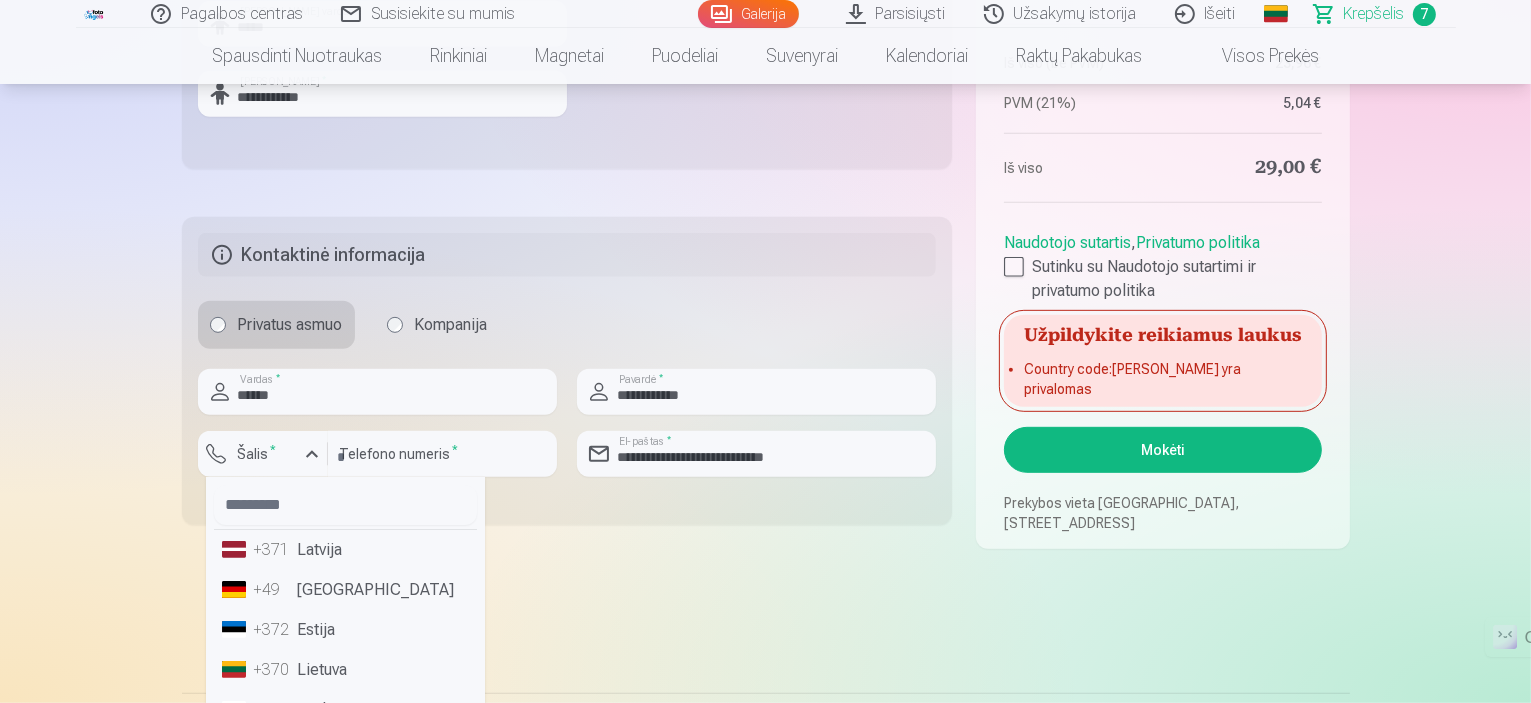
click at [344, 679] on li "+370 Lietuva" at bounding box center [345, 670] width 263 height 40
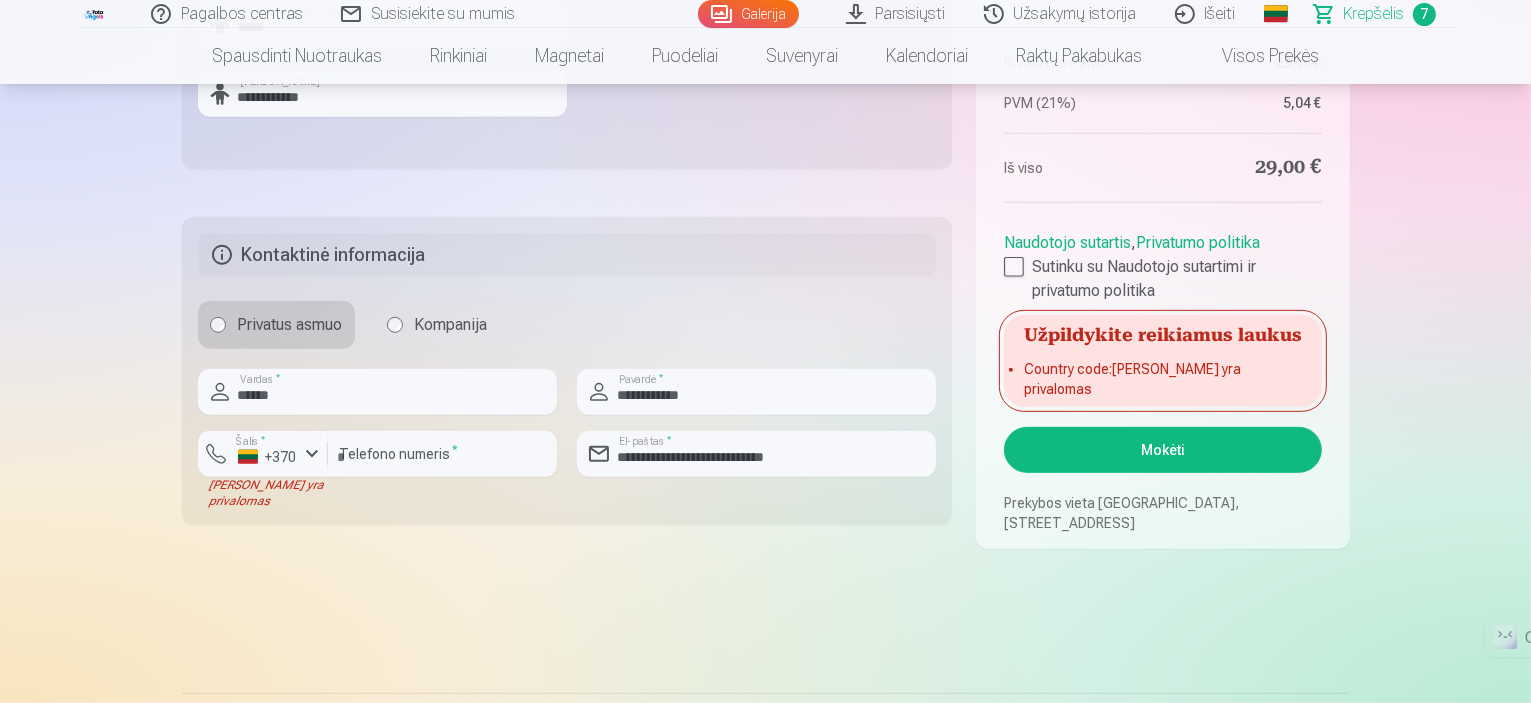
click at [1100, 458] on button "Mokėti" at bounding box center [1162, 450] width 317 height 46
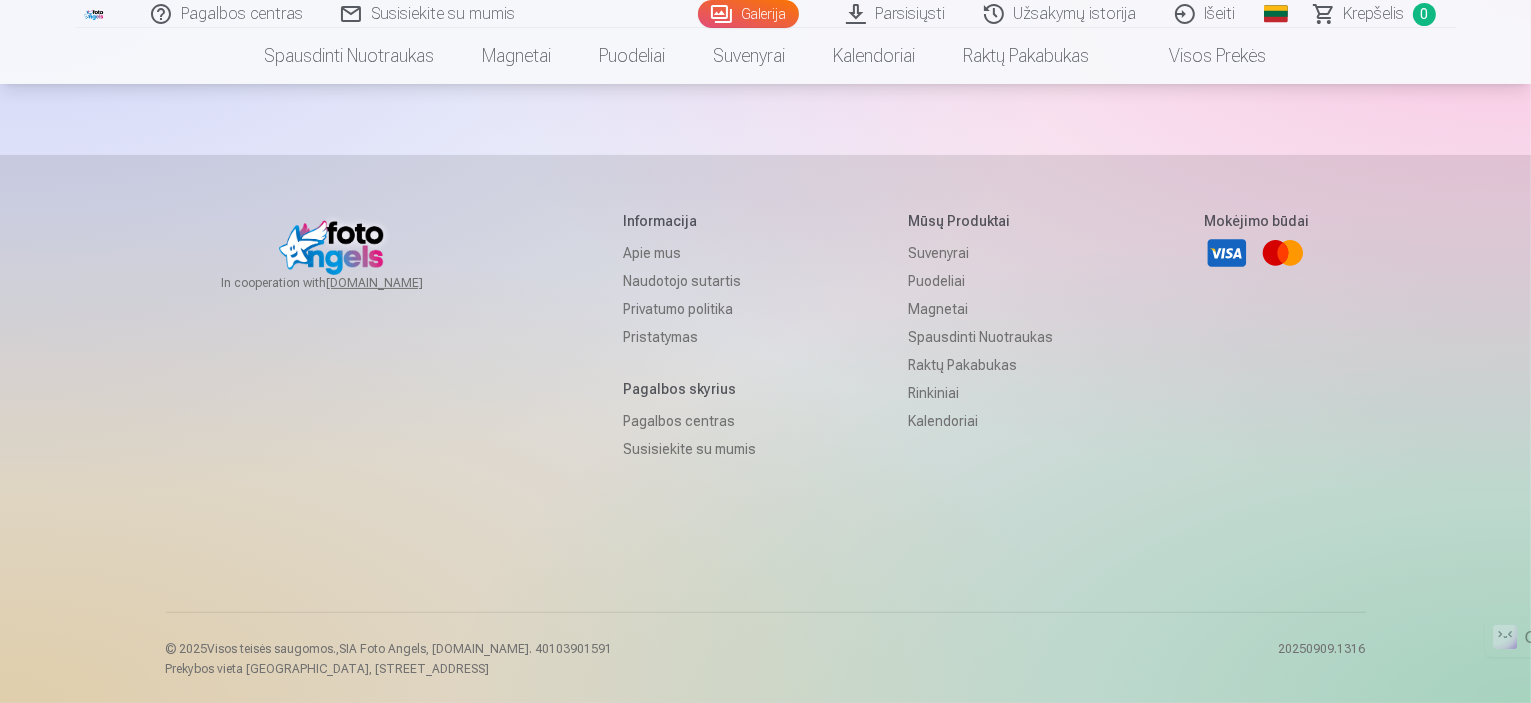
scroll to position [515, 0]
drag, startPoint x: 1530, startPoint y: 383, endPoint x: 1525, endPoint y: 319, distance: 64.2
click at [1525, 319] on footer "In cooperation with izzipix.com Informacija Apie mus Naudotojo sutartis Privatu…" at bounding box center [765, 428] width 1531 height 550
drag, startPoint x: 1529, startPoint y: 405, endPoint x: 1535, endPoint y: 339, distance: 66.3
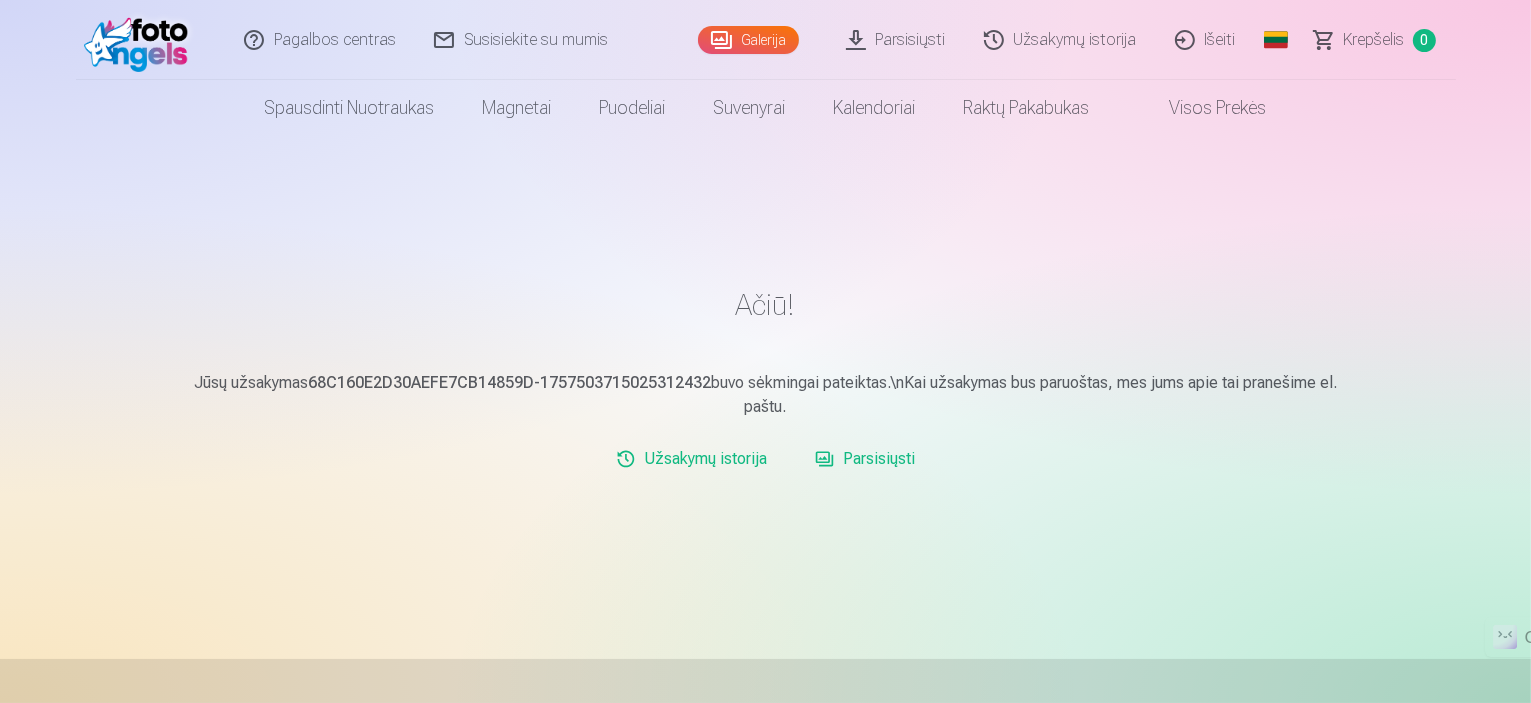
scroll to position [0, 0]
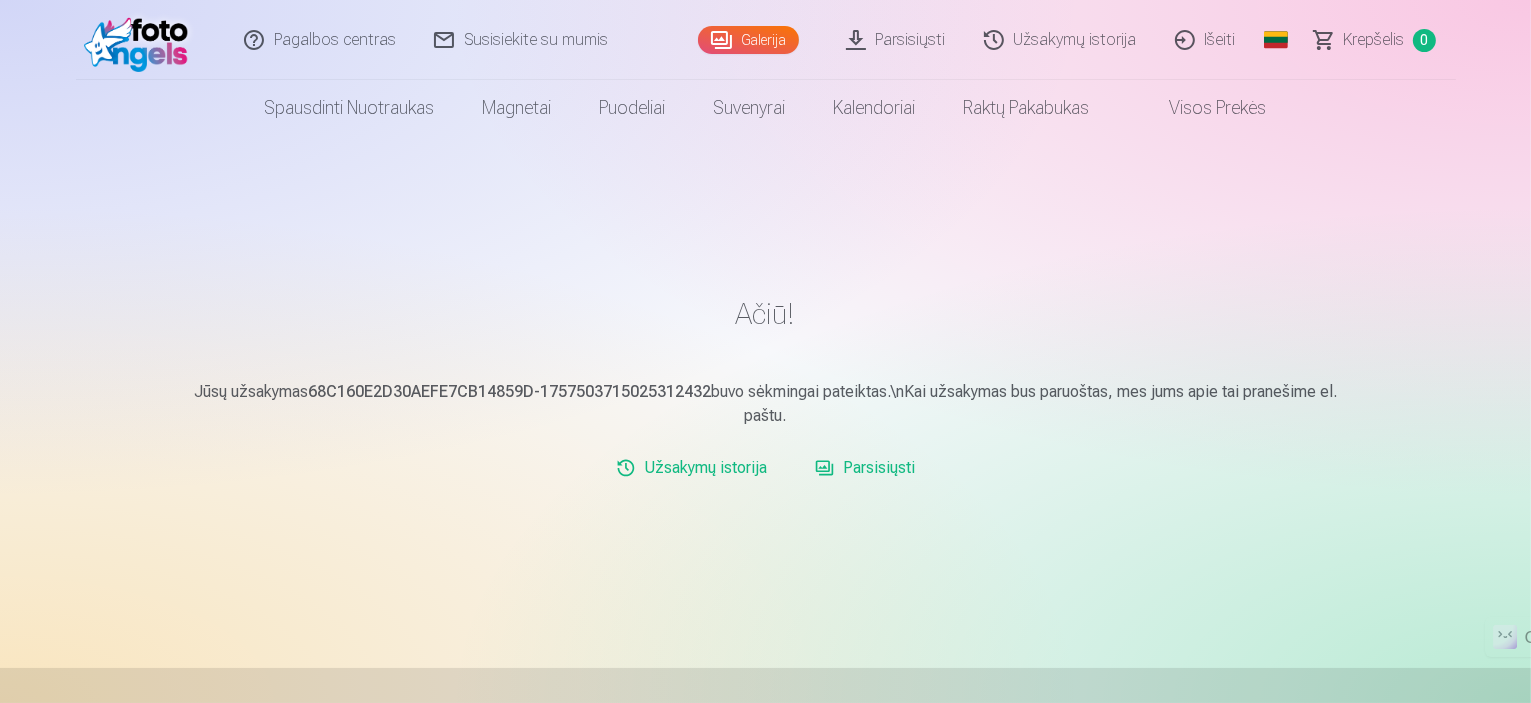
click at [896, 467] on link "Parsisiųsti" at bounding box center [865, 468] width 116 height 40
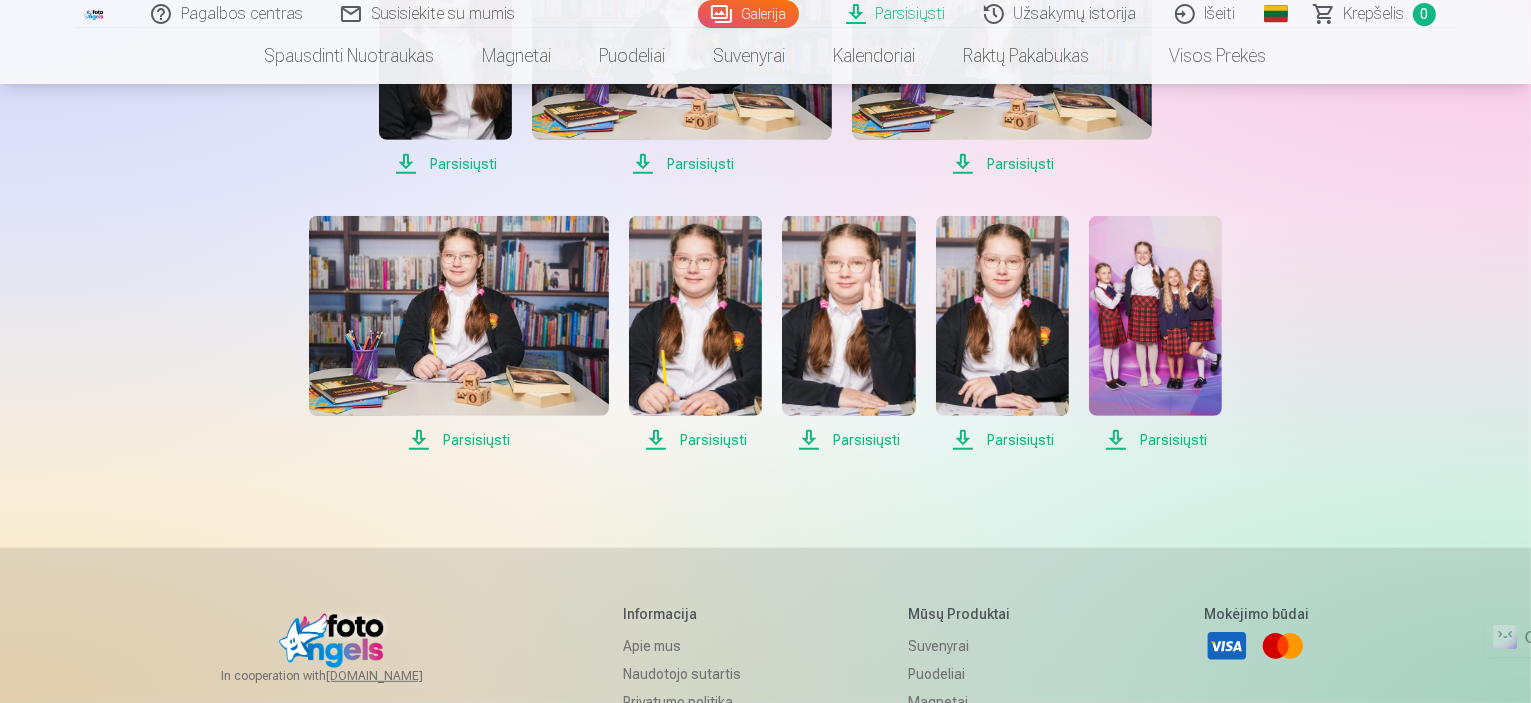
scroll to position [841, 0]
click at [1111, 443] on span "Parsisiųsti" at bounding box center [1155, 439] width 133 height 24
click at [970, 438] on span "Parsisiųsti" at bounding box center [1002, 439] width 133 height 24
click at [816, 438] on span "Parsisiųsti" at bounding box center [848, 439] width 133 height 24
click at [658, 436] on span "Parsisiųsti" at bounding box center [695, 439] width 133 height 24
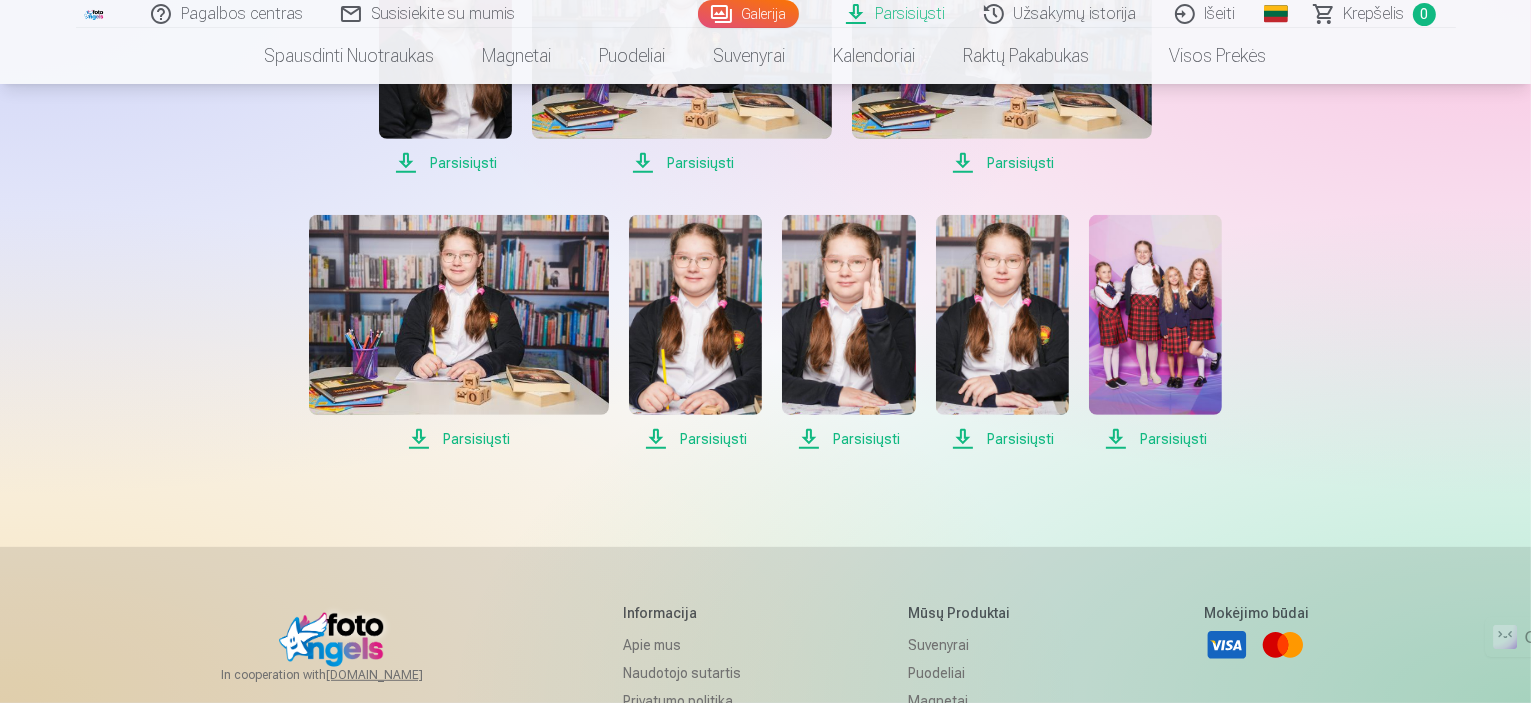
click at [420, 441] on span "Parsisiųsti" at bounding box center [459, 439] width 300 height 24
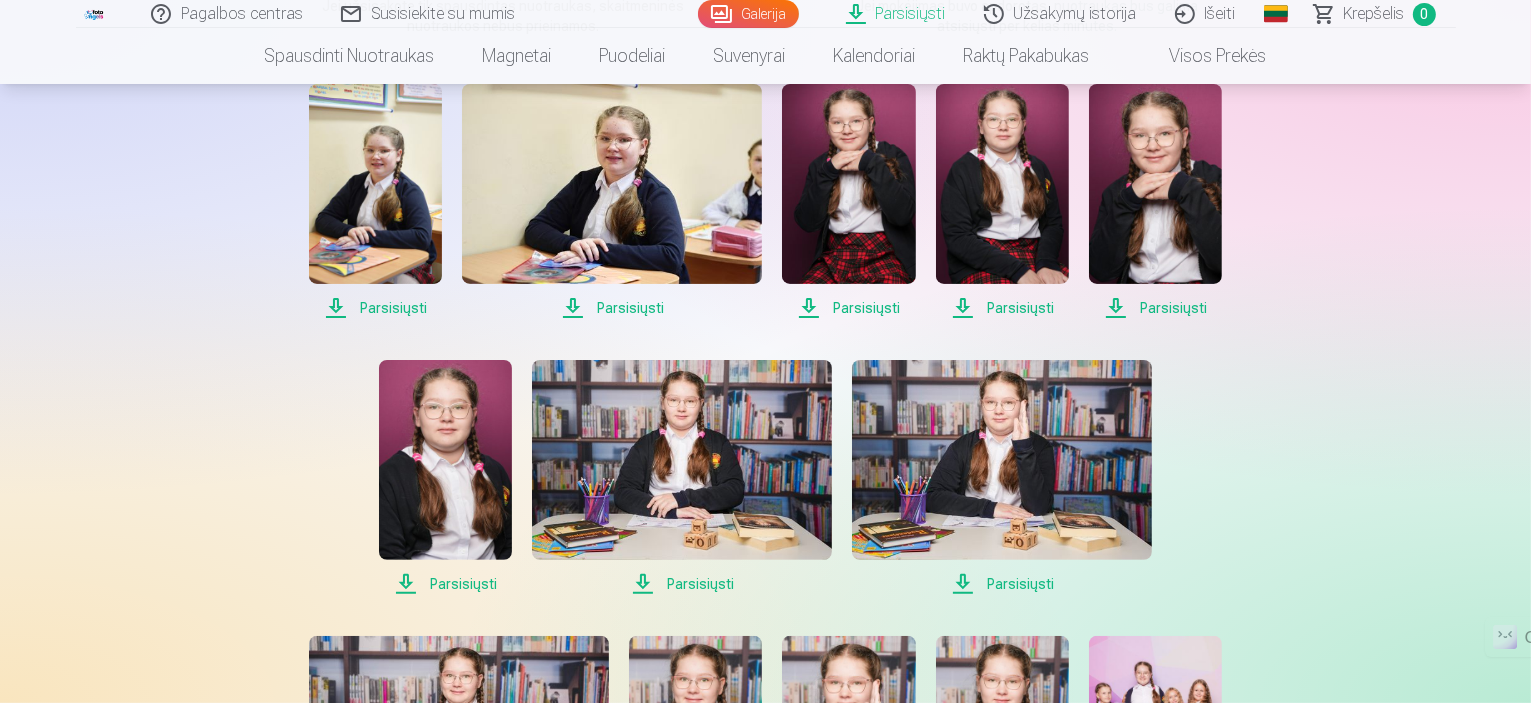
scroll to position [406, 0]
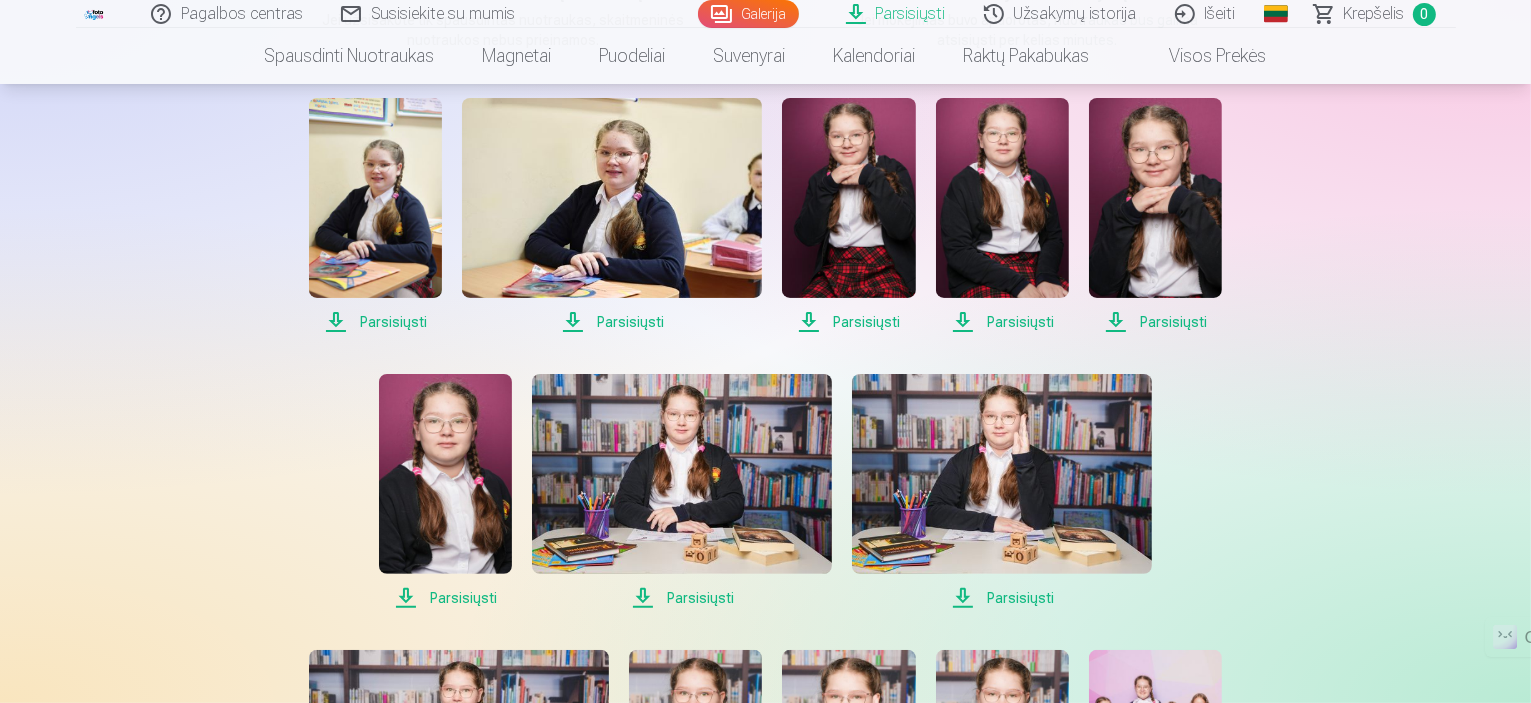
click at [960, 597] on span "Parsisiųsti" at bounding box center [1002, 598] width 300 height 24
click at [641, 600] on span "Parsisiųsti" at bounding box center [682, 598] width 300 height 24
click at [406, 595] on span "Parsisiųsti" at bounding box center [445, 598] width 133 height 24
click at [1116, 320] on span "Parsisiųsti" at bounding box center [1155, 322] width 133 height 24
click at [968, 323] on span "Parsisiųsti" at bounding box center [1002, 322] width 133 height 24
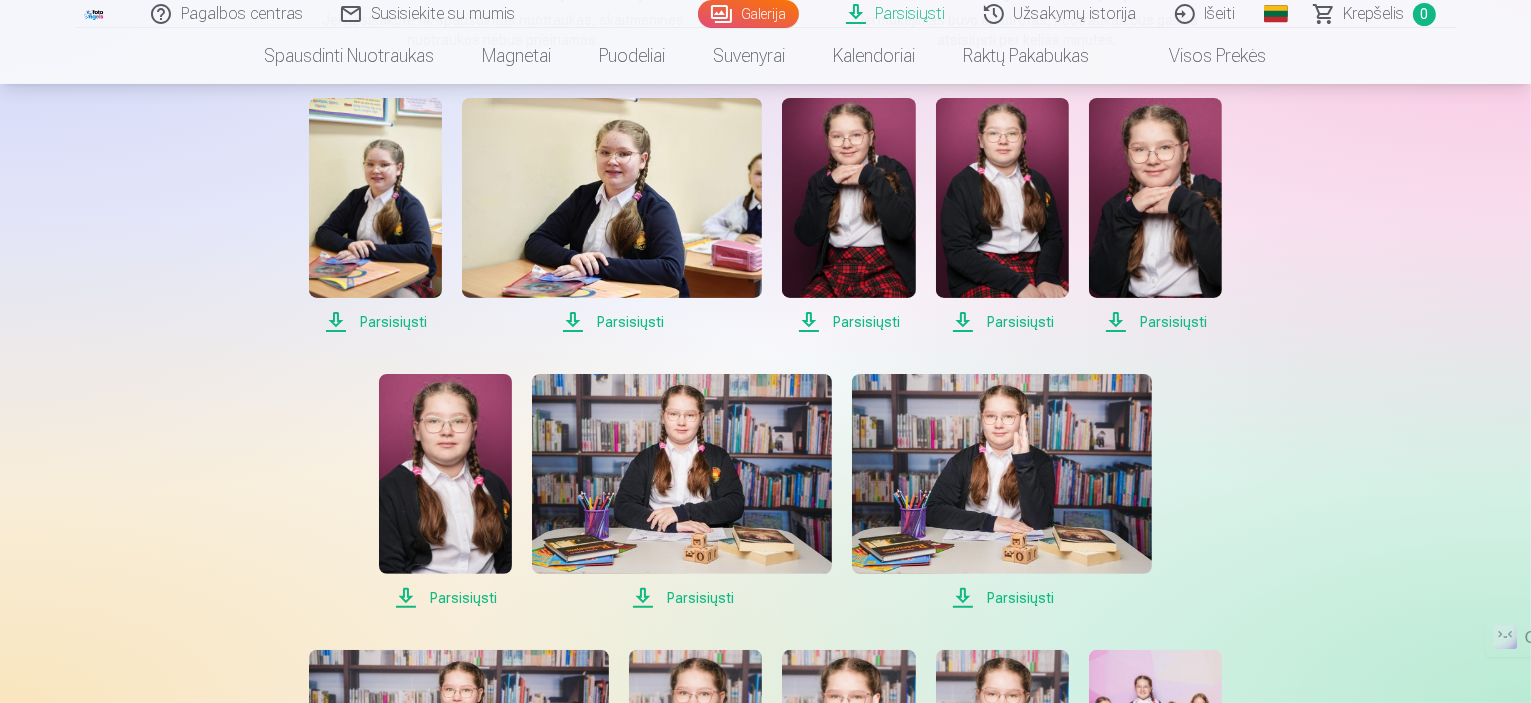
click at [808, 313] on span "Parsisiųsti" at bounding box center [848, 322] width 133 height 24
click at [571, 323] on span "Parsisiųsti" at bounding box center [612, 322] width 300 height 24
click at [340, 319] on span "Parsisiųsti" at bounding box center [375, 322] width 133 height 24
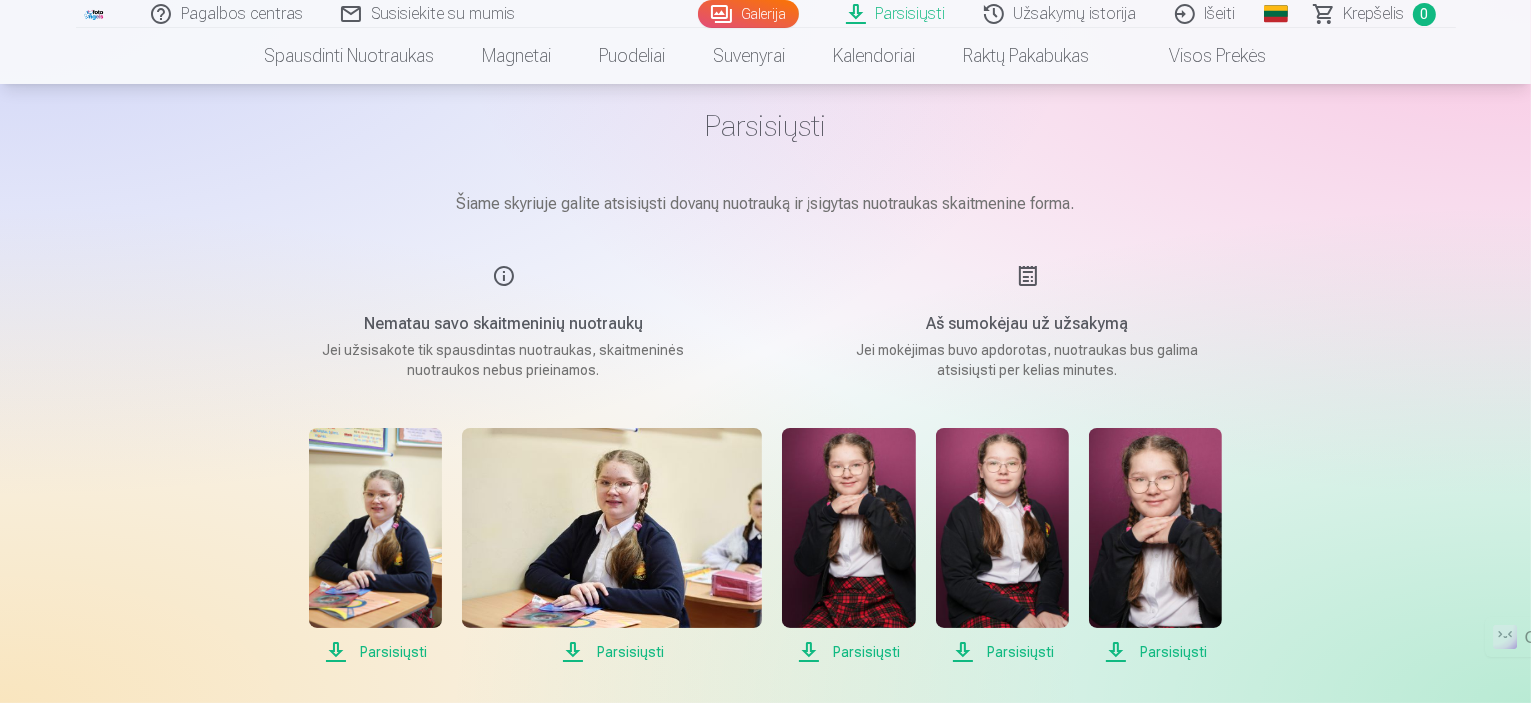
scroll to position [74, 0]
